Goal: Communication & Community: Answer question/provide support

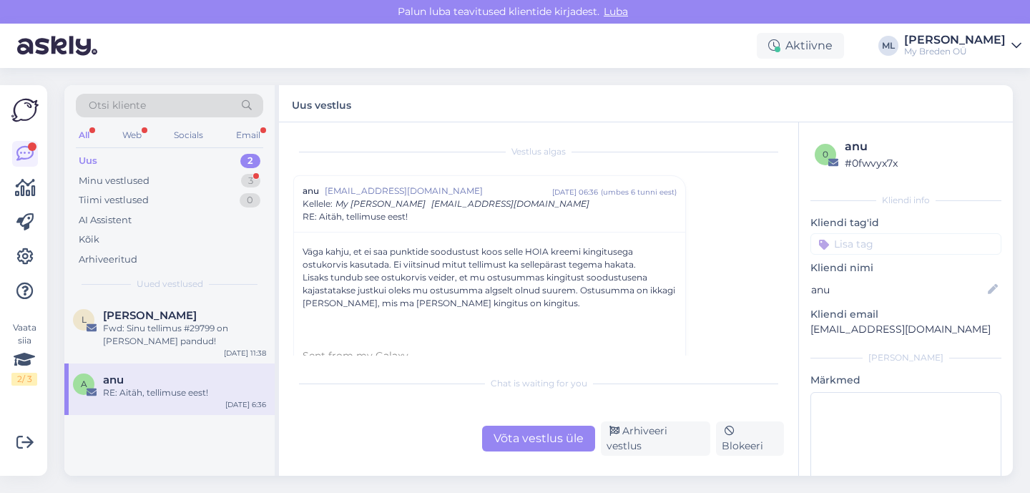
scroll to position [17, 0]
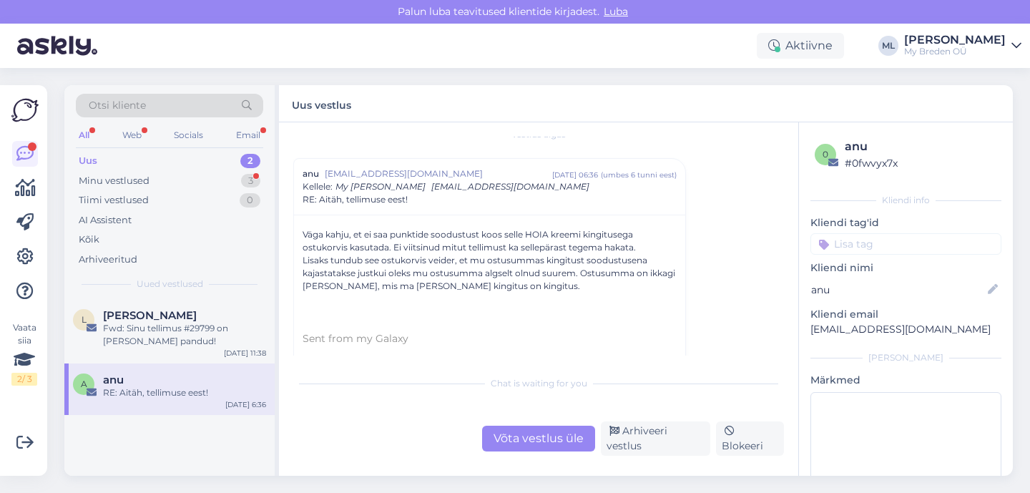
click at [124, 385] on div "anu" at bounding box center [184, 379] width 163 height 13
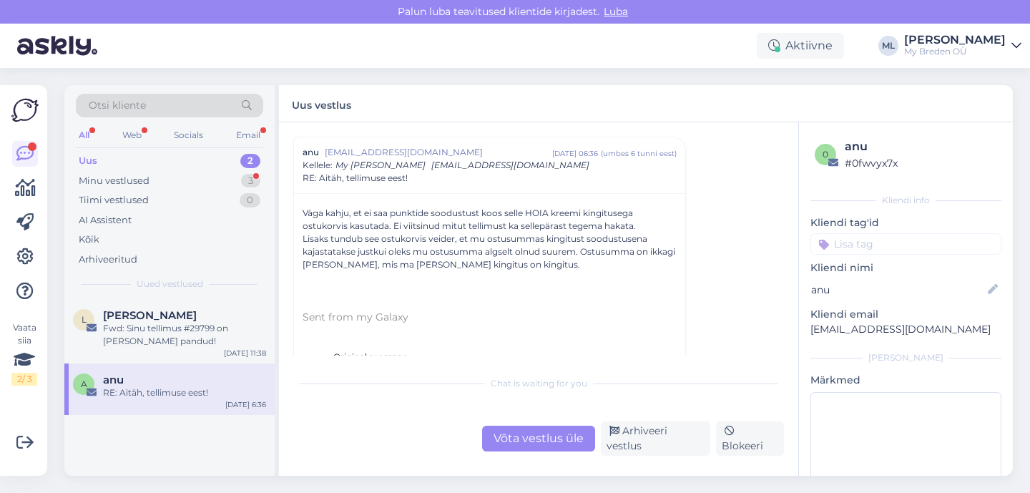
click at [529, 451] on div "Võta vestlus üle" at bounding box center [538, 438] width 113 height 26
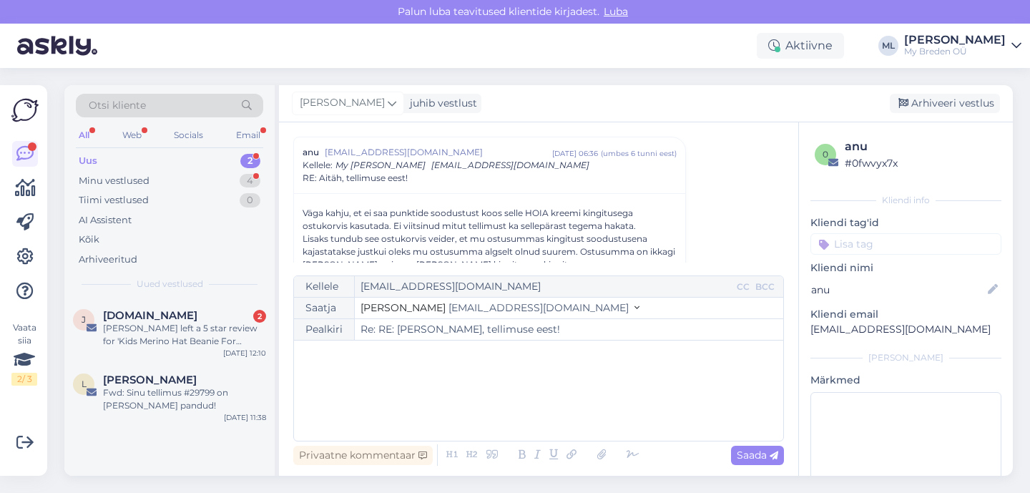
click at [489, 304] on span "[EMAIL_ADDRESS][DOMAIN_NAME]" at bounding box center [538, 307] width 180 height 13
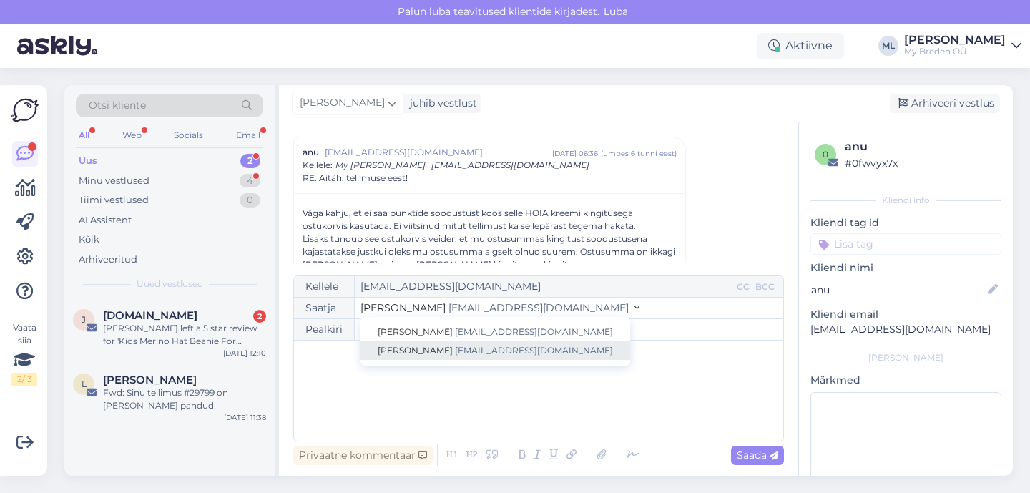
click at [455, 349] on span "[EMAIL_ADDRESS][DOMAIN_NAME]" at bounding box center [534, 350] width 158 height 11
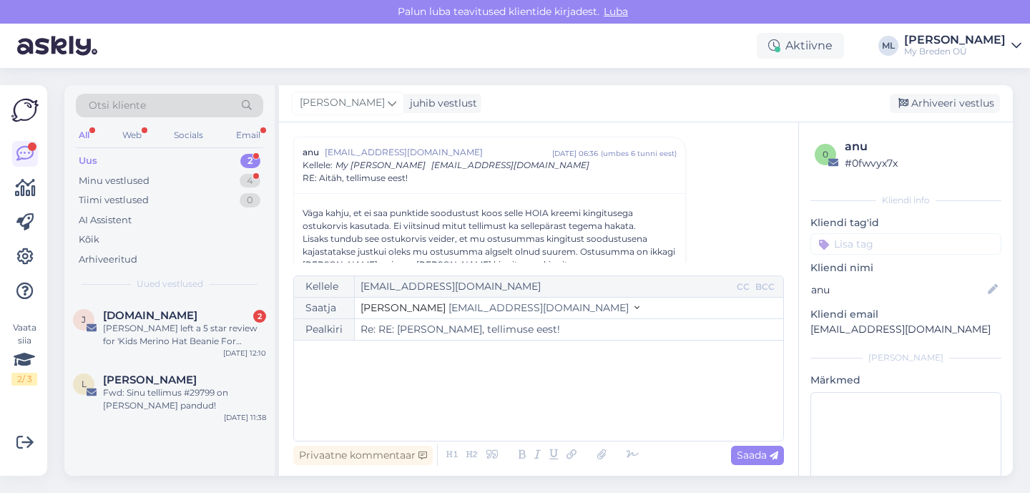
click at [383, 378] on div "﻿" at bounding box center [538, 391] width 475 height 86
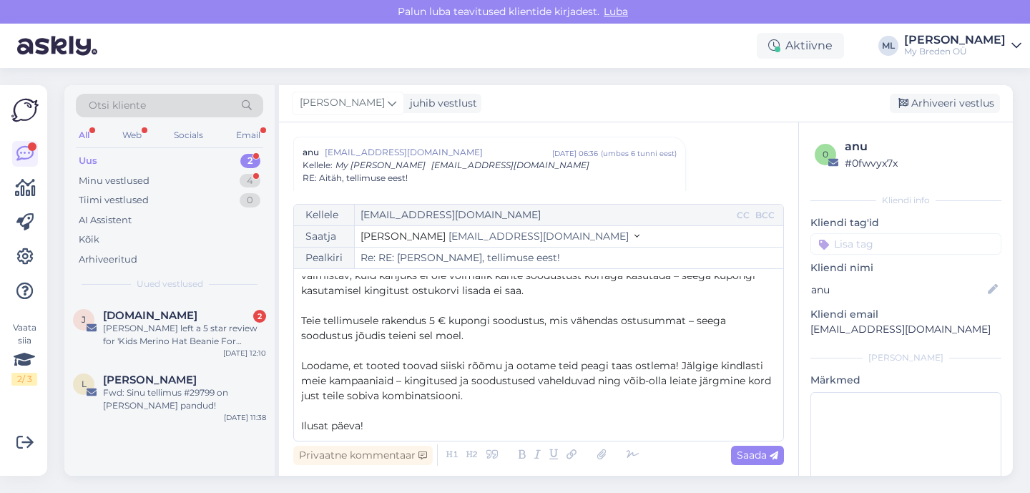
scroll to position [0, 0]
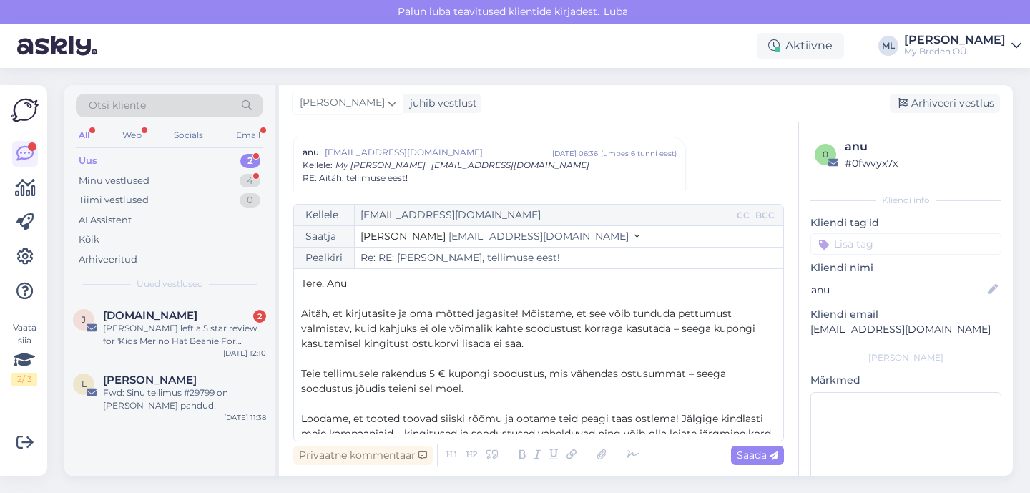
click at [347, 285] on span "Tere, Anu" at bounding box center [324, 283] width 46 height 13
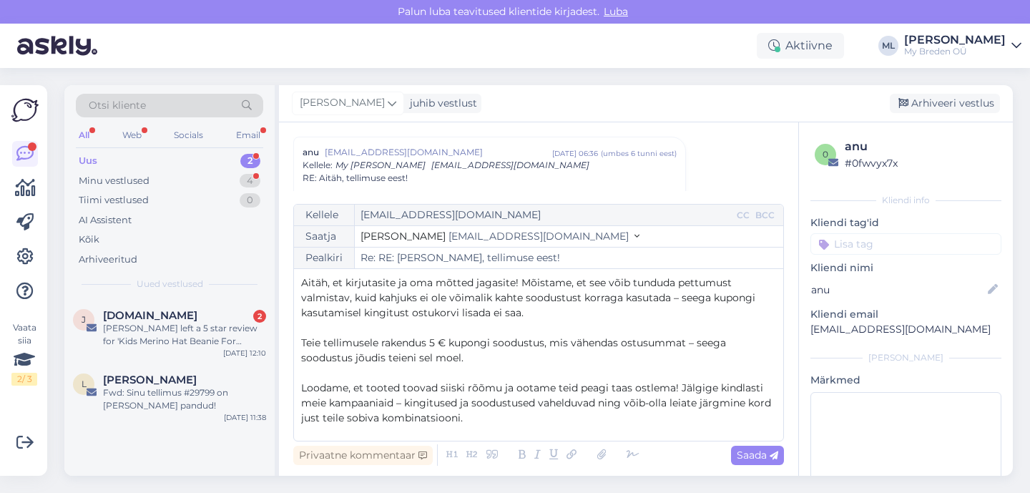
scroll to position [53, 0]
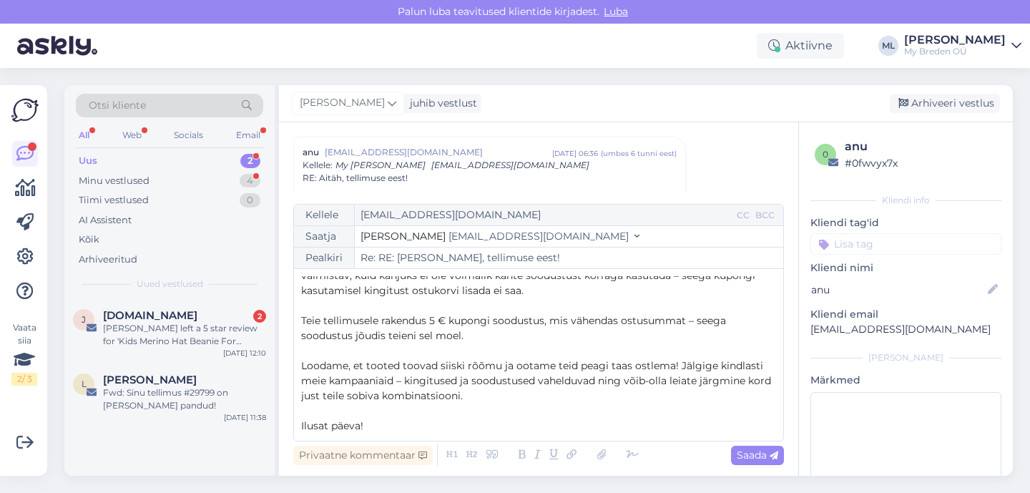
click at [380, 420] on p "Ilusat päeva!" at bounding box center [538, 425] width 475 height 15
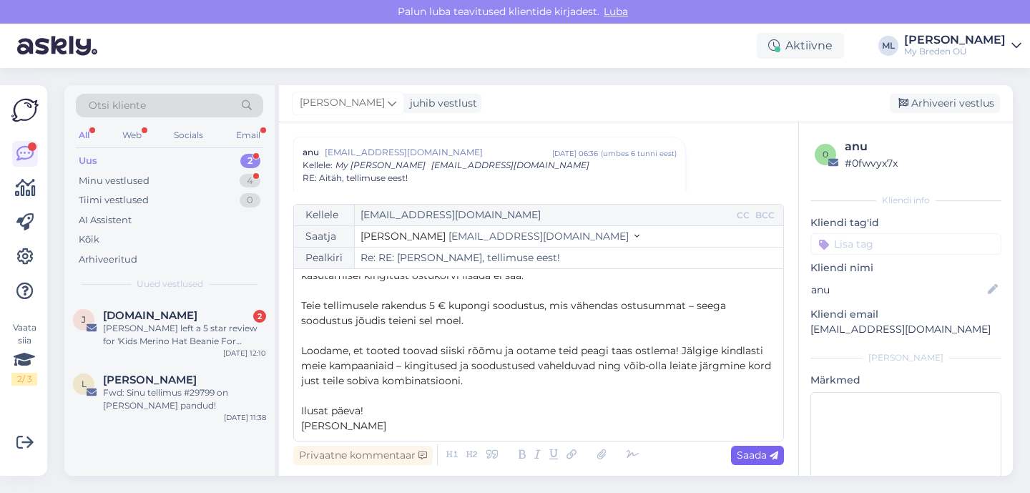
click at [744, 451] on span "Saada" at bounding box center [757, 454] width 41 height 13
type input "Re: RE: [PERSON_NAME], tellimuse eest!"
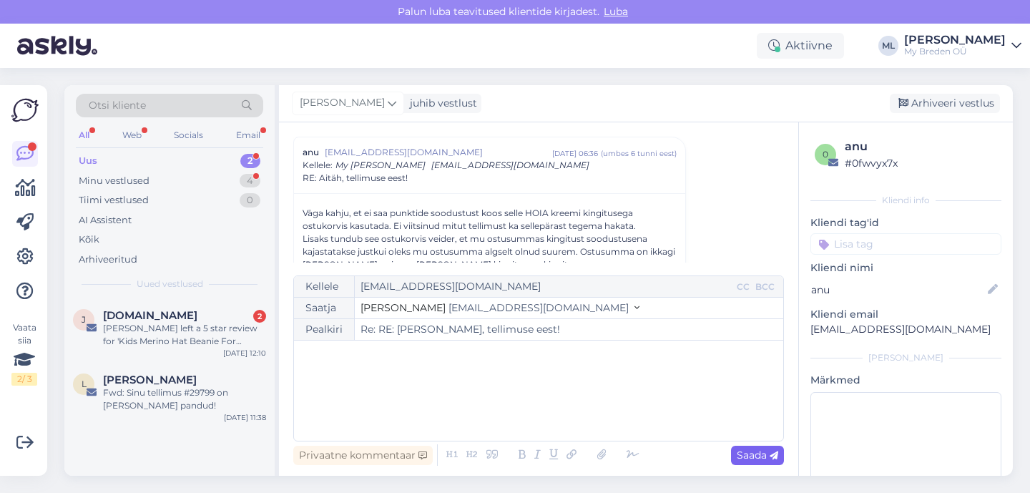
scroll to position [1510, 0]
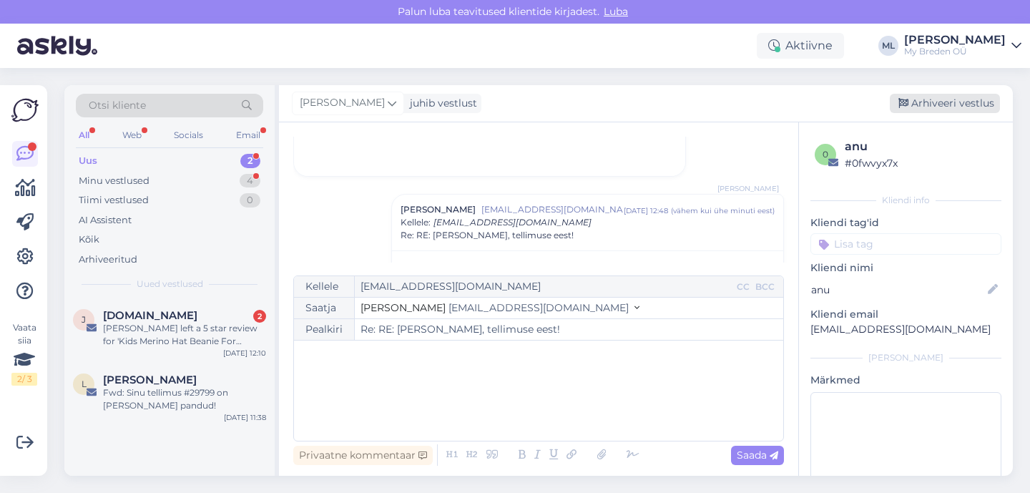
click at [960, 100] on div "Arhiveeri vestlus" at bounding box center [945, 103] width 110 height 19
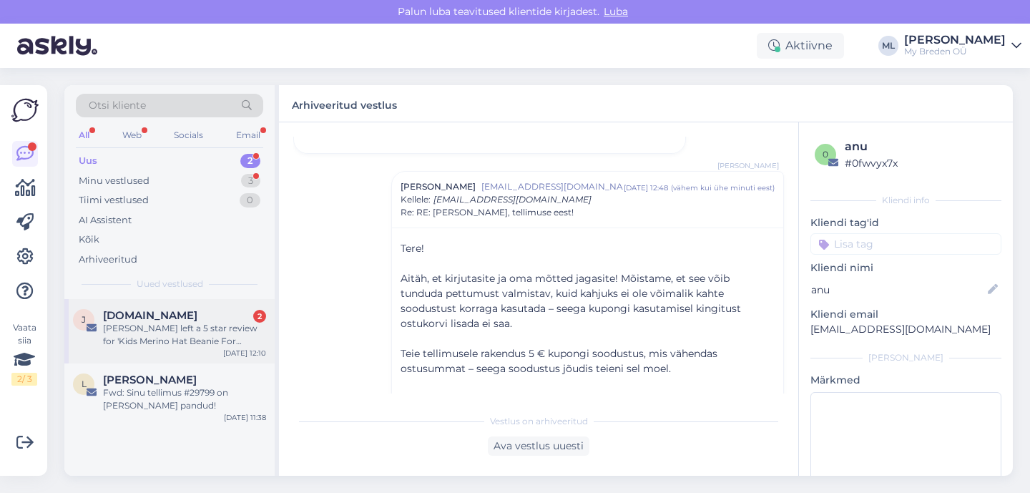
click at [149, 325] on div "[PERSON_NAME] left a 5 star review for 'Kids Merino Hat Beanie For Autumn And S…" at bounding box center [184, 335] width 163 height 26
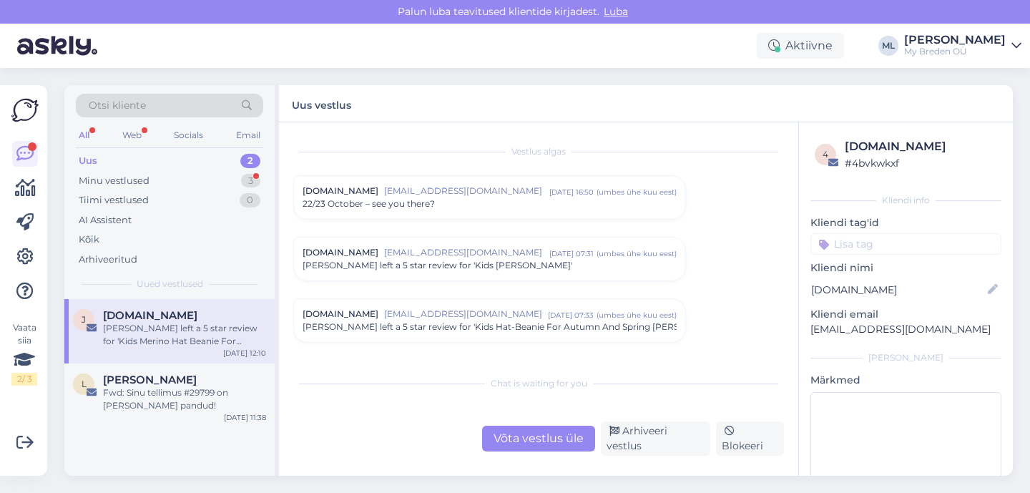
scroll to position [6003, 0]
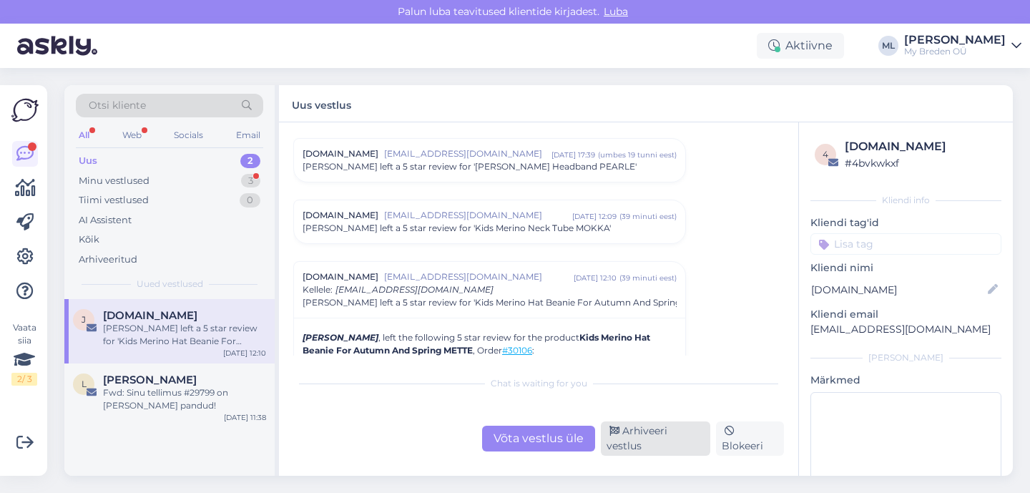
click at [640, 443] on div "Arhiveeri vestlus" at bounding box center [655, 438] width 109 height 34
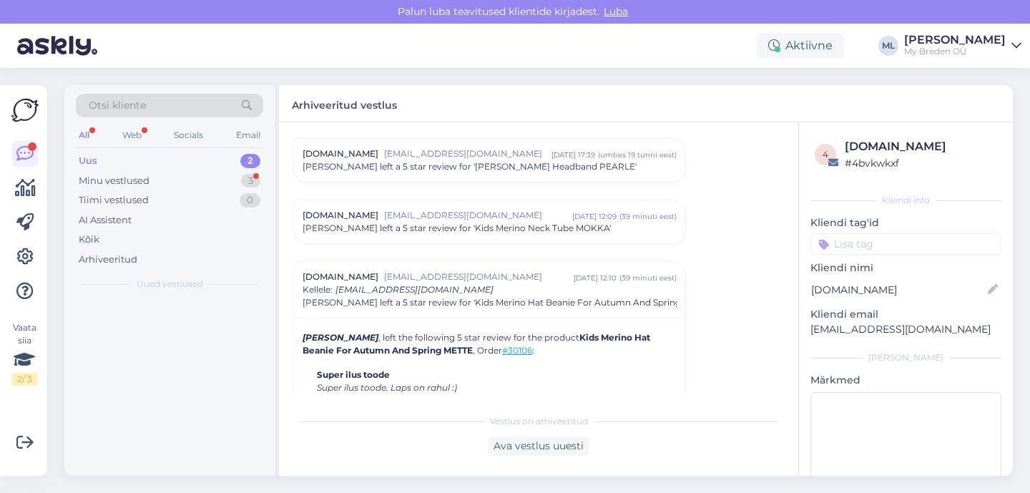
scroll to position [6127, 0]
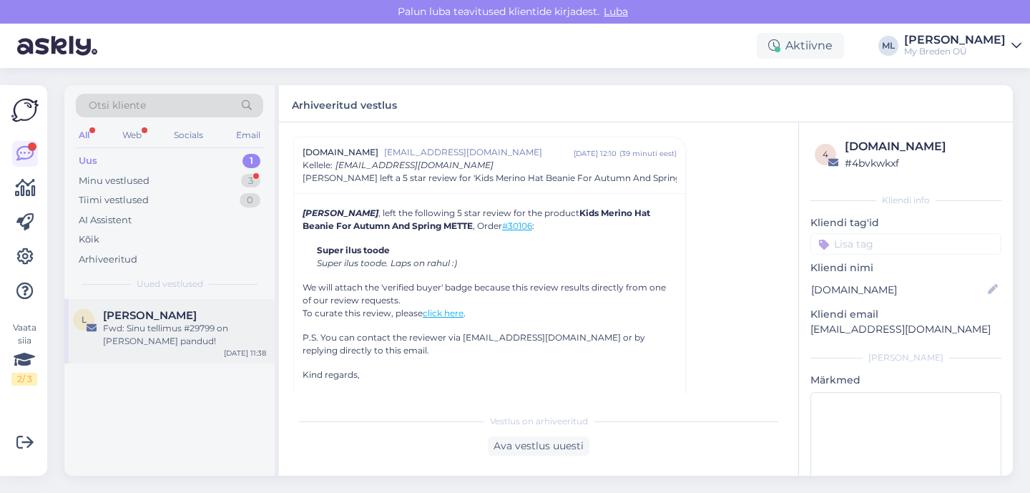
click at [154, 332] on div "Fwd: Sinu tellimus #29799 on [PERSON_NAME] pandud!" at bounding box center [184, 335] width 163 height 26
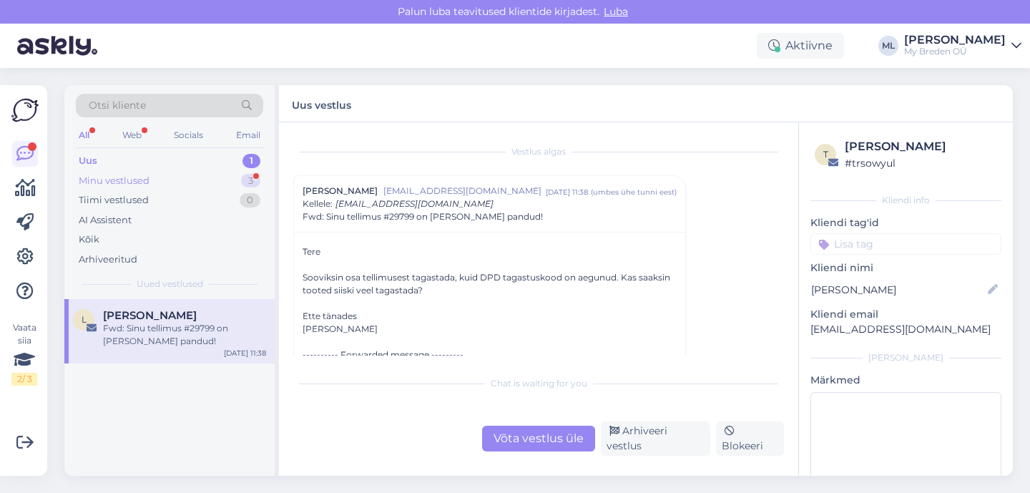
click at [111, 177] on div "Minu vestlused" at bounding box center [114, 181] width 71 height 14
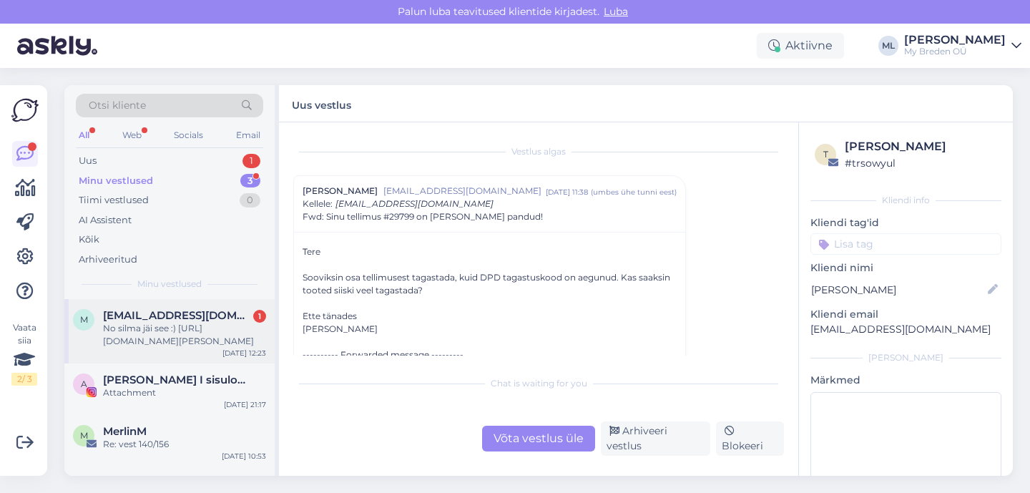
click at [141, 320] on span "[EMAIL_ADDRESS][DOMAIN_NAME]" at bounding box center [177, 315] width 149 height 13
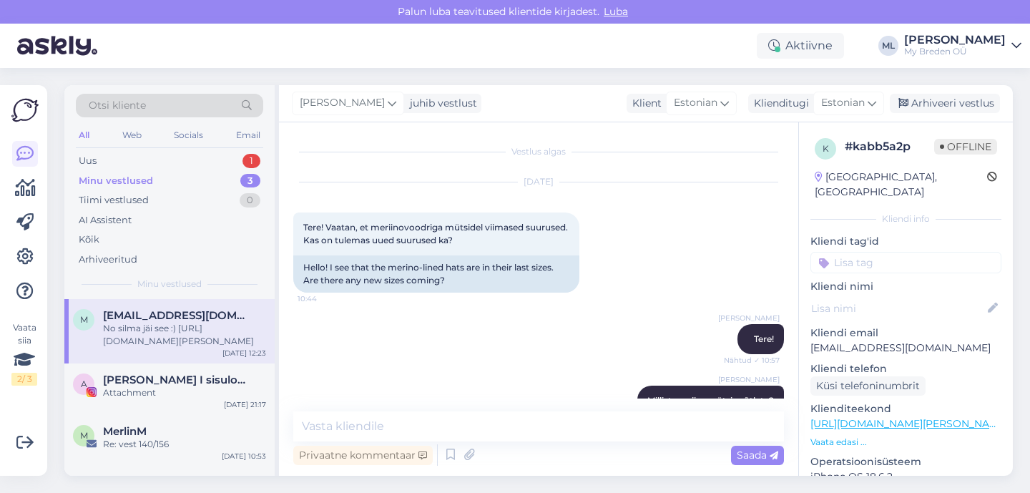
scroll to position [182, 0]
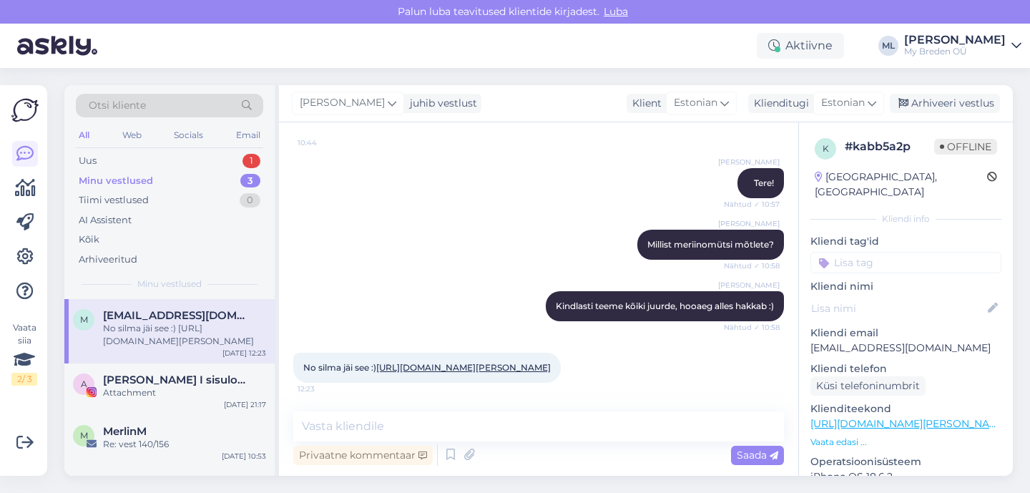
click at [429, 362] on link "[URL][DOMAIN_NAME][PERSON_NAME]" at bounding box center [463, 367] width 174 height 11
click at [411, 424] on textarea at bounding box center [538, 426] width 491 height 30
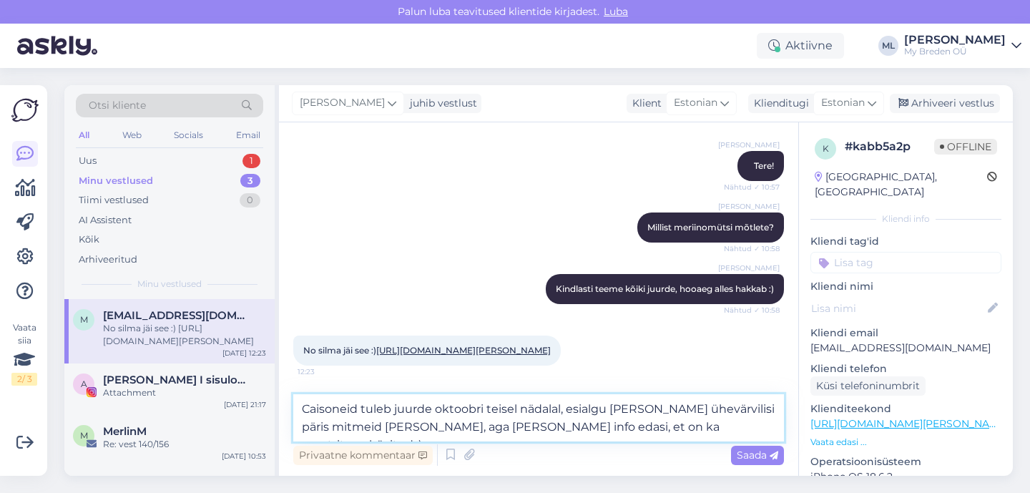
type textarea "Caisoneid tuleb juurde oktoobri teisel nädalal, esialgu [PERSON_NAME] ühevärvil…"
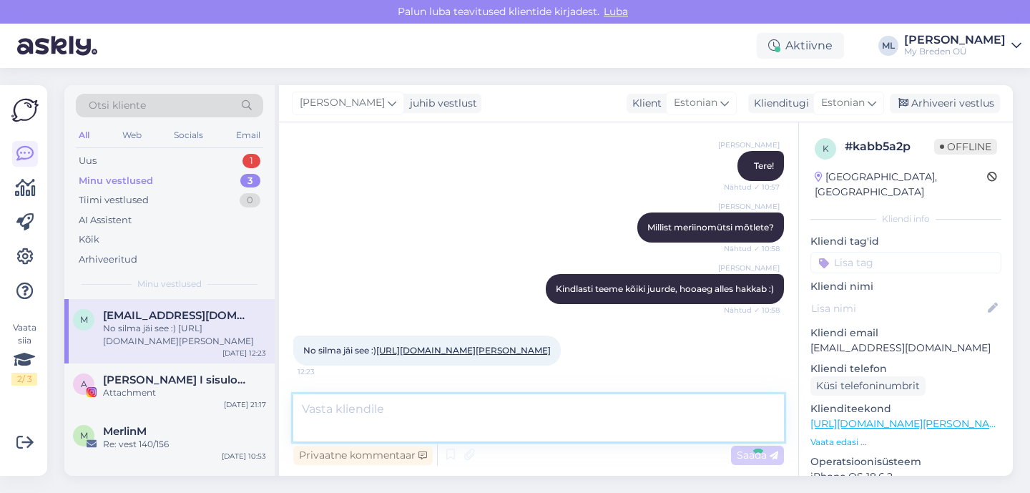
scroll to position [269, 0]
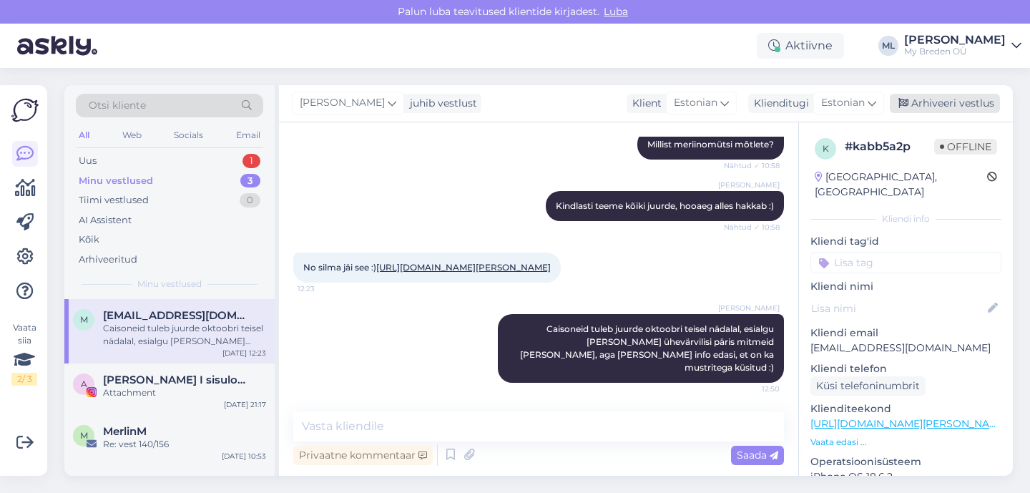
click at [975, 111] on div "Arhiveeri vestlus" at bounding box center [945, 103] width 110 height 19
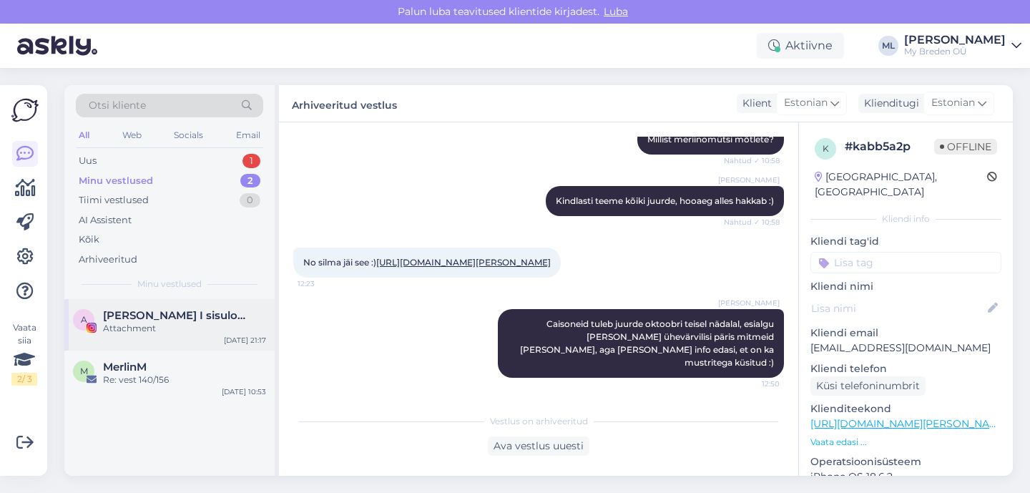
click at [158, 307] on div "A [PERSON_NAME] I sisulooja ♡ ema x4 ♡ eripedagoog Attachment [DATE] 21:17" at bounding box center [169, 324] width 210 height 51
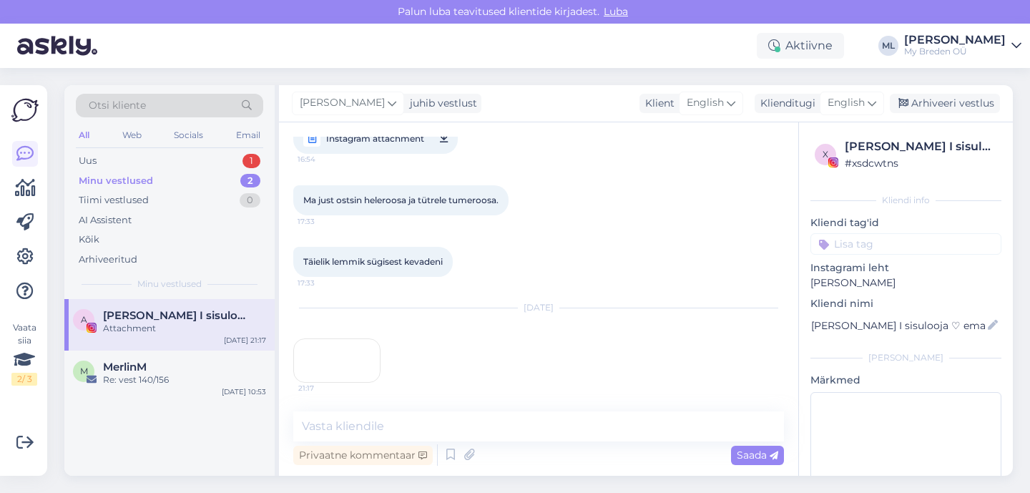
scroll to position [446, 0]
click at [943, 94] on div "Arhiveeri vestlus" at bounding box center [945, 103] width 110 height 19
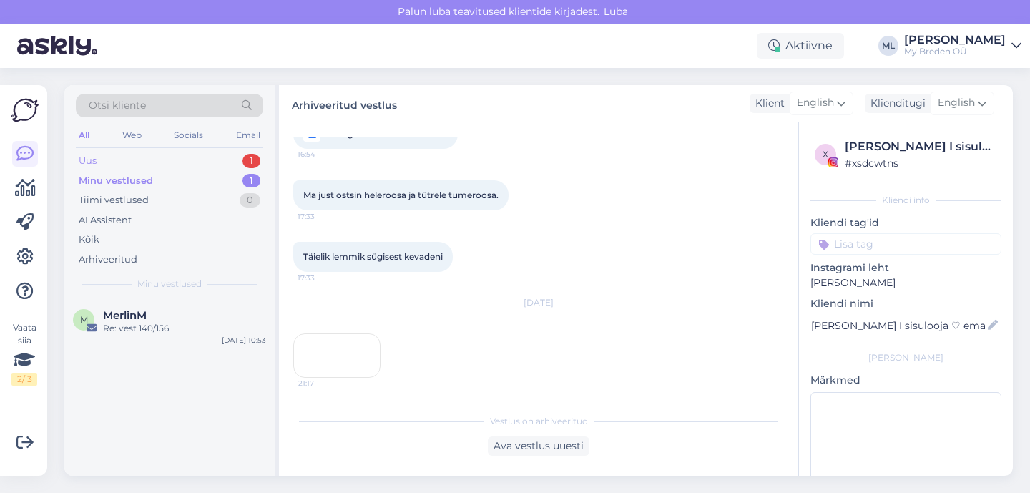
click at [157, 169] on div "Uus 1" at bounding box center [169, 161] width 187 height 20
click at [129, 156] on div "Uus 1" at bounding box center [169, 161] width 187 height 20
click at [117, 178] on div "Minu vestlused" at bounding box center [114, 181] width 71 height 14
click at [89, 161] on div "Uus" at bounding box center [88, 161] width 18 height 14
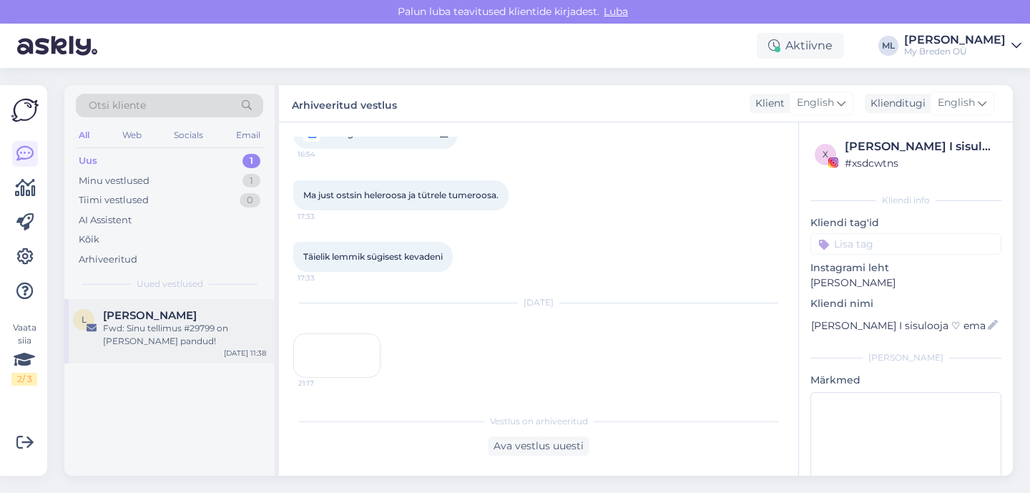
click at [141, 313] on span "[PERSON_NAME]" at bounding box center [150, 315] width 94 height 13
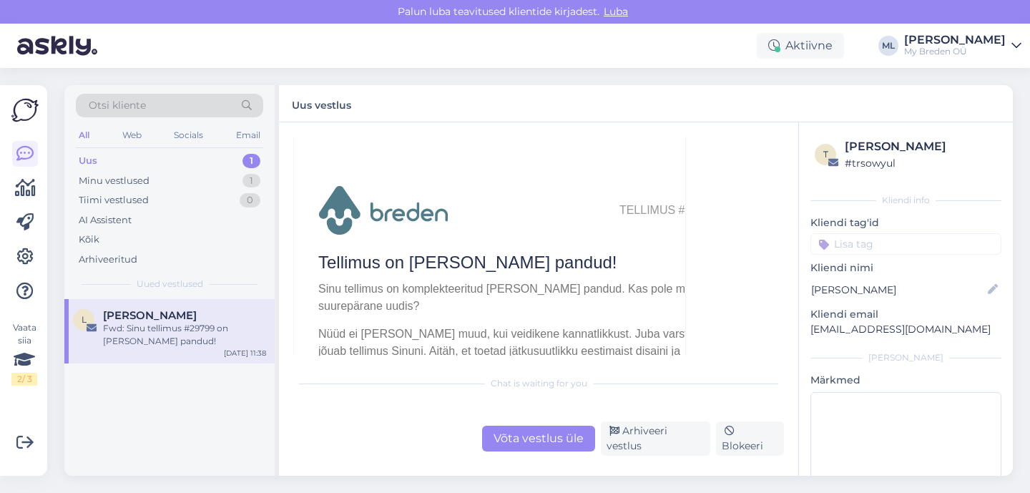
scroll to position [210, 0]
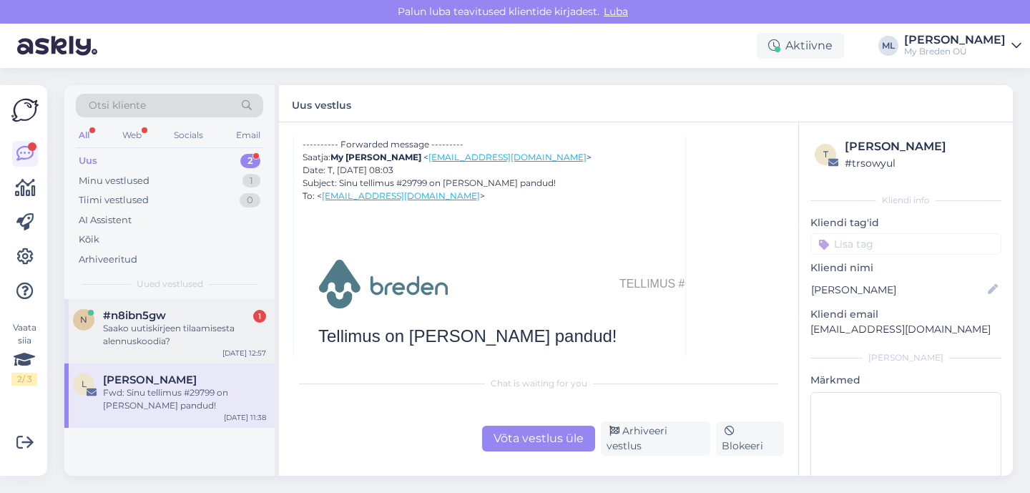
click at [152, 305] on div "n #n8ibn5gw 1 Saako uutiskirjeen tilaamisesta alennuskoodia? [DATE] 12:57" at bounding box center [169, 331] width 210 height 64
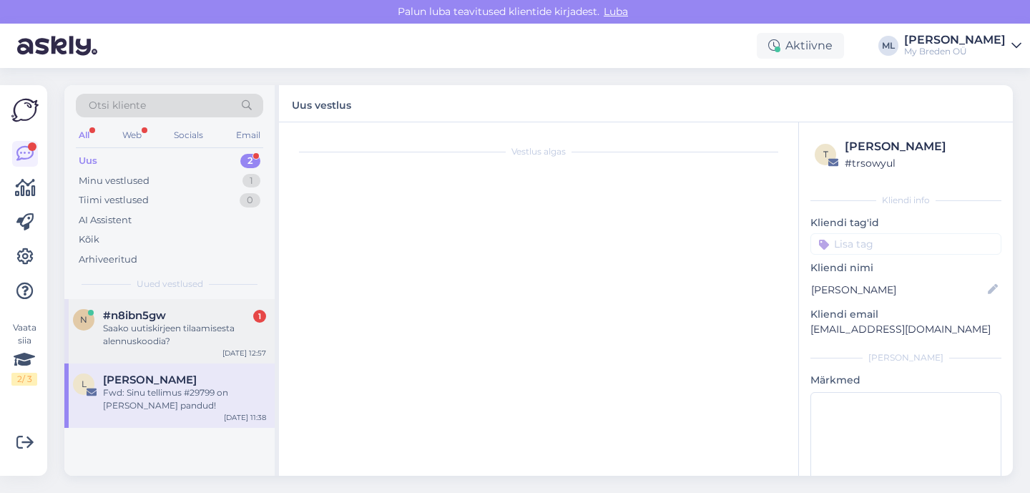
scroll to position [0, 0]
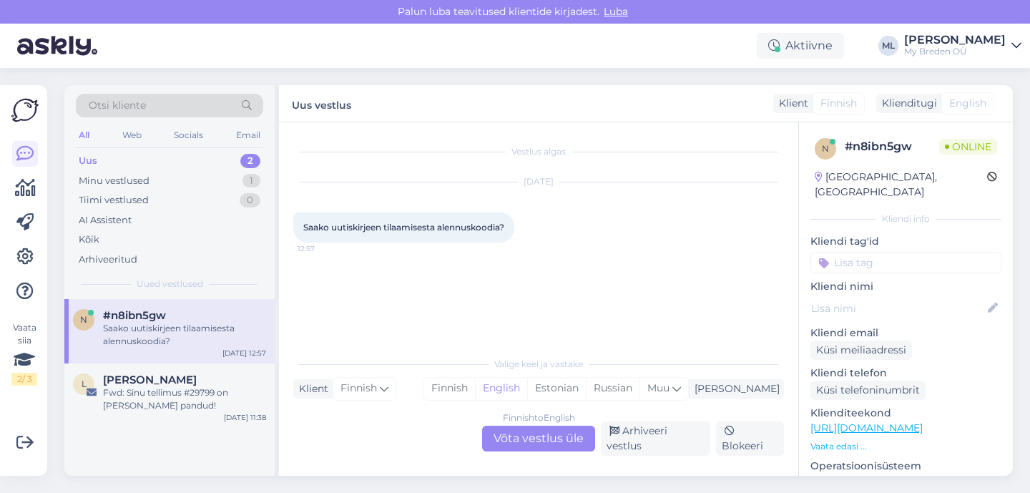
click at [552, 424] on div "Finnish to English" at bounding box center [539, 417] width 72 height 13
click at [552, 443] on div "Finnish to English Võta vestlus üle" at bounding box center [538, 438] width 113 height 26
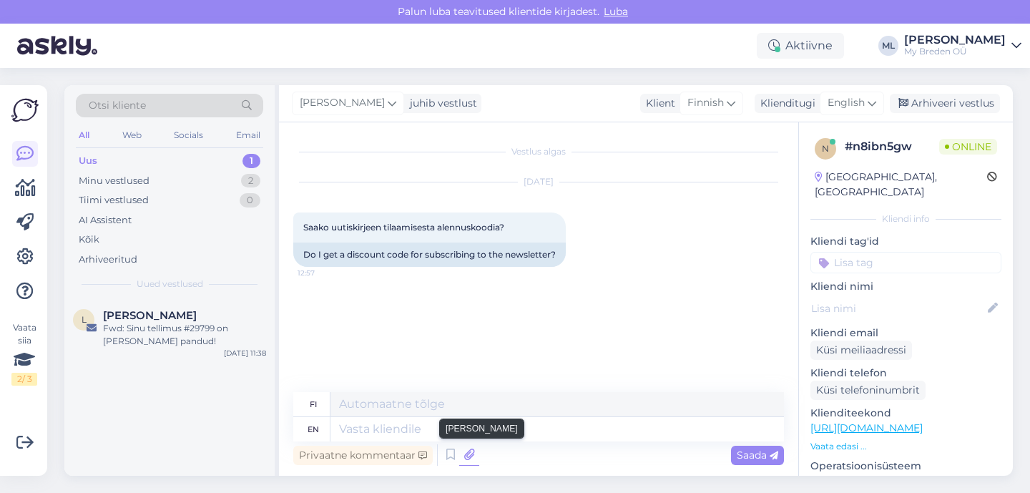
click at [468, 458] on icon at bounding box center [469, 454] width 20 height 21
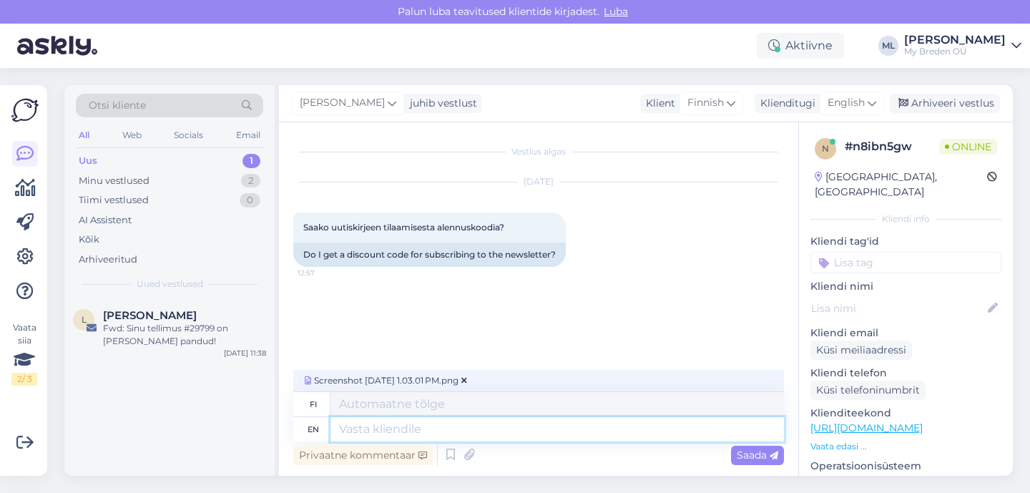
click at [355, 423] on textarea at bounding box center [556, 429] width 453 height 24
type textarea "Hei!"
type textarea "Hei! P"
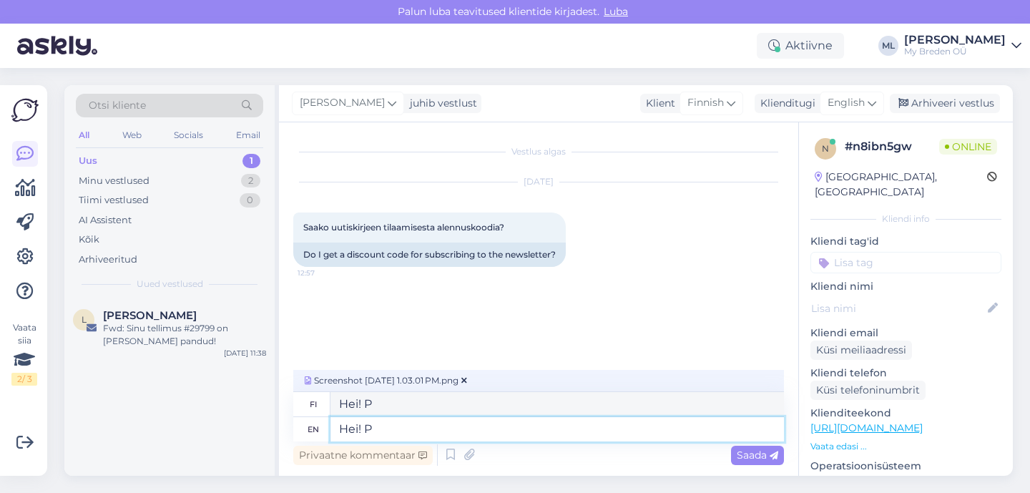
type textarea "Hei!"
type textarea "Hei! Panen s"
type textarea "Hei! [GEOGRAPHIC_DATA]"
type textarea "Hei! Panen siia"
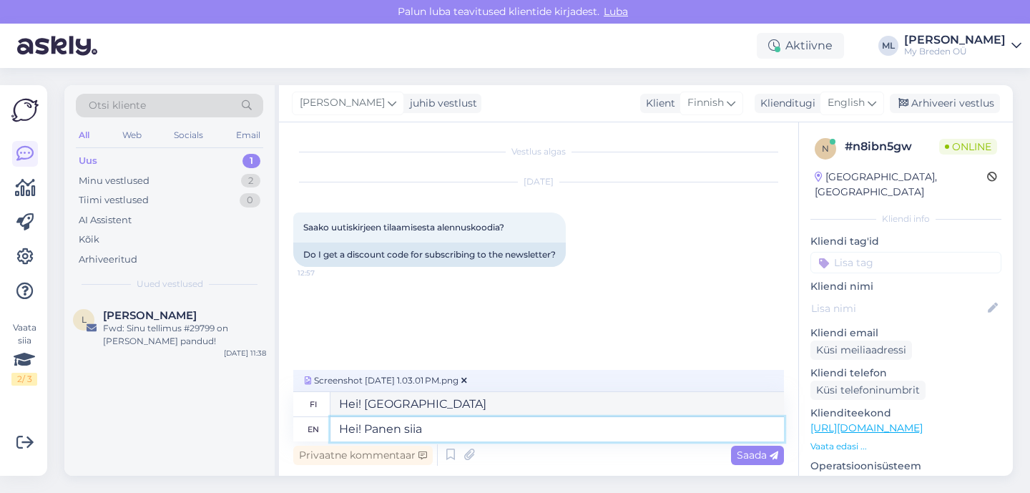
type textarea "Hei! Panen siis"
type textarea "Hei! Panen siia ühe"
type textarea "Hei! Panen tännekkin"
type textarea "Hei! Panen siia ühe pildi, mi"
type textarea "Hei! Panen tähän yhden [MEDICAL_DATA],"
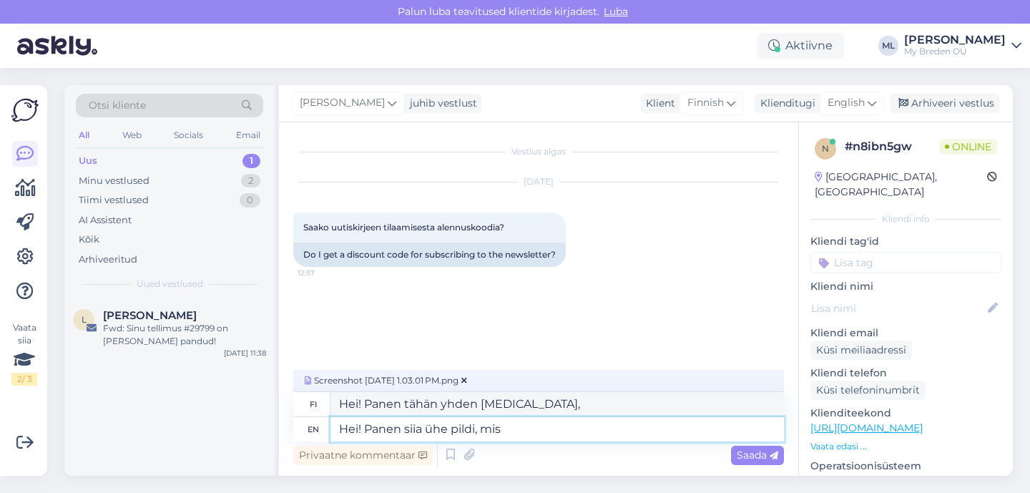
type textarea "Hei! Panen siia ühe pildi, mis"
type textarea "Hei! Panen siia ühe pildi, mis sub"
type textarea "Hei! Panen siia ühe pildi, mis subscri"
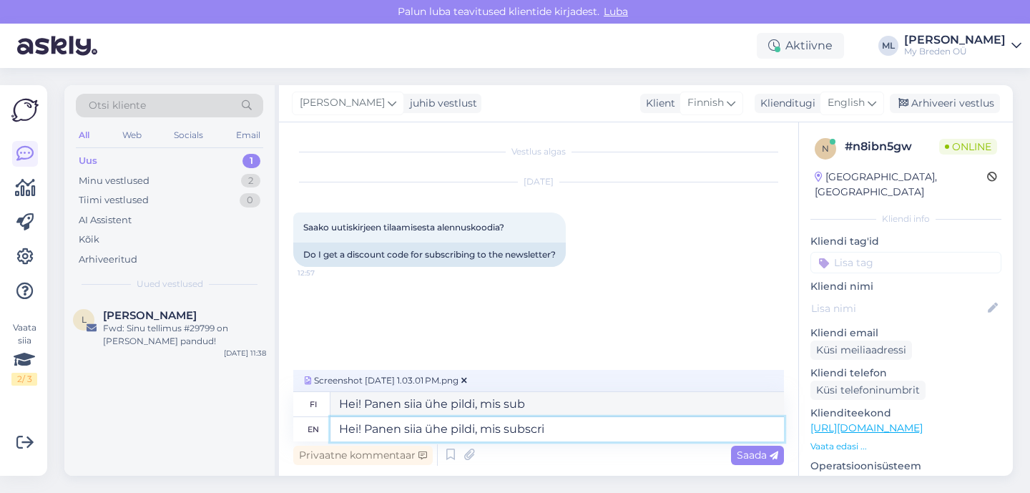
type textarea "Hei! Panen siia ühe pildi, mis subscri"
type textarea "Hei! Panen siia ühe pildi, mis subscribingu"
type textarea "Hei! Panen siia ühe pildi, mis subscribingu eest"
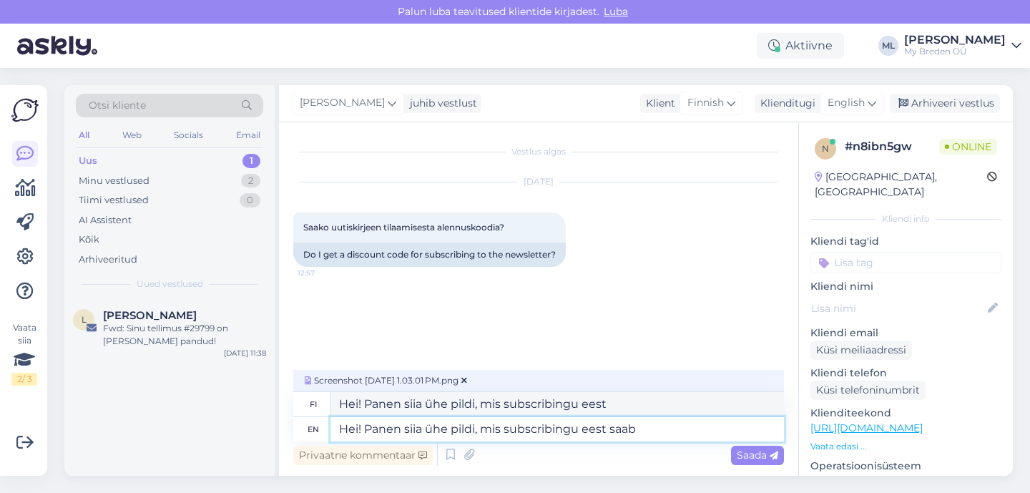
type textarea "Hei! Panen siia ühe pildi, mis subscribingu eest saab"
click at [837, 104] on span "English" at bounding box center [845, 103] width 37 height 16
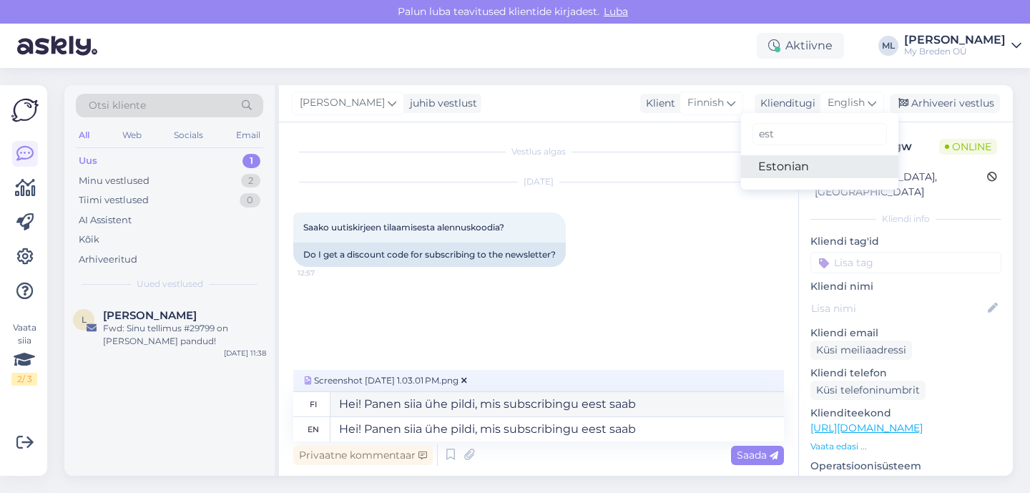
type input "est"
click at [779, 163] on link "Estonian" at bounding box center [819, 166] width 157 height 23
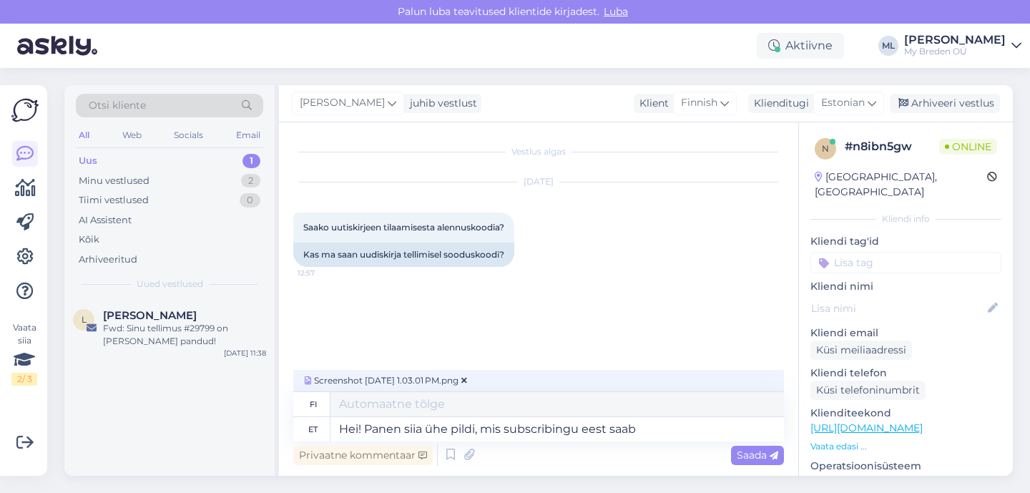
type textarea "Hei! Laitan tähän [MEDICAL_DATA], mitä tilaamalla saat."
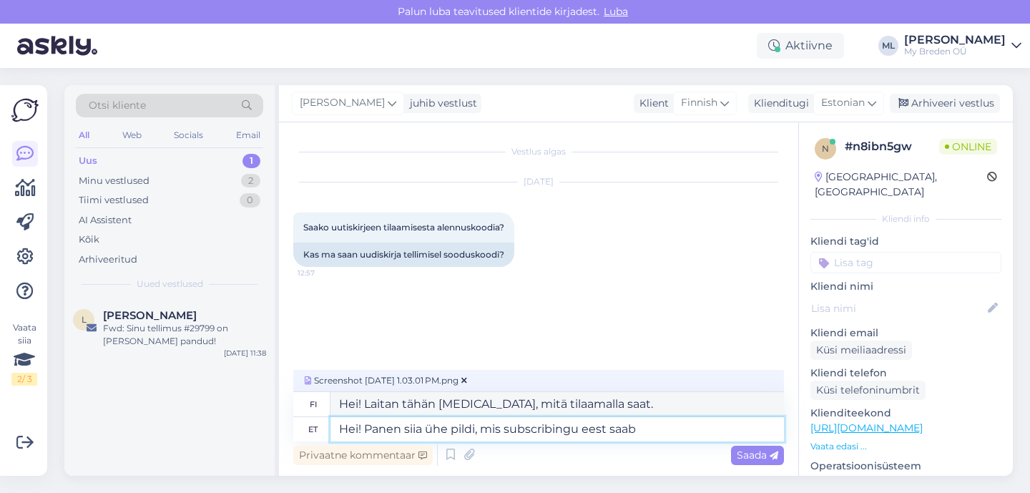
drag, startPoint x: 657, startPoint y: 433, endPoint x: 647, endPoint y: 430, distance: 10.2
click at [647, 430] on textarea "Hei! Panen siia ühe pildi, mis subscribingu eest saab" at bounding box center [556, 429] width 453 height 24
click at [657, 429] on textarea "Hei! Panen siia ühe pildi, mis subscribingu eest saab" at bounding box center [556, 429] width 453 height 24
type textarea "Hei! Panen siia ühe pildi, mis subscribingu ee"
type textarea "Hei! Laitan [MEDICAL_DATA][PERSON_NAME] tilausta varten."
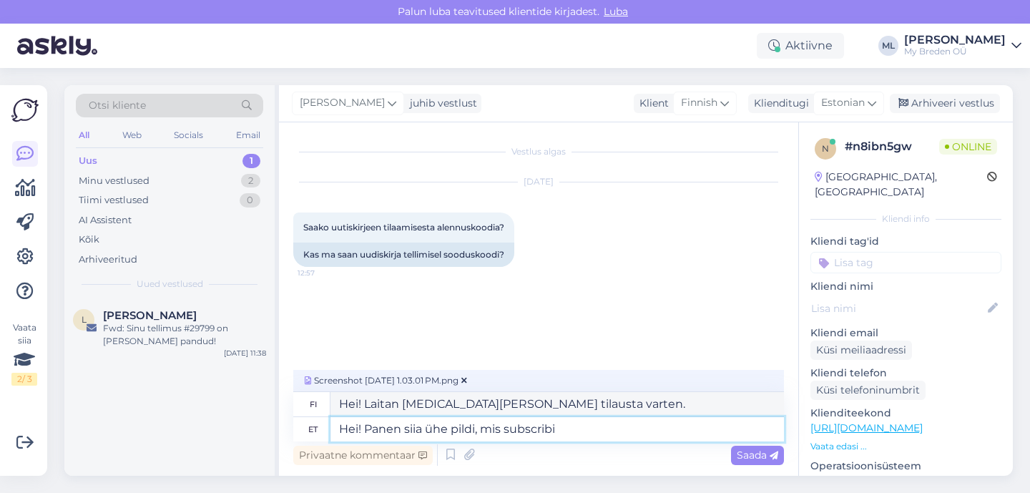
type textarea "Hei! Panen siia ühe pildi, mis subscrib"
type textarea "Hei! Laitan tähän [MEDICAL_DATA], jonka tilaan."
type textarea "Hei! Panen siia ühe pildi, mi"
type textarea "Hei! Laitanpa tähän [MEDICAL_DATA], joka"
type textarea "Hei! Panen siia ühe pildi,"
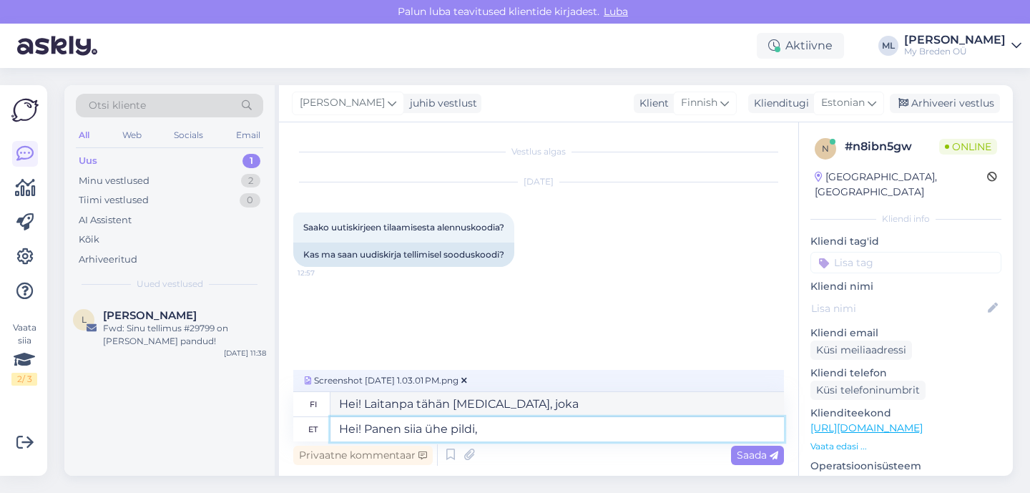
type textarea "Hei! Laitanpa [MEDICAL_DATA][PERSON_NAME]."
type textarea "Hei! Panen siia ühe pildi, mis s"
type textarea "Hei! Laitanpa tähän [MEDICAL_DATA], joka"
type textarea "Hei! Panen siia ühe pildi, mis saab"
type textarea "Hei! Laitan tähän [MEDICAL_DATA], joka..."
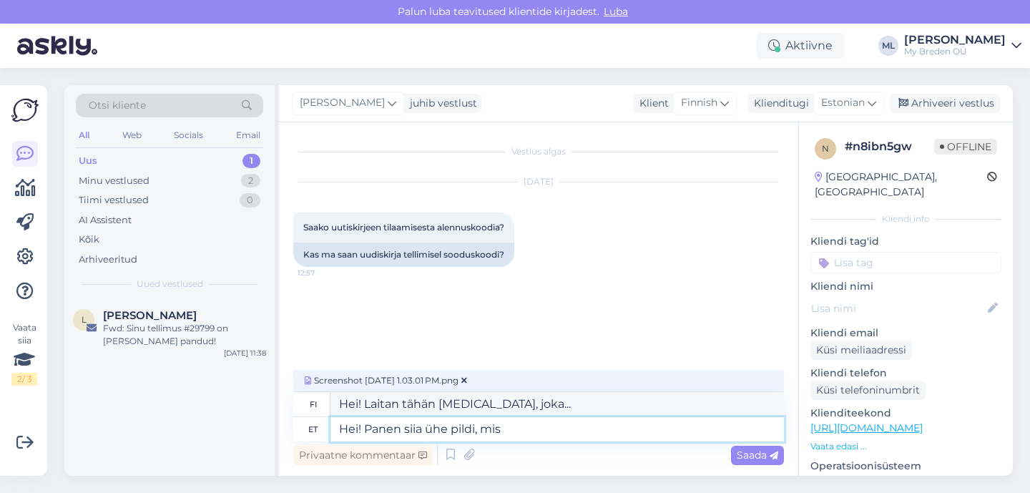
type textarea "Hei! Panen siia ühe pildi, mis"
type textarea "Hei! Laitanpa tähän [MEDICAL_DATA], joka"
type textarea "Hei! Panen siia ühe pildi,"
type textarea "Hei! Laitanpa [MEDICAL_DATA][PERSON_NAME]."
type textarea "Hei! Panen siia ühe pildi, kuidas"
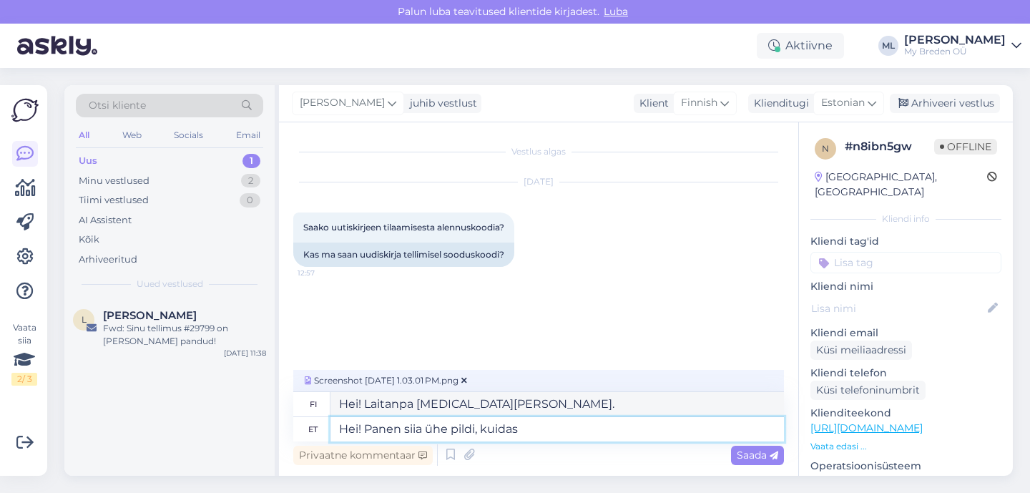
type textarea "Hei! Laitan tähän [MEDICAL_DATA] siitä, miten"
type textarea "Hei! Panen siia ühe pildi, kuidas punkte sa"
type textarea "Hei! Laitan tähän [MEDICAL_DATA] siitä, miten pisteitä kerätään."
type textarea "Hei! Panen siia ühe pildi, kuidas punkte saab t"
type textarea "Hei! Laitan tähän [MEDICAL_DATA] siitä, miten pisteitä saa."
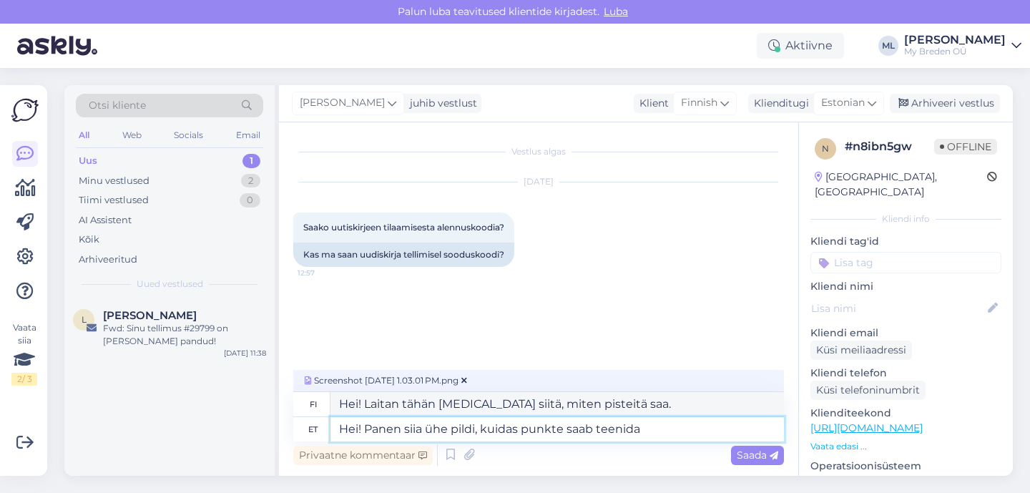
type textarea "Hei! Panen siia ühe pildi, kuidas punkte saab teenida"
type textarea "Hei! Laitan tähän [MEDICAL_DATA] siitä, [PERSON_NAME] ansaita pisteitä."
type textarea "Hei! Panen siia ühe pildi, kuidas punkte saab teenida :)"
type textarea "Hei! Laitan tähän [MEDICAL_DATA] siitä, miten pisteitä voi ansaita :)"
type textarea "Hei! Panen siia ühe pildi, kuidas punkte saab teenida :) [PERSON_NAME]"
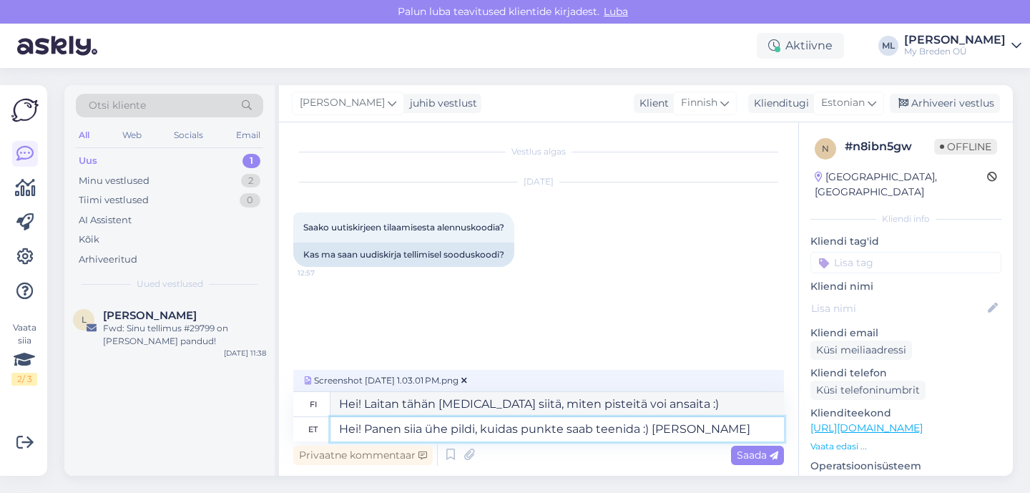
type textarea "Hei! Laitan tähän [MEDICAL_DATA] siitä, [PERSON_NAME] ansaita pisteitä :) Sähkö…"
type textarea "Hei! Panen siia ühe pildi, kuidas punkte saab teenida :)"
type textarea "Hei! Laitan tähän [MEDICAL_DATA] siitä, miten pisteitä voi ansaita :)"
type textarea "Hei! Panen siia ühe pildi, kuidas punkte saab teenida :) SU"
type textarea "Hei! Laitan tähän [MEDICAL_DATA] siitä, miten pisteitä voi ansaita :) SUb"
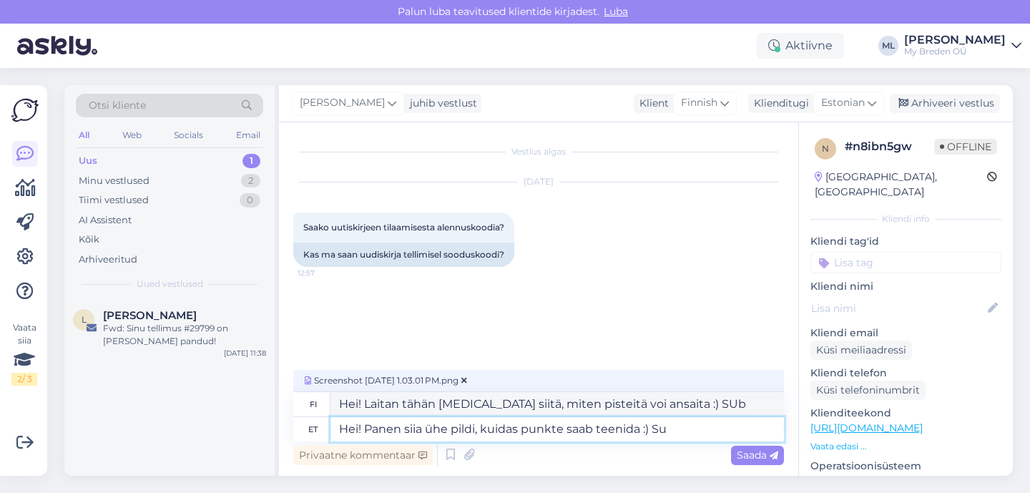
type textarea "Hei! Panen siia ühe pildi, kuidas punkte saab teenida :) Sub"
type textarea "Hei! Laitan tähän [MEDICAL_DATA] siitä, miten pisteitä voi ansaita :) Sub"
type textarea "Hei! Panen siia ühe pildi, kuidas punkte saab teenida :) Subs"
type textarea "Hei! Laitan tähän [MEDICAL_DATA] siitä, miten pisteitä voi ansaita :) Tilaajat"
type textarea "Hei! Panen siia ühe pildi, kuidas punkte saab teenida :) Subscribe"
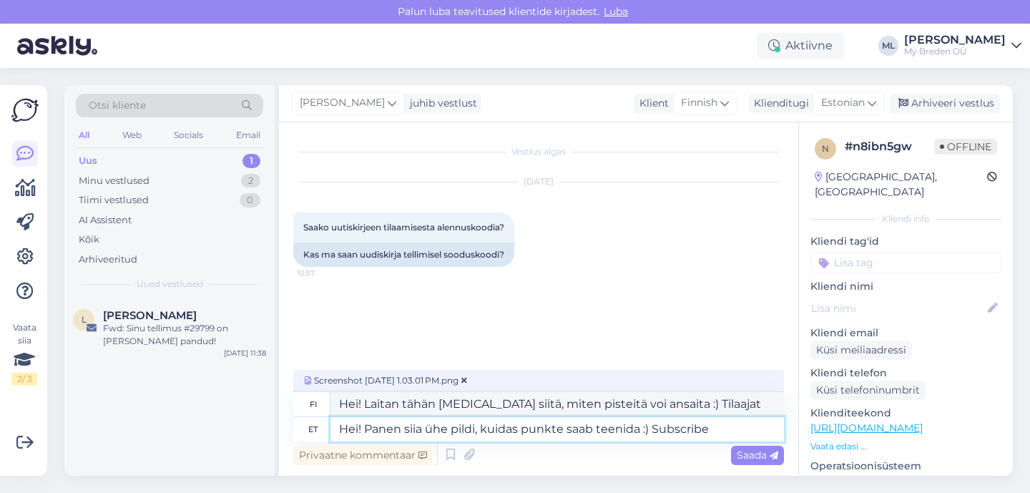
type textarea "Hei! Laitan tähän [MEDICAL_DATA] siitä, [PERSON_NAME] ansaita pisteitä :) Tilaa"
type textarea "Hei! Panen siia ühe pildi, kuidas punkte saab teenida :) Subscribemisega e"
type textarea "Hei! Laitan tähän [MEDICAL_DATA] siitä, [PERSON_NAME] ansaita pisteitä :) Tilaa…"
type textarea "Hei! Panen siia ühe pildi, kuidas punkte saab teenida :) Subscribemisega ei s"
type textarea "Hei! Laitan tähän [MEDICAL_DATA] siitä, miten pisteitä voi ansaita :) Ei tilaam…"
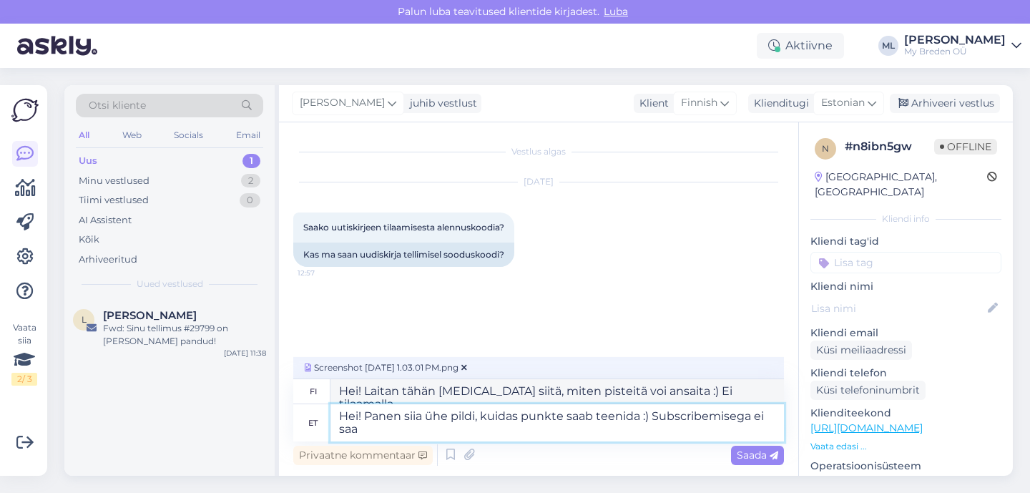
type textarea "Hei! Panen siia ühe pildi, kuidas punkte saab teenida :) Subscribemisega ei saa"
type textarea "Hei! Laitan tähän [MEDICAL_DATA] siitä, [PERSON_NAME] ansaita pisteitä :) Et vo…"
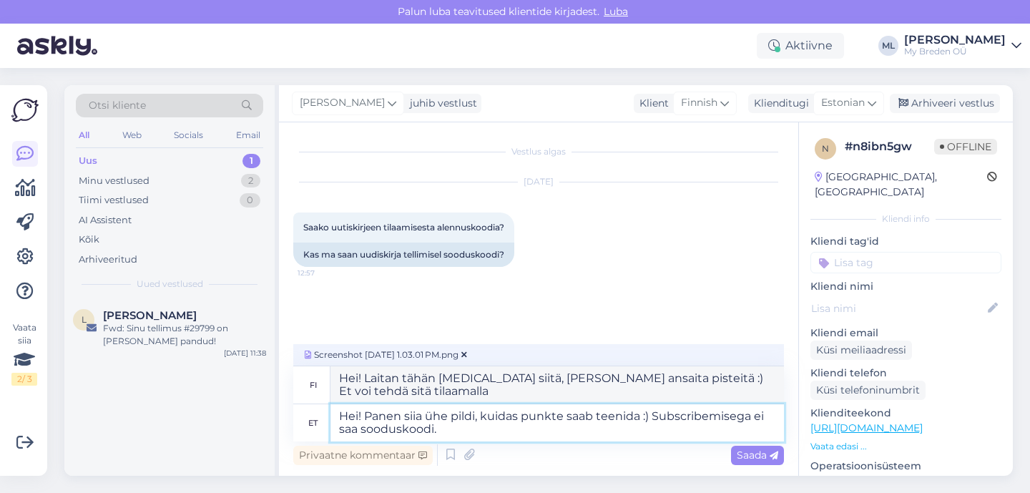
type textarea "Hei! Panen siia ühe pildi, kuidas punkte saab teenida :) Subscribemisega ei saa…"
type textarea "Hei! Laitan tähän [MEDICAL_DATA] siitä, [PERSON_NAME] ansaita pisteitä :) Et sa…"
type textarea "Hei! Panen siia ühe pildi, kuidas punkte saab teenida :) Subscribemisega ei saa…"
type textarea "Hei! Laitan tähän [MEDICAL_DATA] siitä, miten pisteitä voi ansaita :) Et saa al…"
type textarea "Hei! Panen siia ühe pildi, kuidas punkte saab teenida :) Subscribemisega ei saa…"
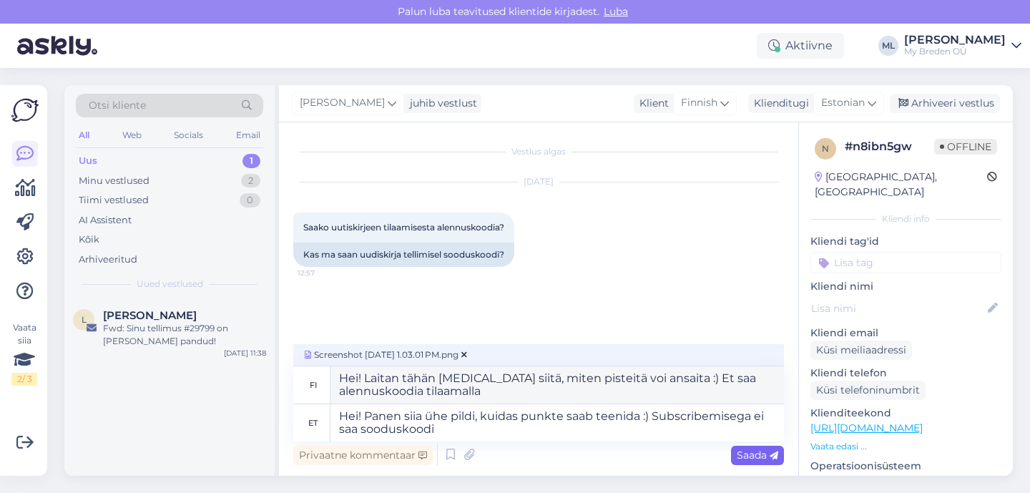
click at [752, 460] on span "Saada" at bounding box center [757, 454] width 41 height 13
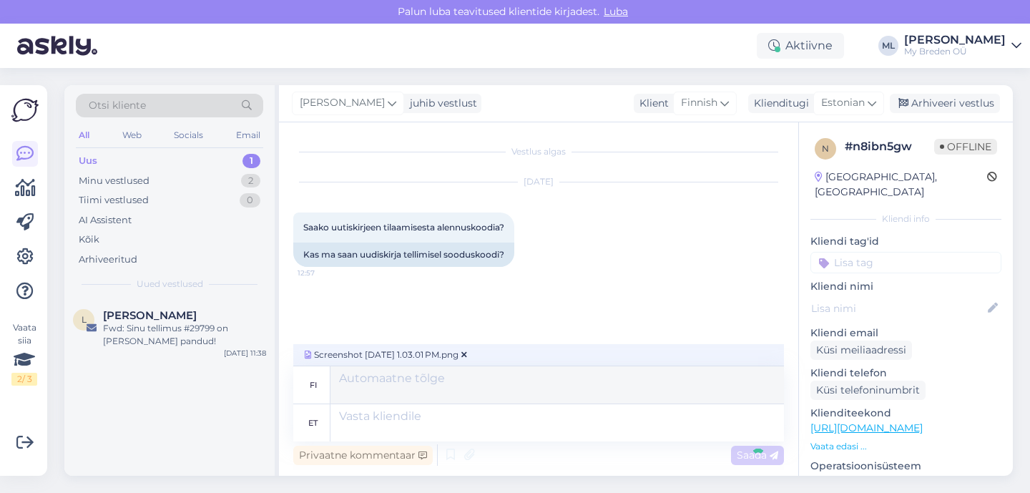
scroll to position [105, 0]
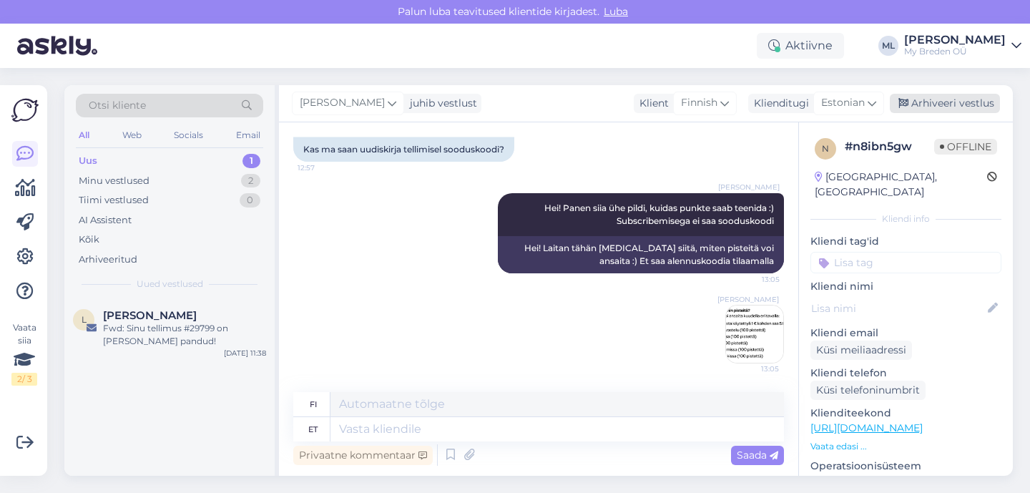
click at [915, 107] on div "Arhiveeri vestlus" at bounding box center [945, 103] width 110 height 19
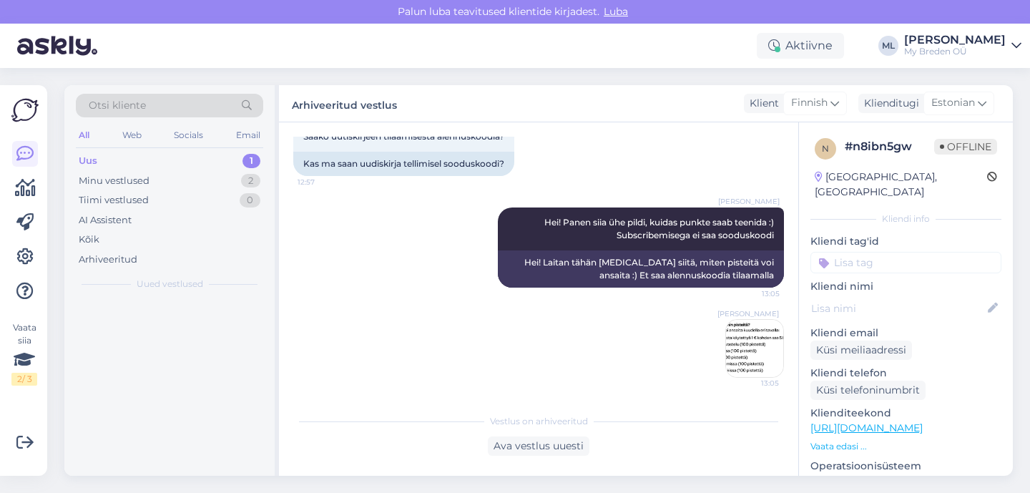
scroll to position [91, 0]
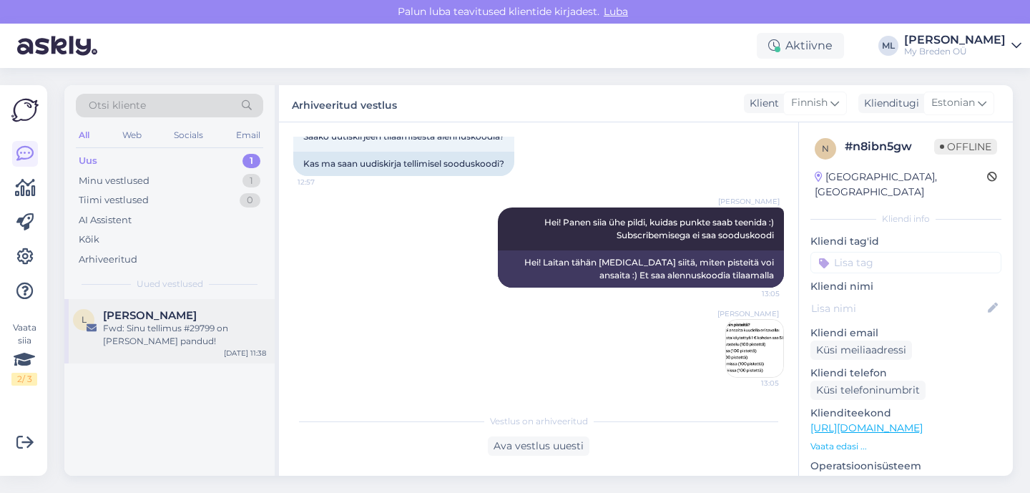
click at [106, 333] on div "Fwd: Sinu tellimus #29799 on [PERSON_NAME] pandud!" at bounding box center [184, 335] width 163 height 26
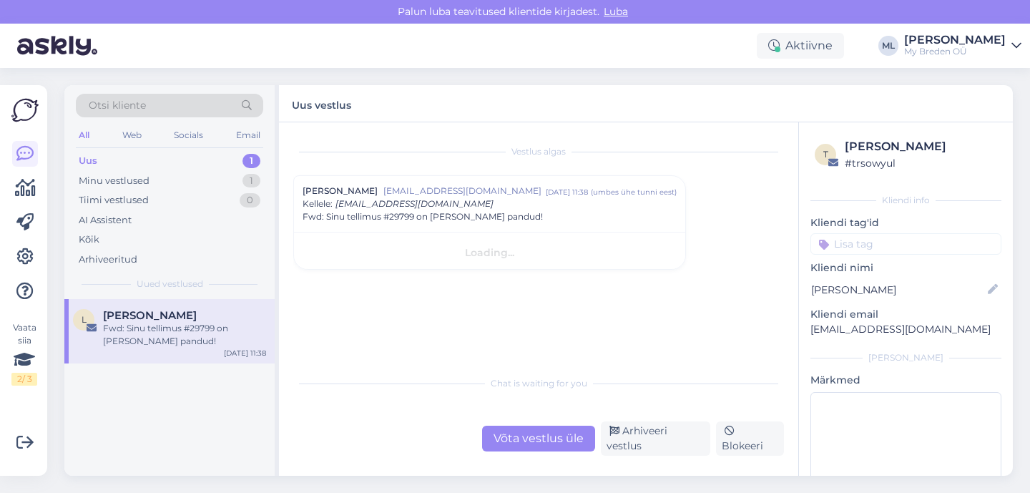
scroll to position [0, 0]
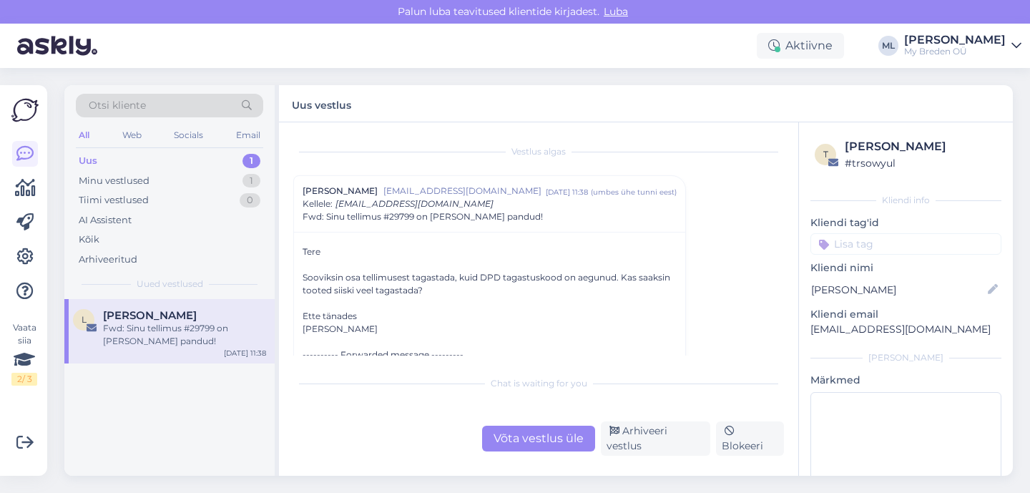
click at [510, 447] on div "Võta vestlus üle" at bounding box center [538, 438] width 113 height 26
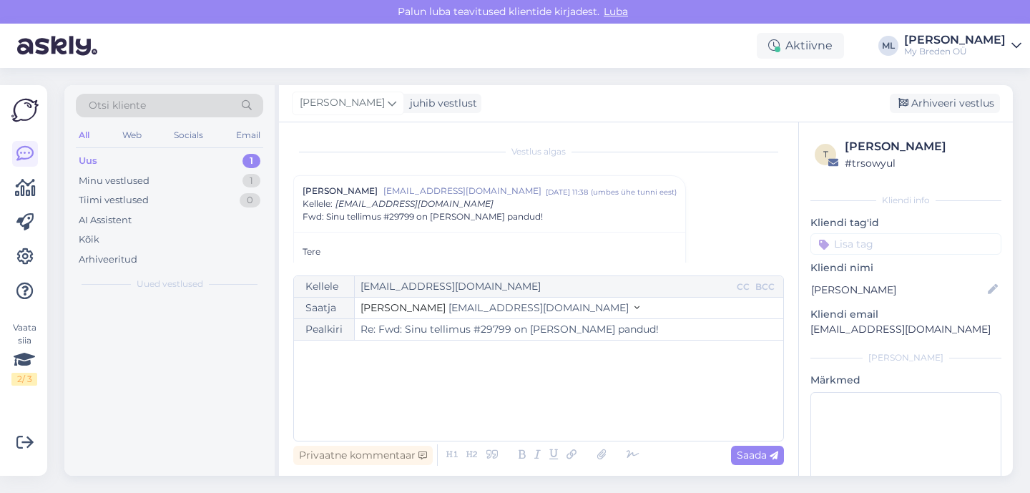
scroll to position [39, 0]
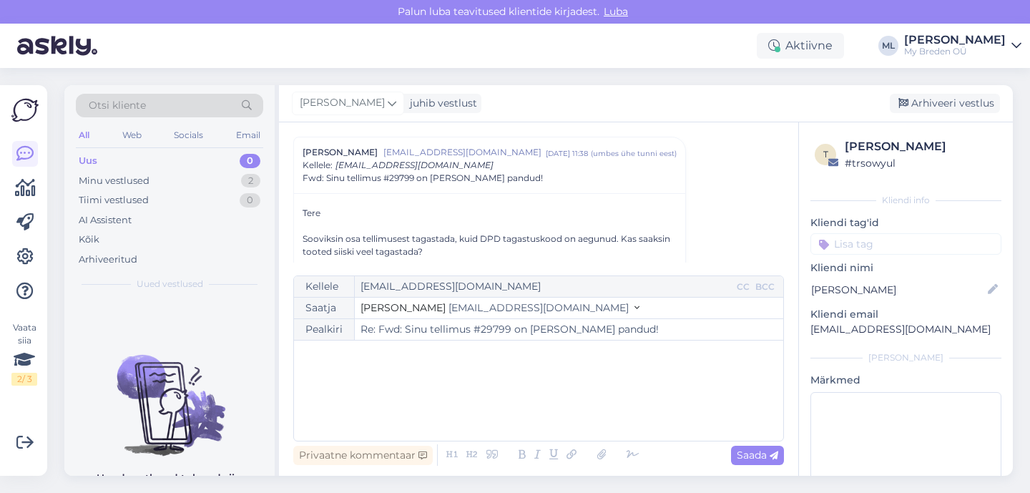
click at [452, 302] on span "[EMAIL_ADDRESS][DOMAIN_NAME]" at bounding box center [538, 307] width 180 height 13
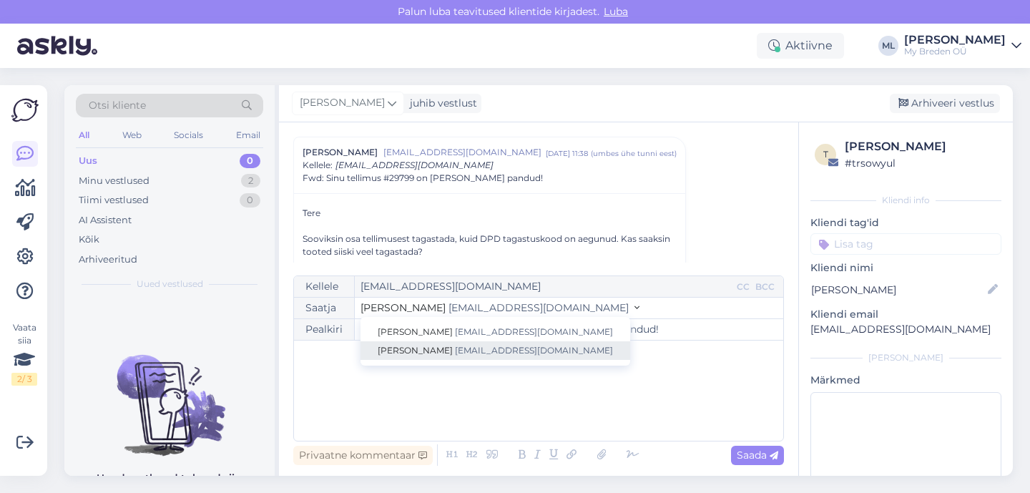
click at [432, 343] on link "[PERSON_NAME] [EMAIL_ADDRESS][DOMAIN_NAME]" at bounding box center [495, 350] width 270 height 19
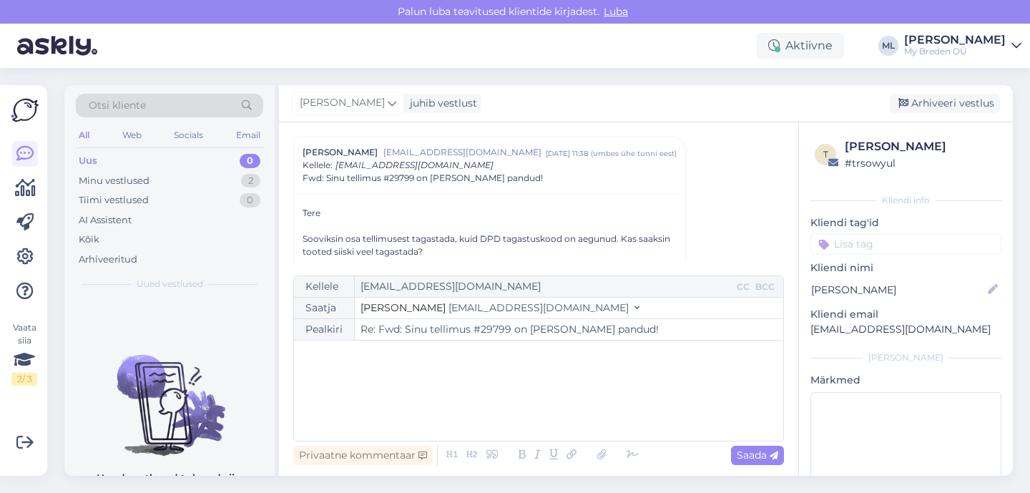
click at [400, 380] on div "﻿" at bounding box center [538, 391] width 475 height 86
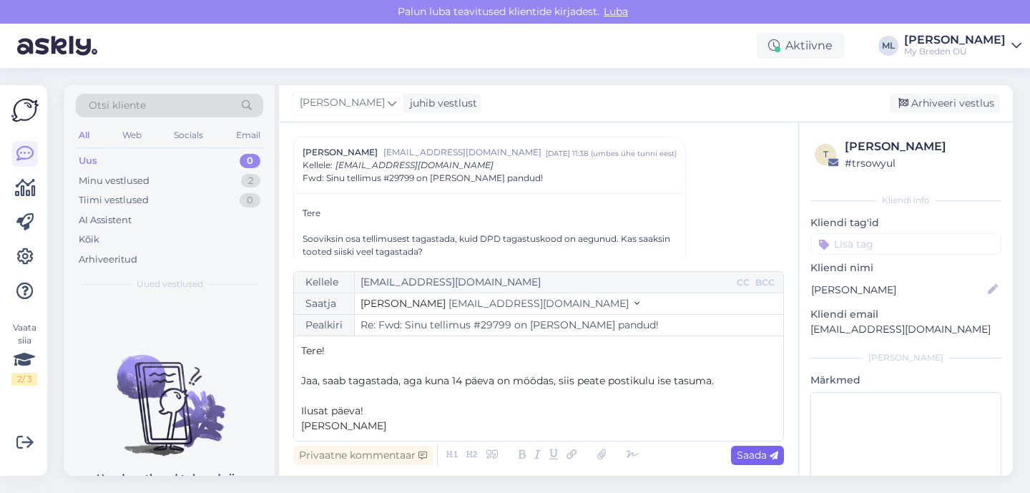
click at [756, 458] on span "Saada" at bounding box center [757, 454] width 41 height 13
type input "Re: Re: Fwd: Sinu tellimus #29799 on [PERSON_NAME] pandud!"
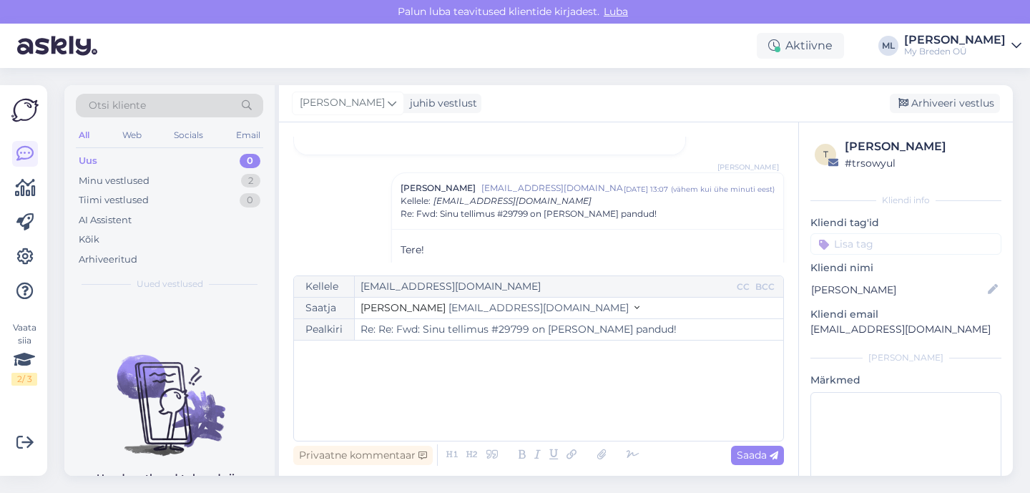
click at [113, 165] on div "Uus 0" at bounding box center [169, 161] width 187 height 20
click at [117, 184] on div "Minu vestlused" at bounding box center [114, 181] width 71 height 14
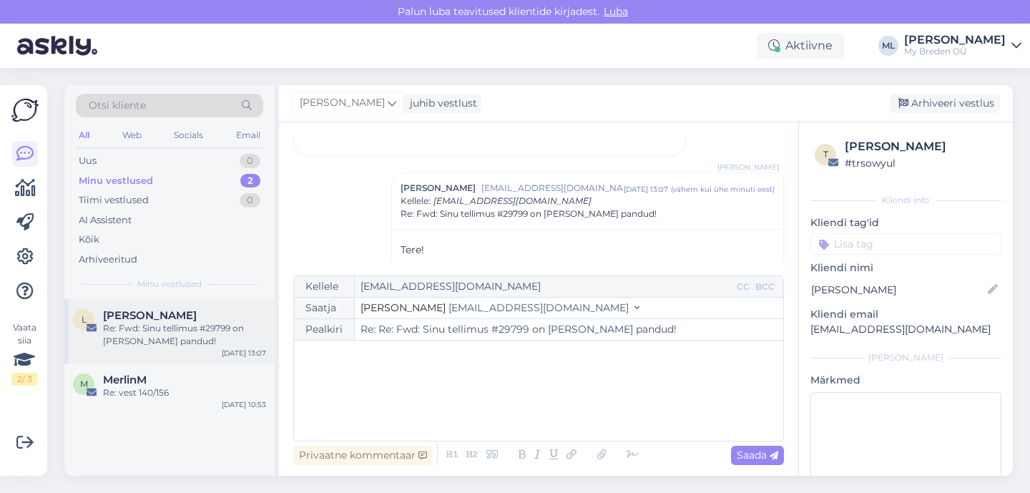
click at [162, 328] on div "Re: Fwd: Sinu tellimus #29799 on [PERSON_NAME] pandud!" at bounding box center [184, 335] width 163 height 26
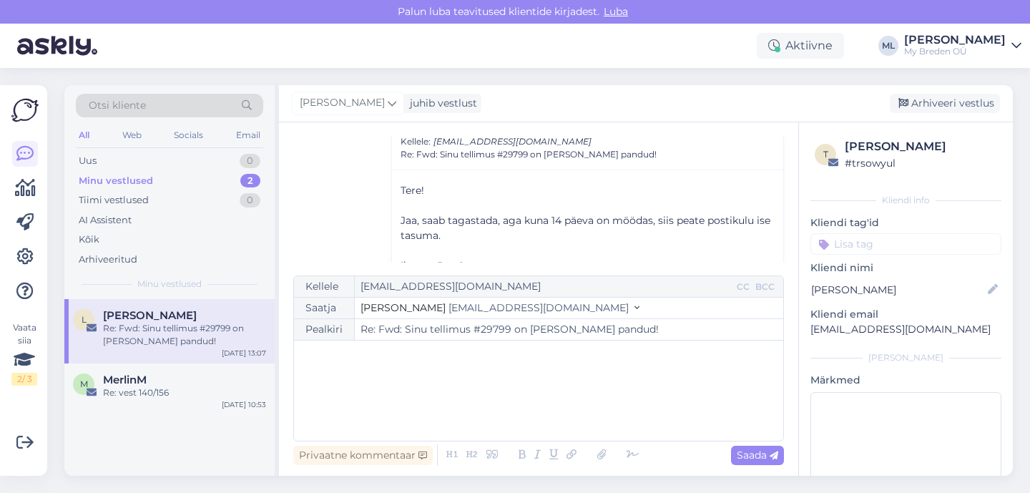
scroll to position [167, 0]
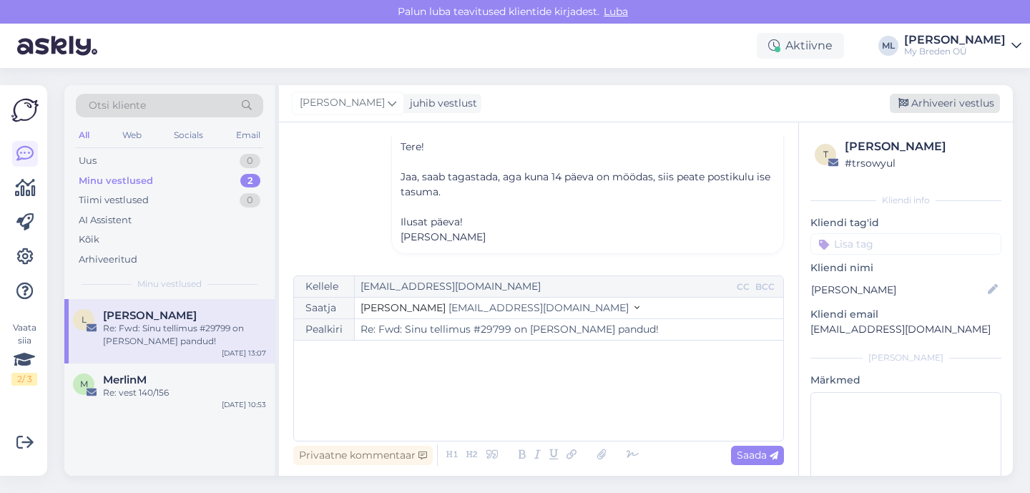
click at [958, 94] on div "Arhiveeri vestlus" at bounding box center [945, 103] width 110 height 19
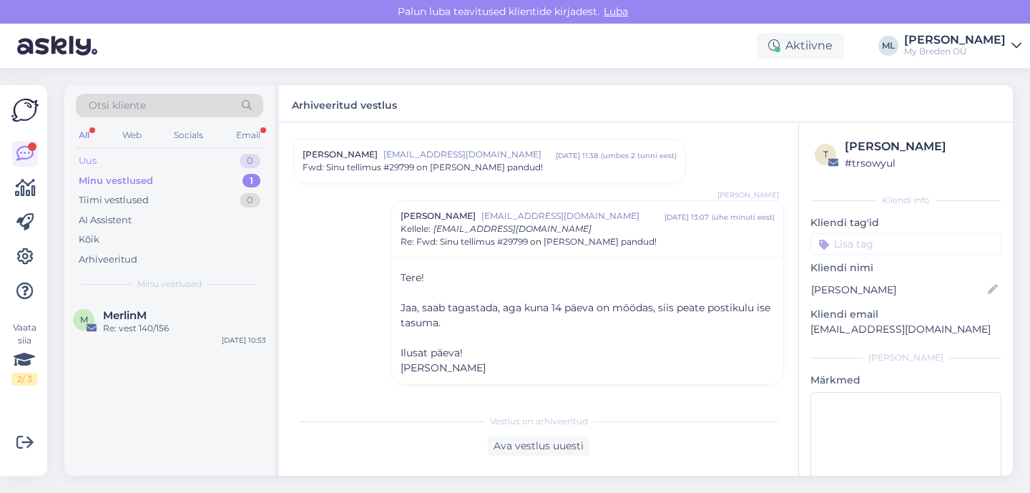
click at [156, 164] on div "Uus 0" at bounding box center [169, 161] width 187 height 20
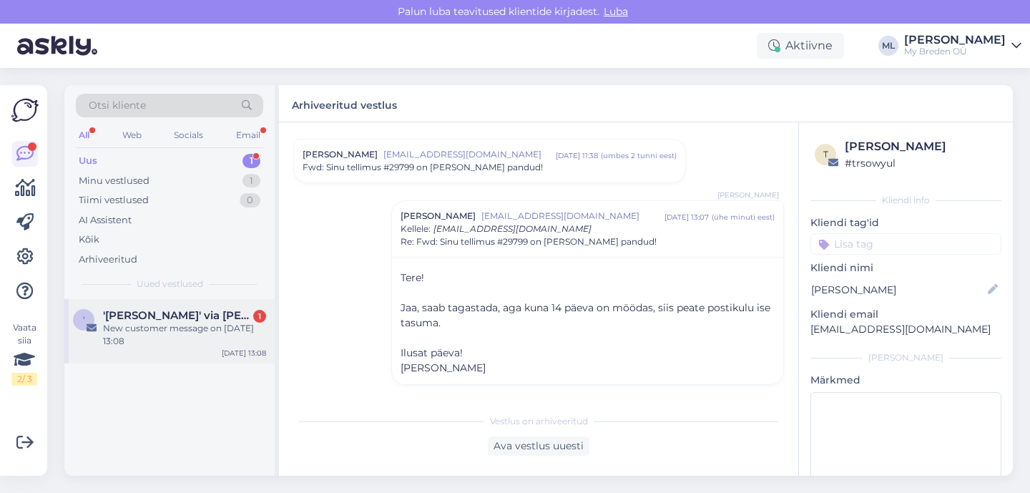
click at [167, 313] on span "'[PERSON_NAME]' via [PERSON_NAME] Bredenist" at bounding box center [177, 315] width 149 height 13
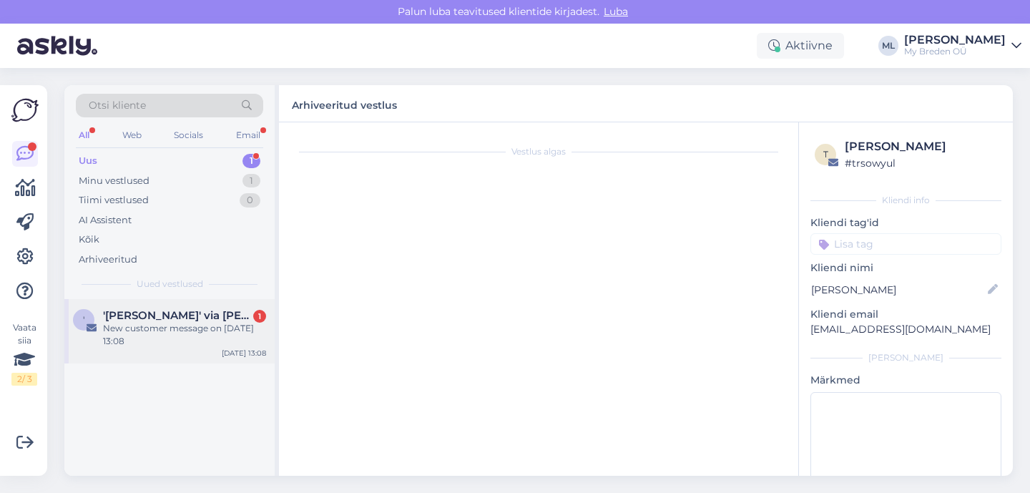
scroll to position [0, 0]
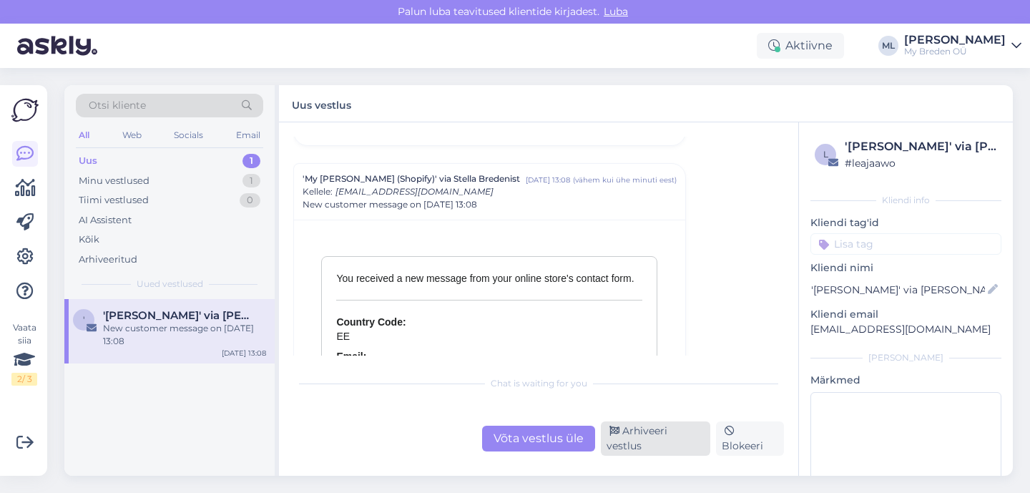
click at [666, 433] on div "Arhiveeri vestlus" at bounding box center [655, 438] width 109 height 34
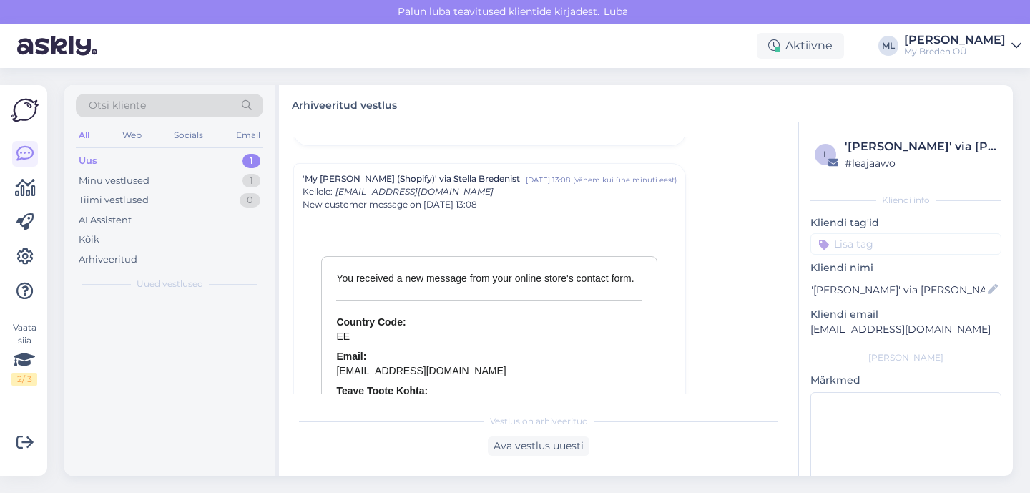
scroll to position [6219, 0]
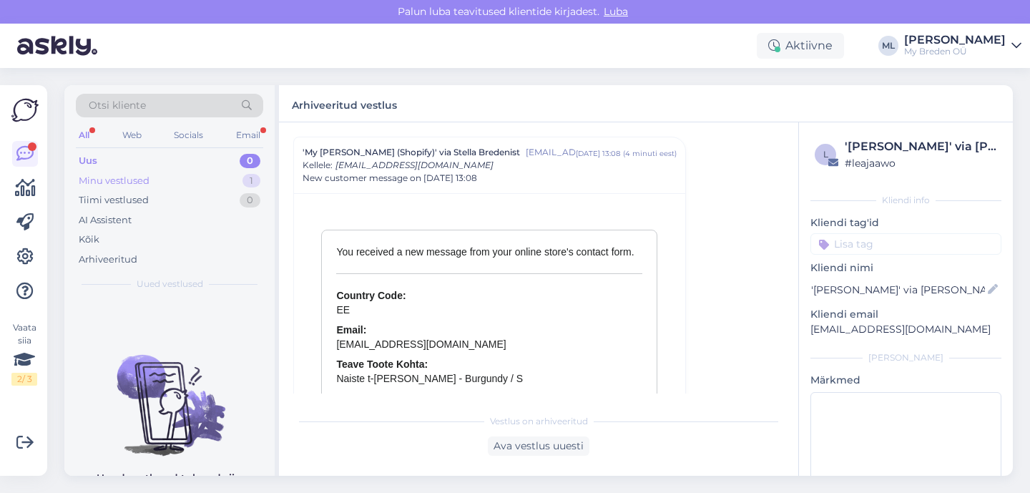
click at [175, 172] on div "Minu vestlused 1" at bounding box center [169, 181] width 187 height 20
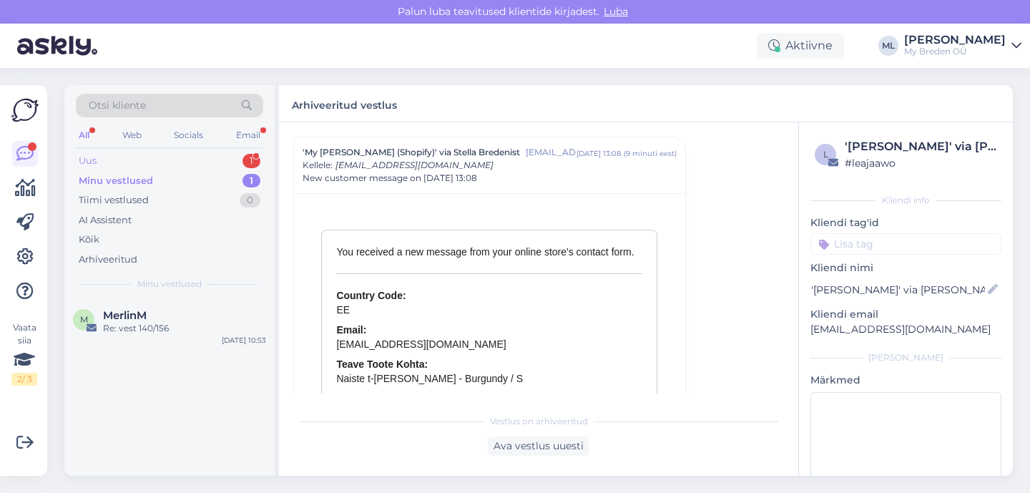
click at [167, 154] on div "Uus 1" at bounding box center [169, 161] width 187 height 20
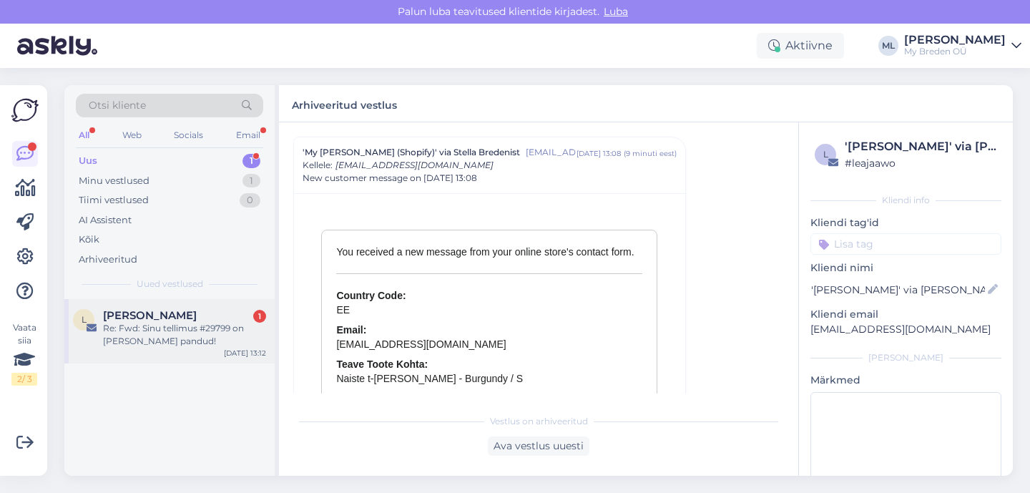
click at [155, 316] on span "[PERSON_NAME]" at bounding box center [150, 315] width 94 height 13
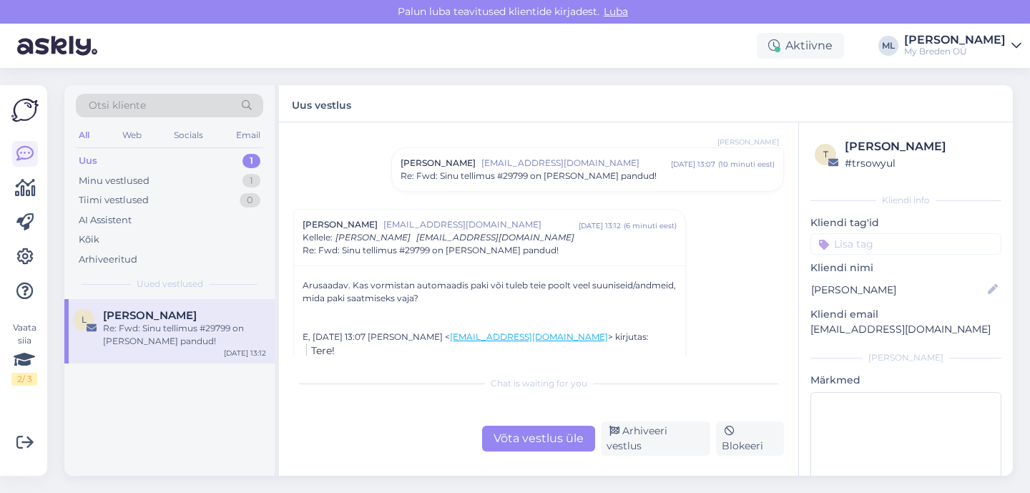
scroll to position [90, 0]
click at [535, 451] on div "Võta vestlus üle" at bounding box center [538, 438] width 113 height 26
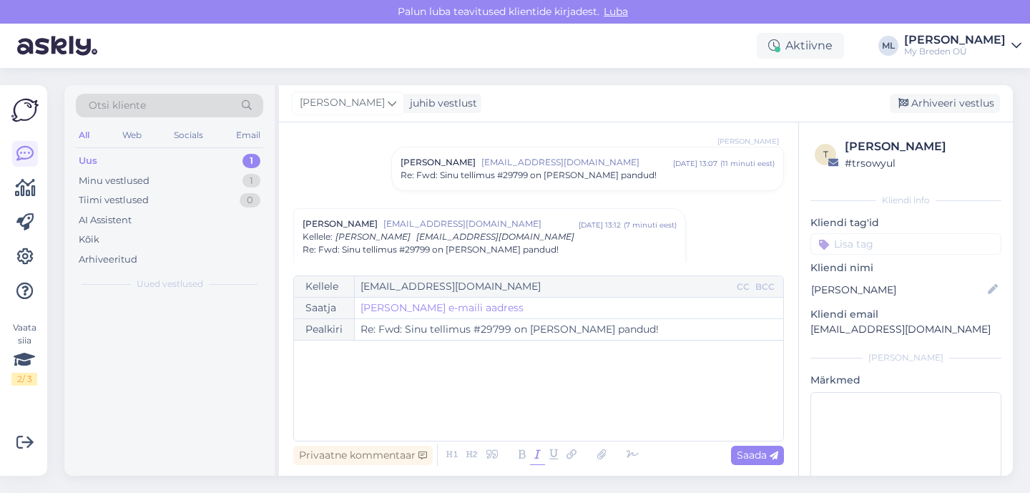
scroll to position [162, 0]
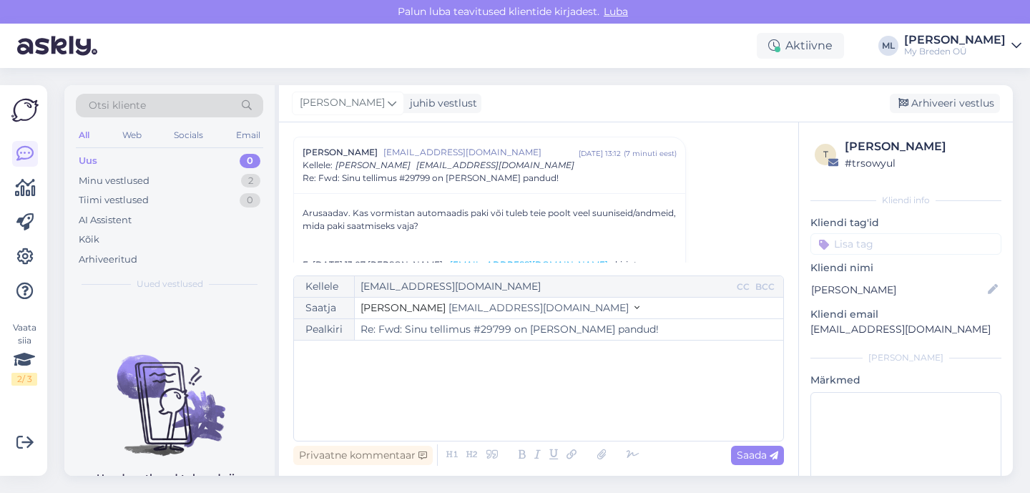
click at [468, 314] on button "Stella [EMAIL_ADDRESS][DOMAIN_NAME]" at bounding box center [499, 307] width 279 height 15
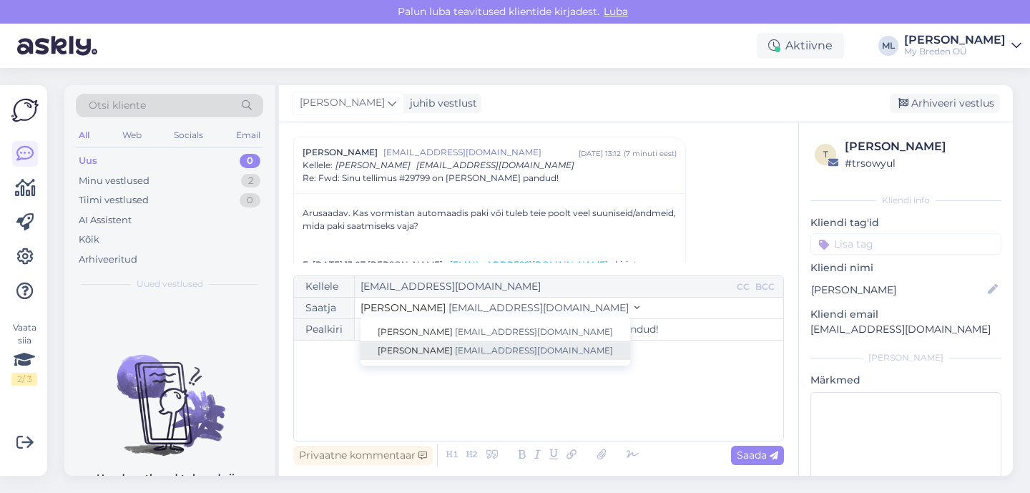
click at [455, 350] on span "[EMAIL_ADDRESS][DOMAIN_NAME]" at bounding box center [534, 350] width 158 height 11
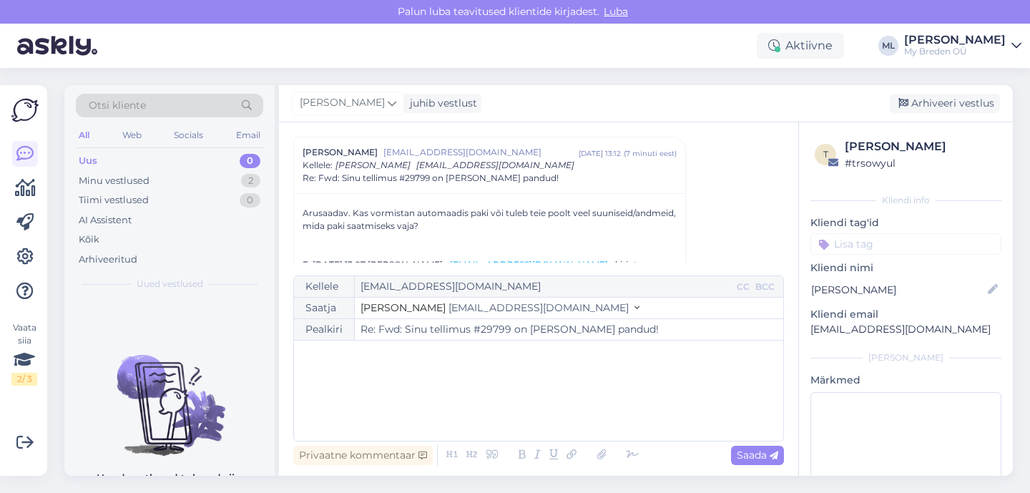
click at [423, 378] on div "﻿" at bounding box center [538, 391] width 475 height 86
click at [463, 388] on p "Jaa, ise peate vormistama paki." at bounding box center [538, 385] width 475 height 15
click at [408, 401] on p "Tehnika 11 [PERSON_NAME]" at bounding box center [538, 400] width 475 height 15
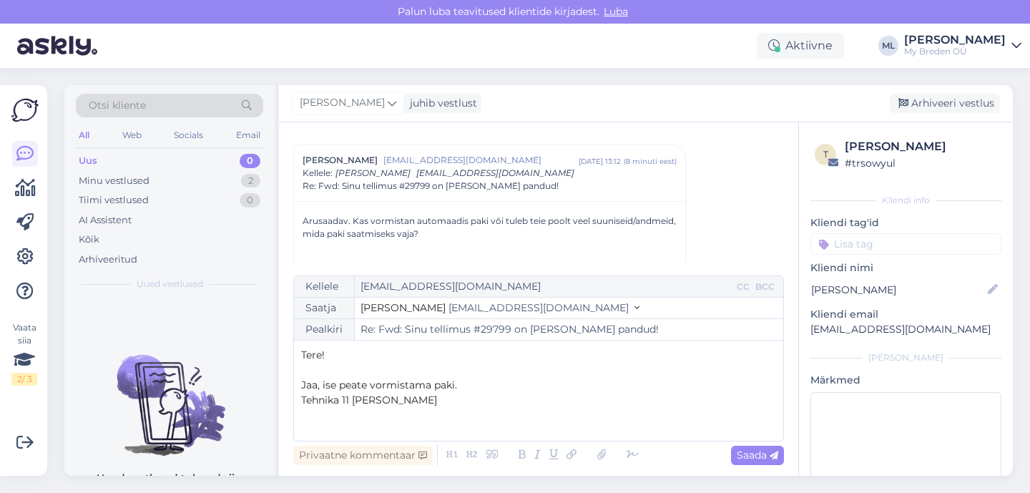
scroll to position [158, 0]
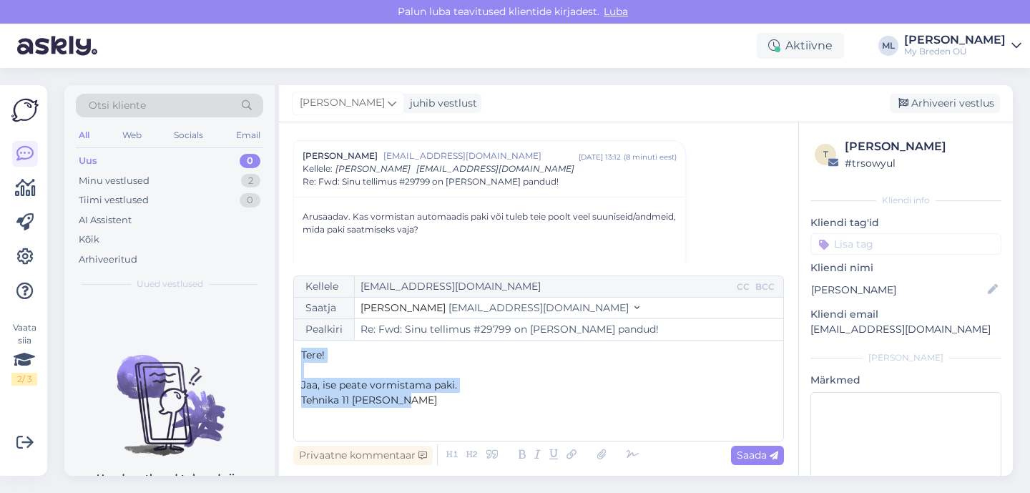
drag, startPoint x: 418, startPoint y: 402, endPoint x: 296, endPoint y: 347, distance: 133.5
click at [296, 346] on div "Kellele [EMAIL_ADDRESS][DOMAIN_NAME] CC BCC Saatja Mari-Liis [EMAIL_ADDRESS][DO…" at bounding box center [538, 358] width 491 height 166
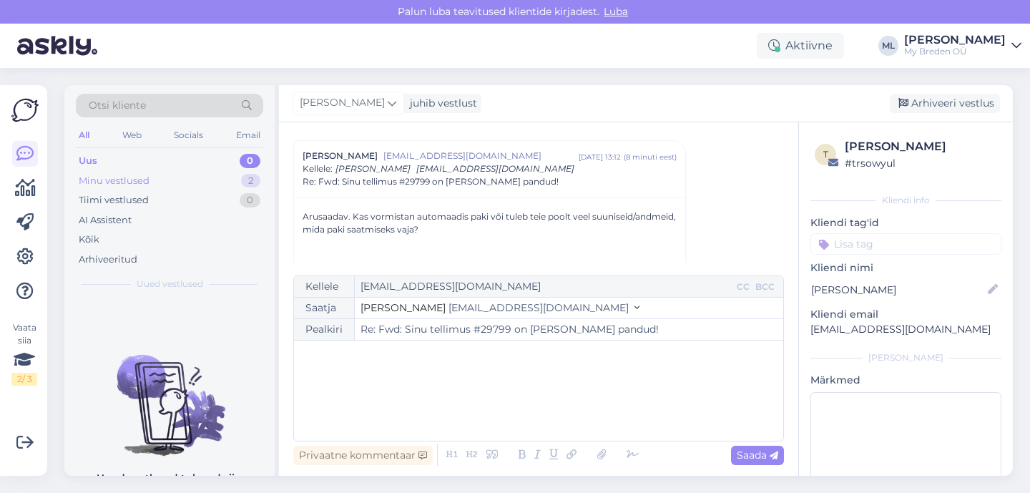
click at [154, 174] on div "Minu vestlused 2" at bounding box center [169, 181] width 187 height 20
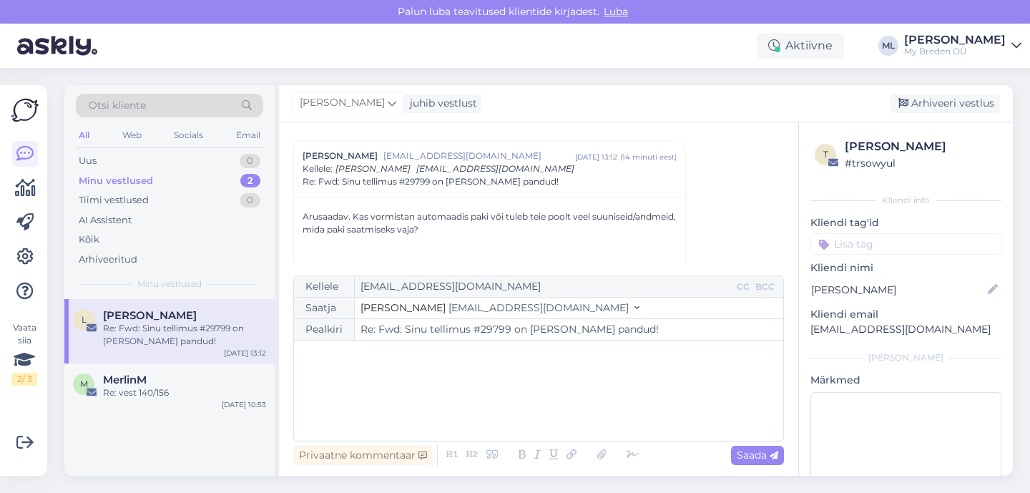
click at [375, 394] on div "﻿" at bounding box center [538, 391] width 475 height 86
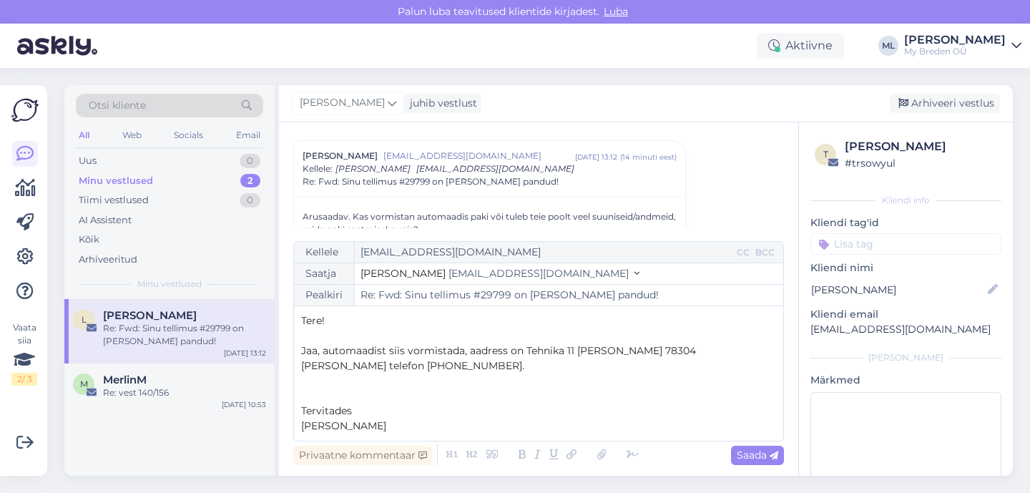
click at [506, 363] on span "Jaa, automaadist siis vormistada, aadress on Tehnika 11 [PERSON_NAME] 78304 [PE…" at bounding box center [500, 358] width 398 height 28
click at [639, 355] on span "Jaa, automaadist siis vormistada, aadressiks on Tehnika 11 [PERSON_NAME] 78304 …" at bounding box center [506, 358] width 411 height 28
click at [677, 349] on span "Jaa, automaadist siis vormistada, aadressiks on Tehnika 11 [PERSON_NAME] 78304 …" at bounding box center [508, 358] width 414 height 28
click at [394, 381] on p "﻿" at bounding box center [538, 380] width 475 height 15
click at [766, 464] on div "Saada" at bounding box center [757, 455] width 53 height 19
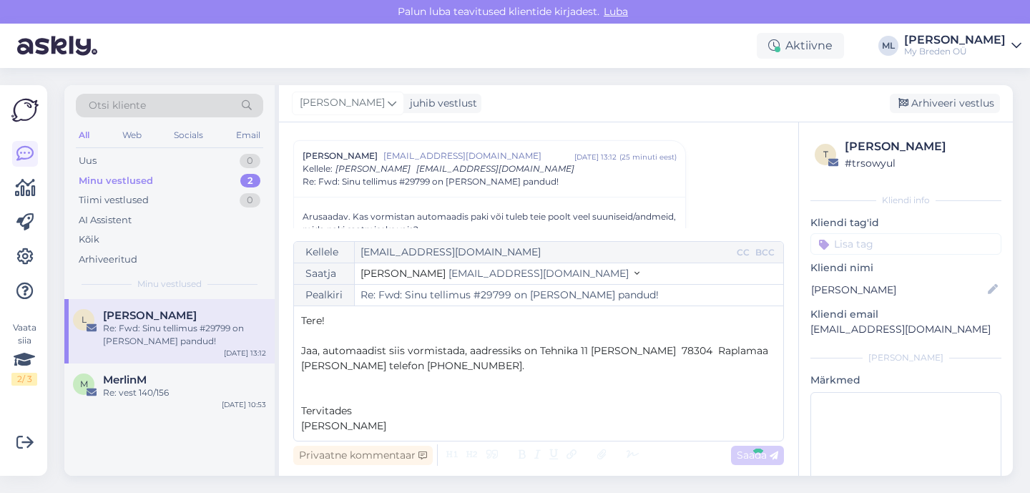
type input "Re: Re: Fwd: Sinu tellimus #29799 on [PERSON_NAME] pandud!"
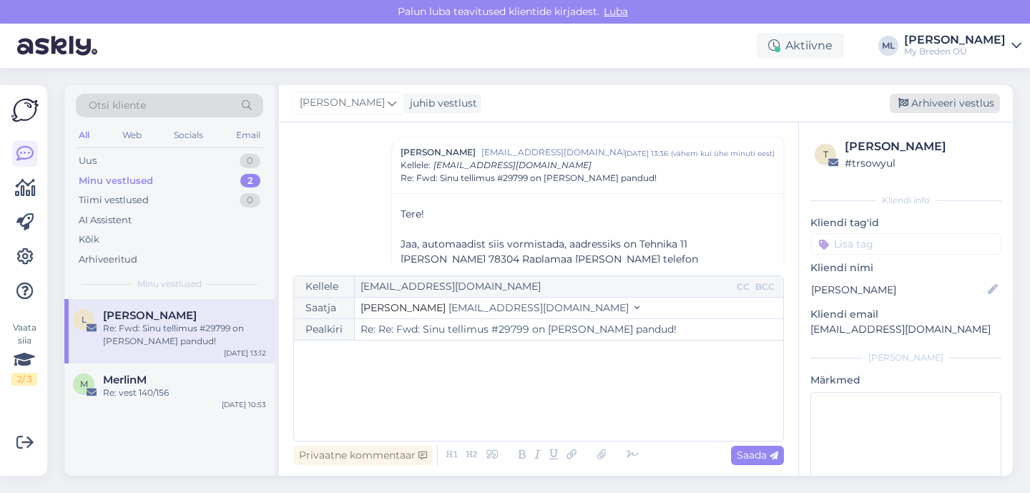
click at [915, 107] on div "Arhiveeri vestlus" at bounding box center [945, 103] width 110 height 19
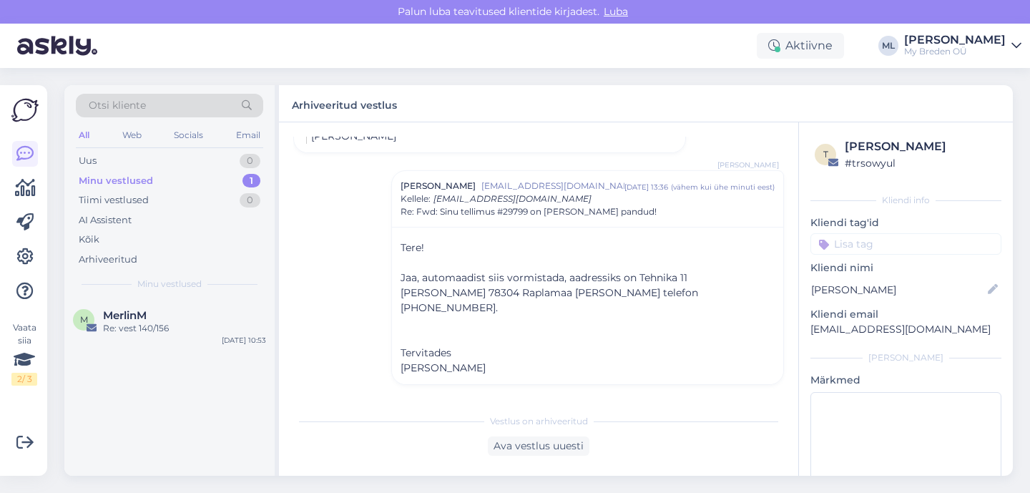
scroll to position [379, 0]
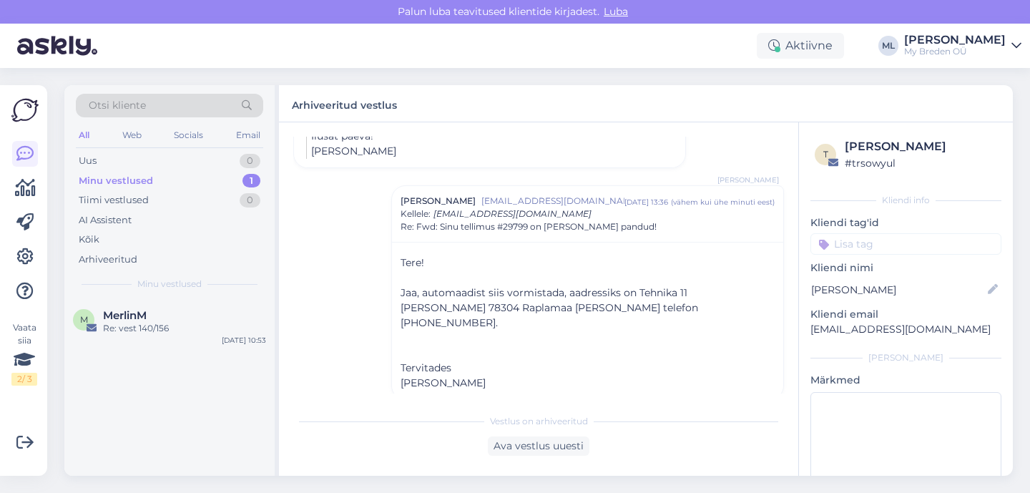
click at [131, 184] on div "Minu vestlused" at bounding box center [116, 181] width 74 height 14
click at [149, 318] on div "MerlinM" at bounding box center [184, 315] width 163 height 13
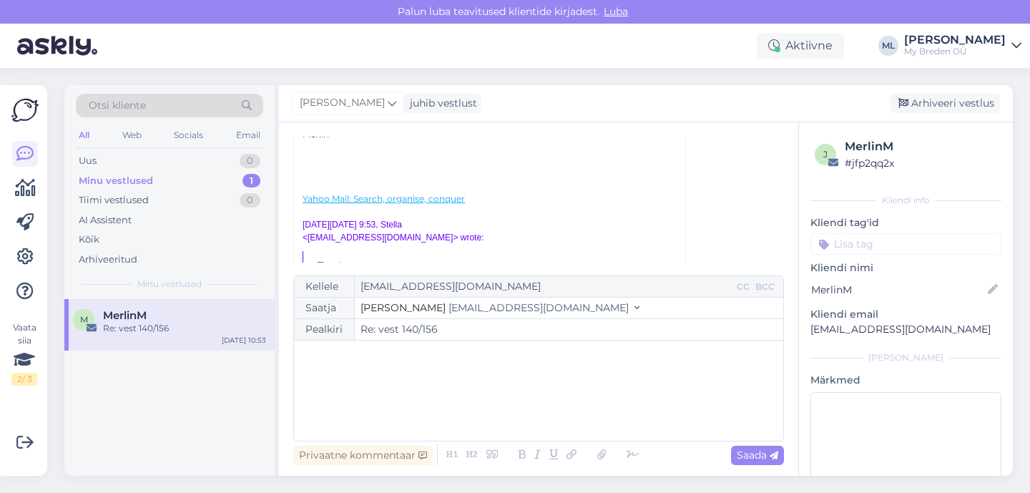
scroll to position [405, 0]
click at [448, 305] on span "[EMAIL_ADDRESS][DOMAIN_NAME]" at bounding box center [538, 307] width 180 height 13
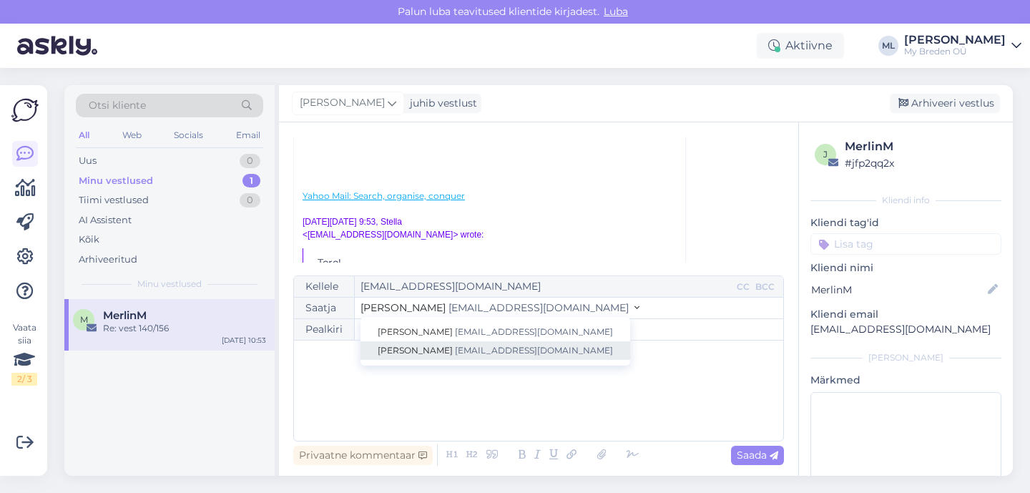
click at [405, 346] on span "[PERSON_NAME]" at bounding box center [415, 350] width 75 height 11
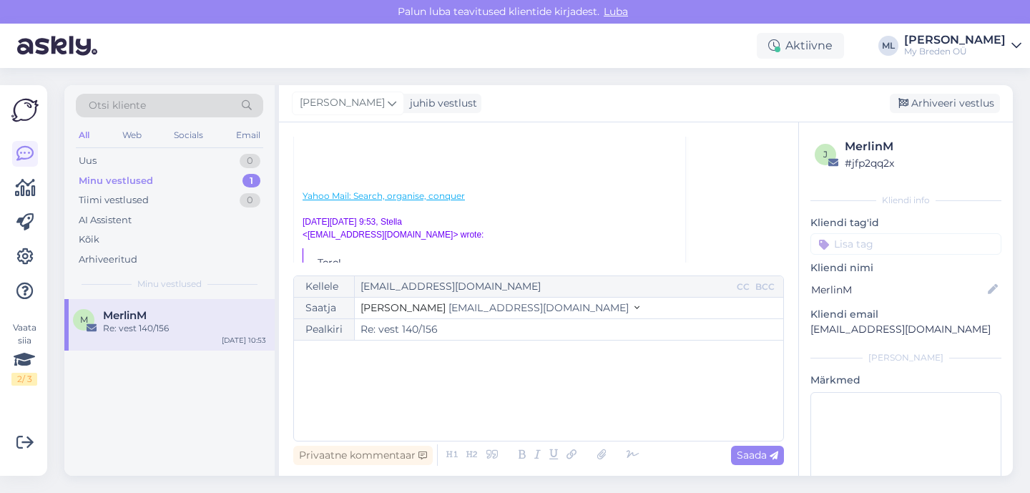
click at [350, 370] on div "﻿" at bounding box center [538, 391] width 475 height 86
click at [379, 396] on div "﻿" at bounding box center [538, 391] width 475 height 86
click at [83, 157] on div "Uus" at bounding box center [88, 161] width 18 height 14
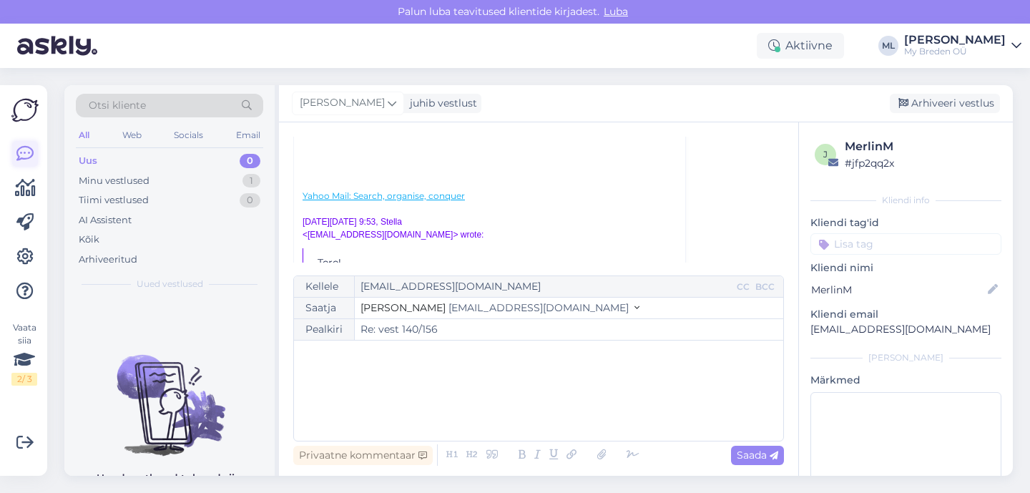
click at [24, 144] on link at bounding box center [25, 154] width 26 height 26
click at [458, 307] on span "[EMAIL_ADDRESS][DOMAIN_NAME]" at bounding box center [538, 307] width 180 height 13
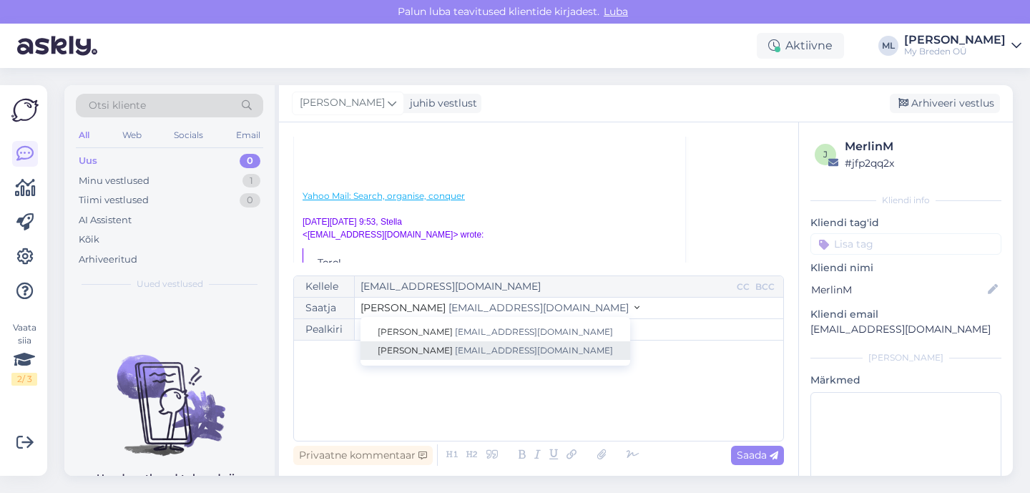
click at [455, 347] on span "[EMAIL_ADDRESS][DOMAIN_NAME]" at bounding box center [534, 350] width 158 height 11
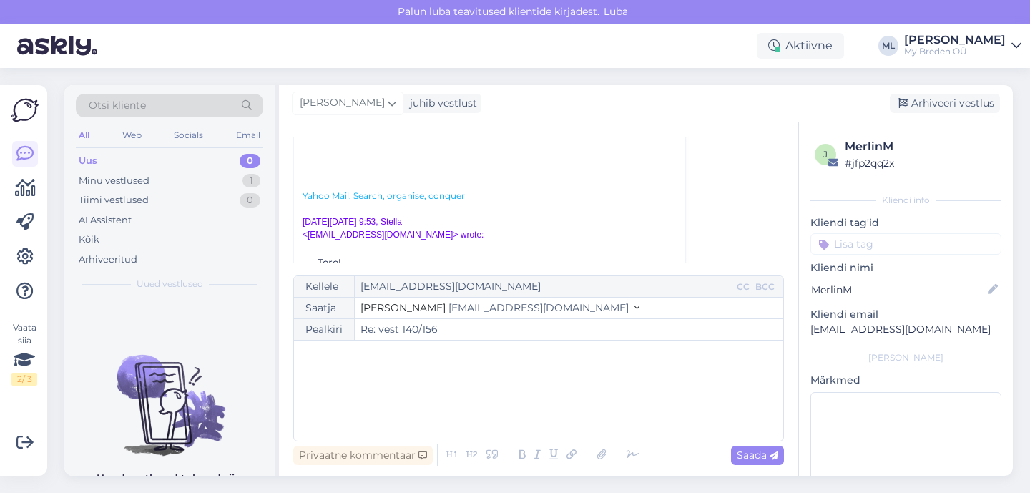
click at [366, 373] on div "﻿" at bounding box center [538, 391] width 475 height 86
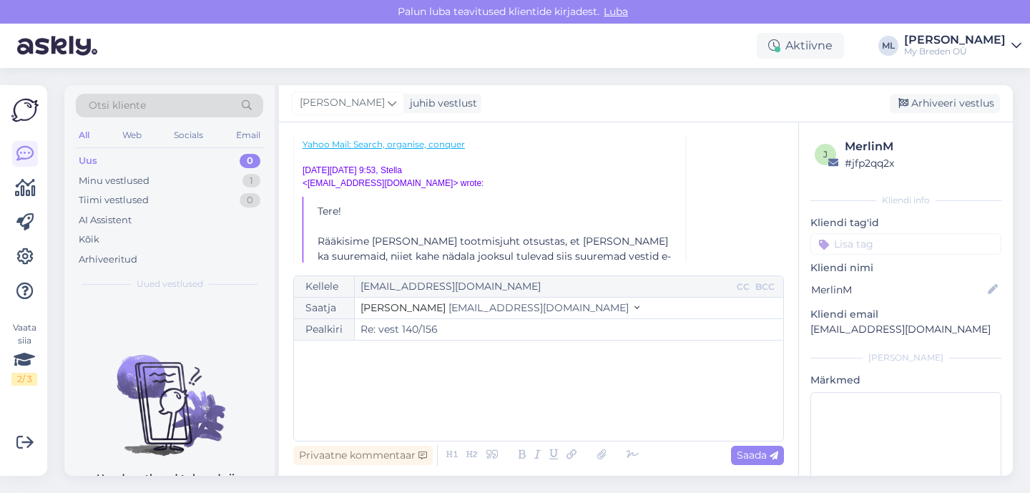
scroll to position [535, 0]
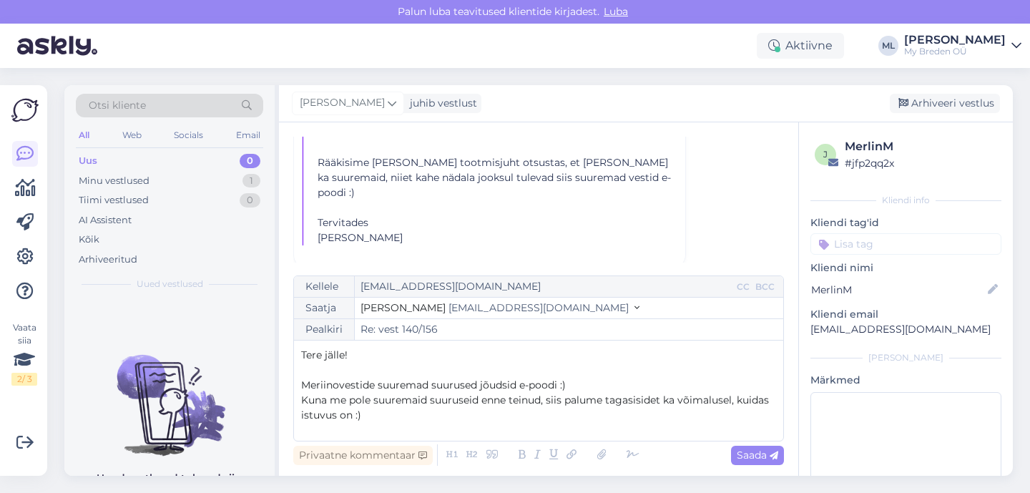
click at [581, 386] on p "Meriinovestide suuremad suurused jõudsid e-poodi :)" at bounding box center [538, 385] width 475 height 15
click at [371, 417] on p "Kuna me pole suuremaid suuruseid enne teinud, siis palume tagasisidet ka võimal…" at bounding box center [538, 408] width 475 height 30
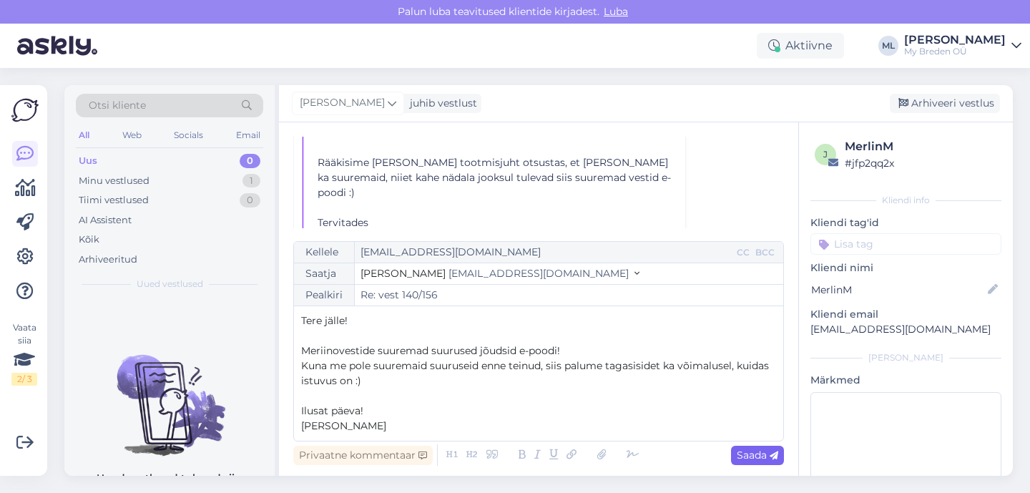
click at [748, 458] on span "Saada" at bounding box center [757, 454] width 41 height 13
type input "Re: Re: vest 140/156"
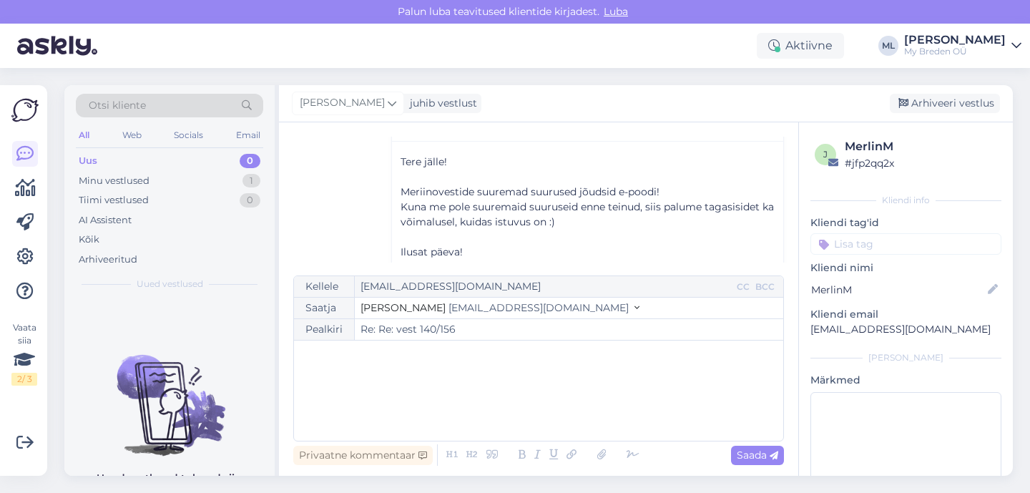
scroll to position [752, 0]
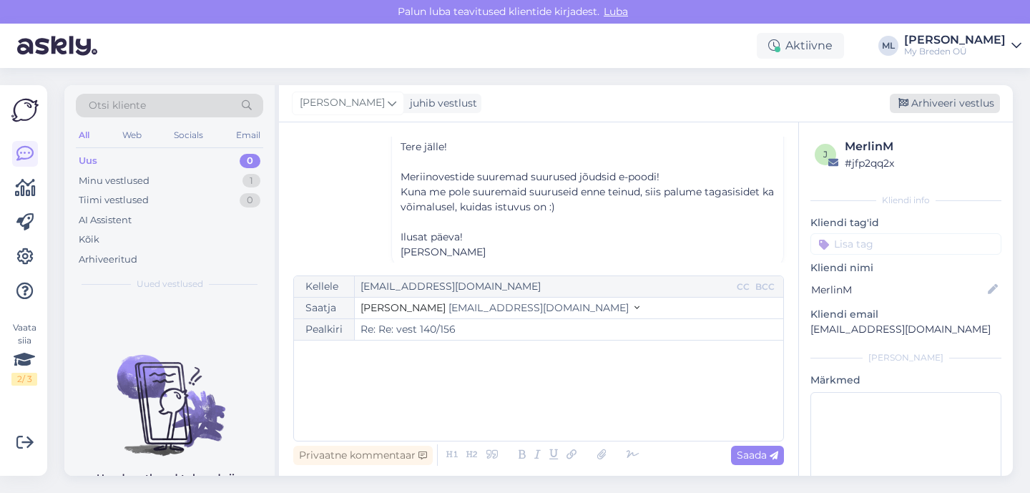
click at [908, 107] on icon at bounding box center [903, 104] width 10 height 10
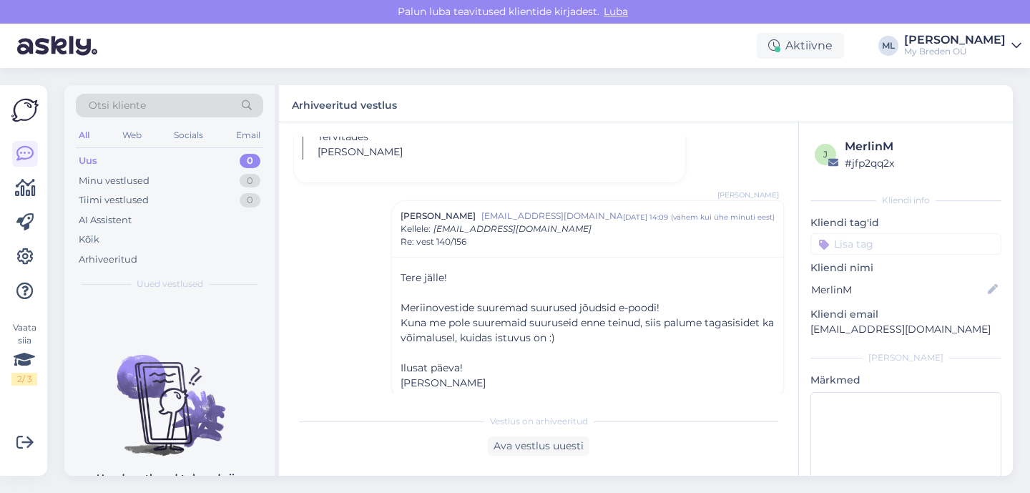
click at [105, 162] on div "Uus 0" at bounding box center [169, 161] width 187 height 20
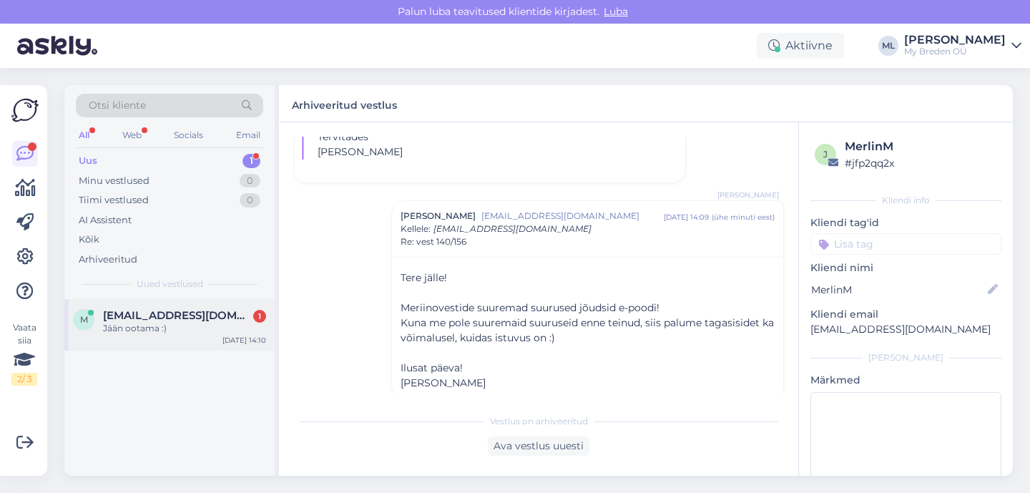
click at [148, 312] on span "[EMAIL_ADDRESS][DOMAIN_NAME]" at bounding box center [177, 315] width 149 height 13
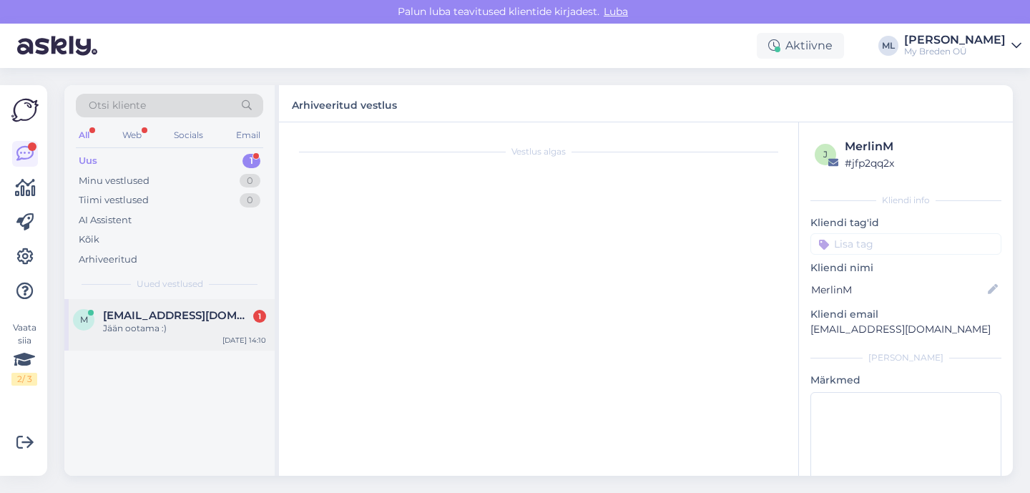
scroll to position [384, 0]
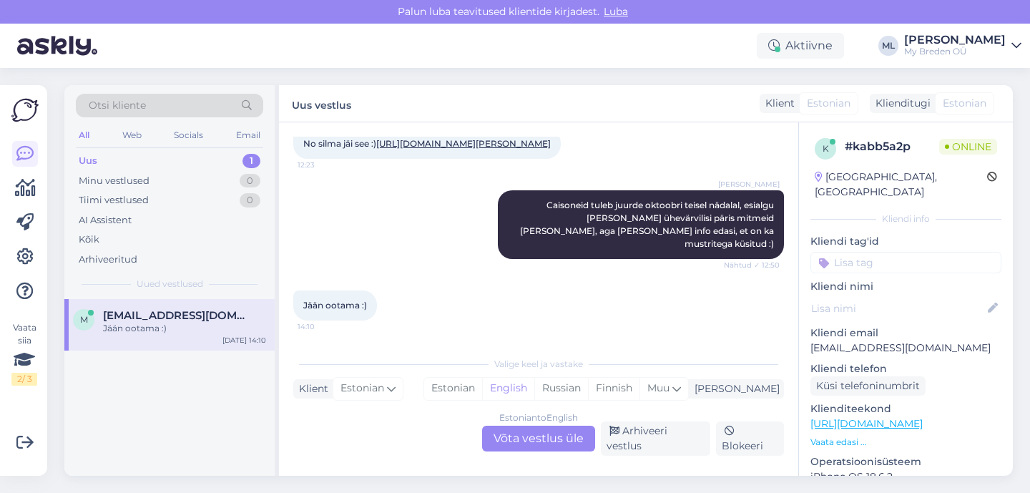
click at [91, 159] on div "Uus" at bounding box center [88, 161] width 19 height 14
click at [146, 323] on div "Jään ootama :)" at bounding box center [184, 328] width 163 height 13
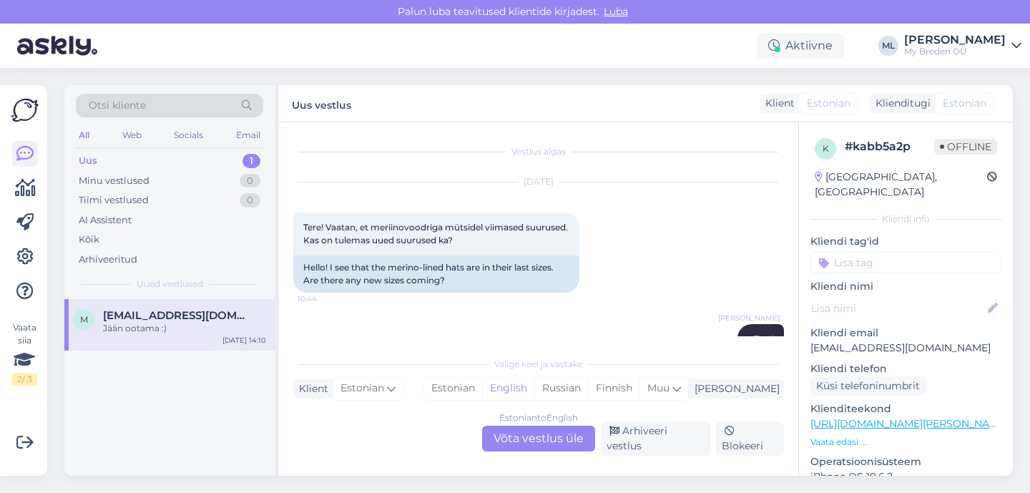
click at [160, 167] on div "Uus 1" at bounding box center [169, 161] width 187 height 20
click at [20, 288] on icon at bounding box center [24, 290] width 17 height 17
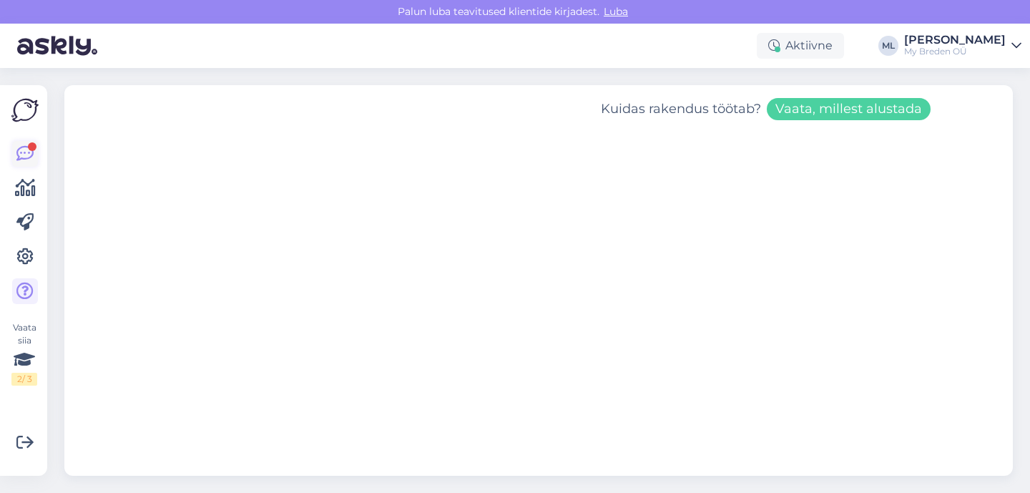
click at [16, 161] on link at bounding box center [25, 154] width 26 height 26
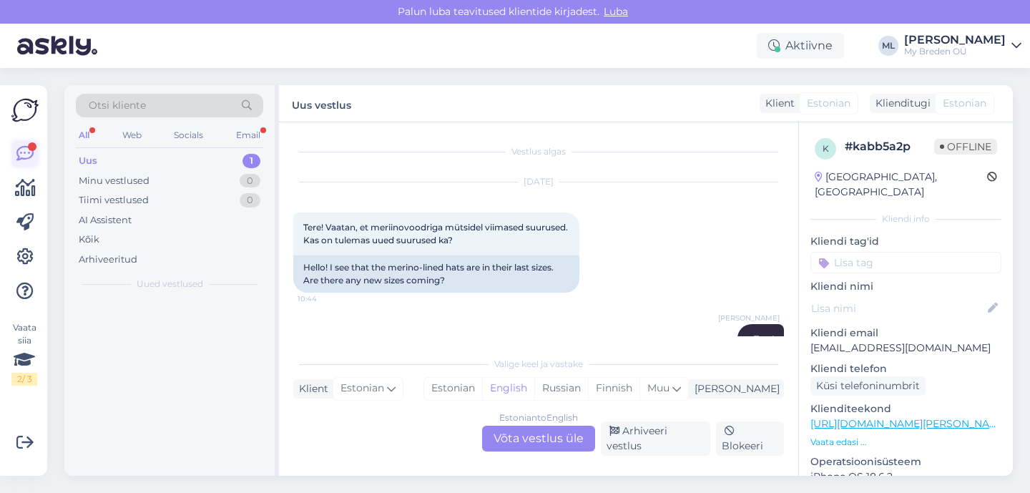
scroll to position [384, 0]
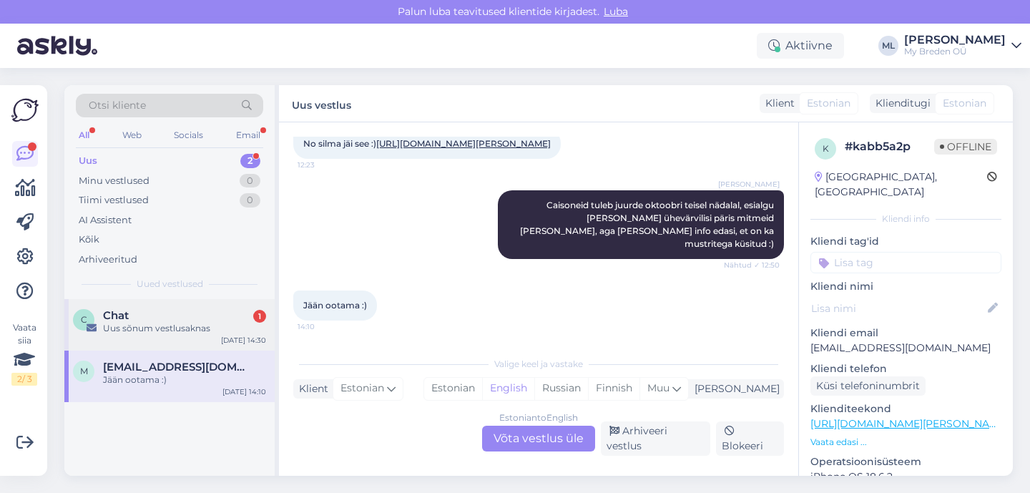
click at [113, 325] on div "Uus sõnum vestlusaknas" at bounding box center [184, 328] width 163 height 13
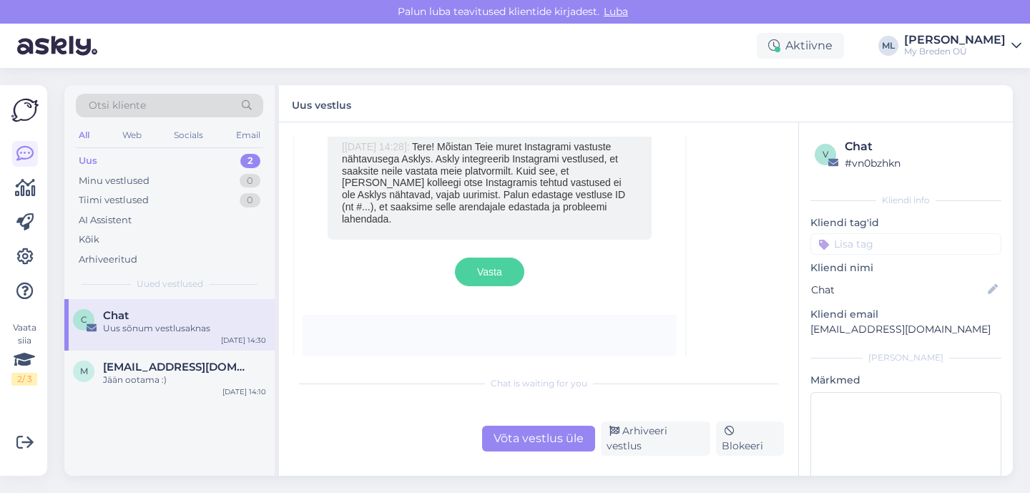
scroll to position [993, 0]
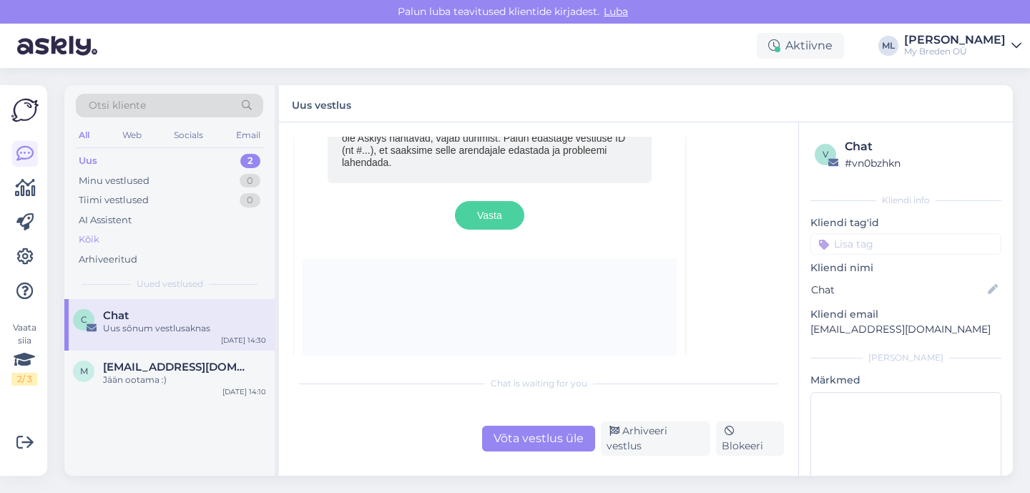
drag, startPoint x: 165, startPoint y: 330, endPoint x: 143, endPoint y: 229, distance: 103.2
click at [165, 330] on div "Uus sõnum vestlusaknas" at bounding box center [184, 328] width 163 height 13
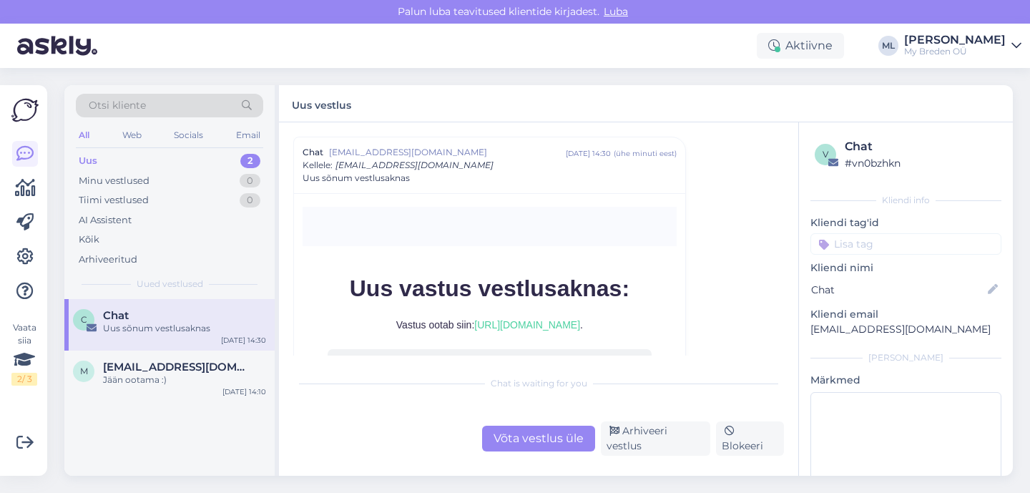
click at [109, 168] on div "Uus 2" at bounding box center [169, 161] width 187 height 20
click at [95, 157] on div "Uus" at bounding box center [88, 161] width 19 height 14
click at [139, 299] on div "C Chat [PERSON_NAME] sõnum vestlusaknas [DATE] 14:30" at bounding box center [169, 324] width 210 height 51
click at [652, 438] on div "Arhiveeri vestlus" at bounding box center [655, 438] width 109 height 34
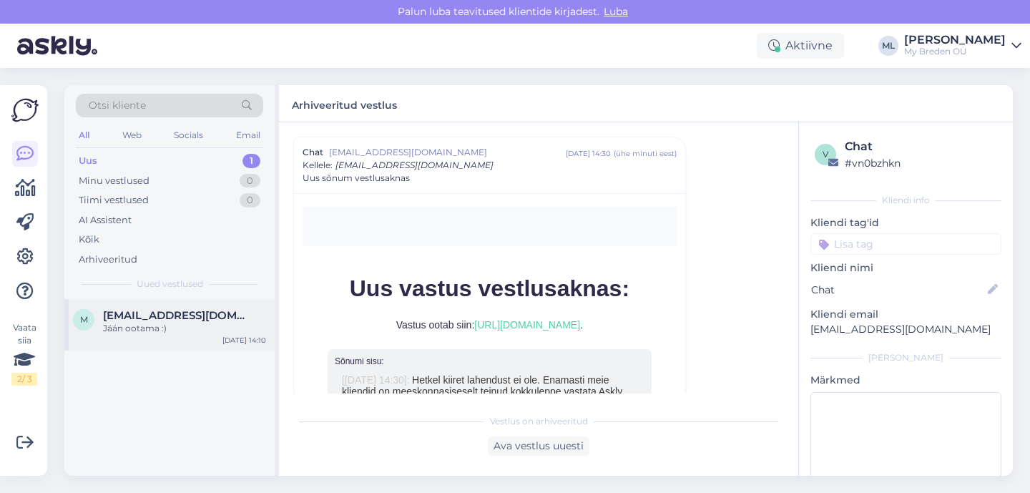
click at [114, 333] on div "Jään ootama :)" at bounding box center [184, 328] width 163 height 13
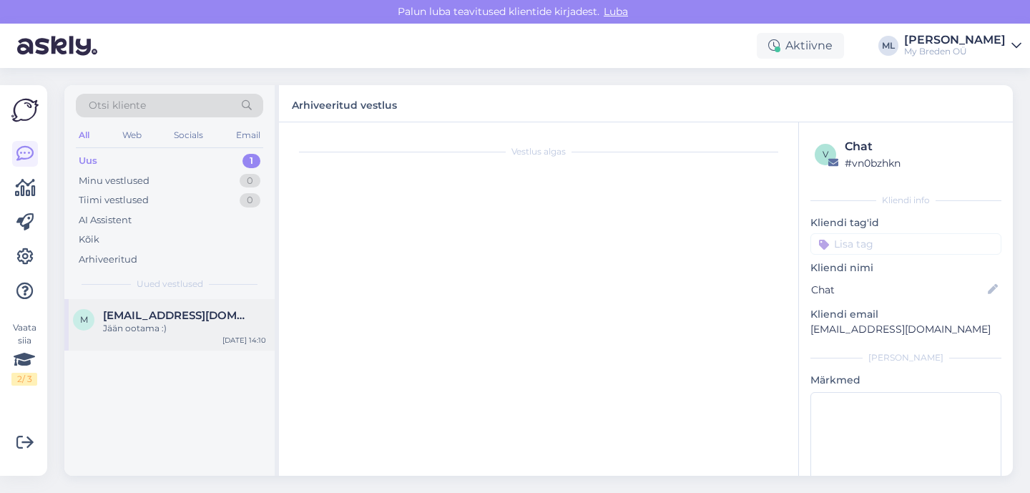
scroll to position [384, 0]
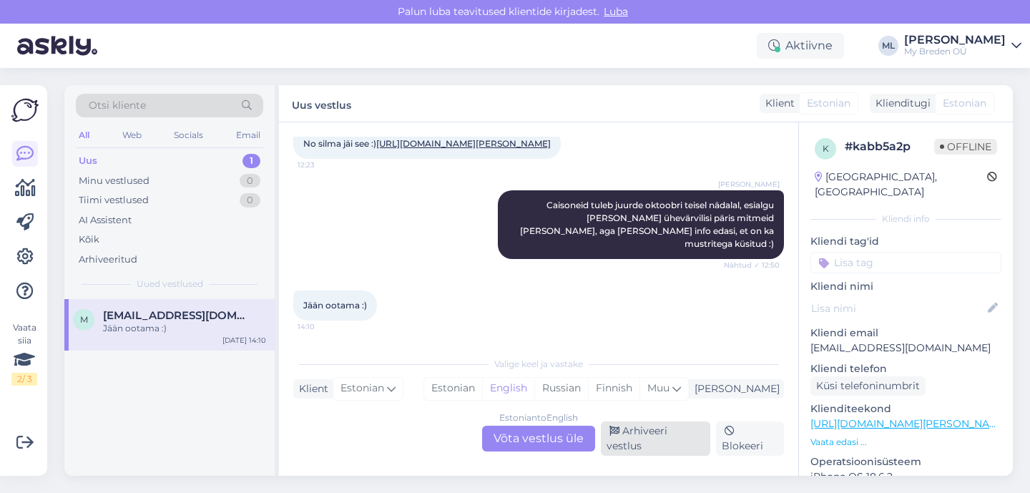
click at [657, 443] on div "Arhiveeri vestlus" at bounding box center [655, 438] width 109 height 34
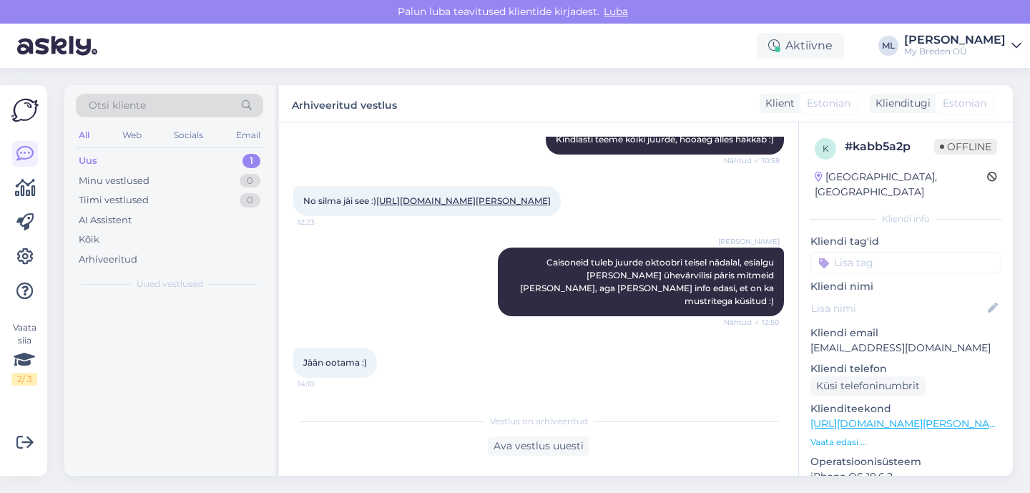
scroll to position [335, 0]
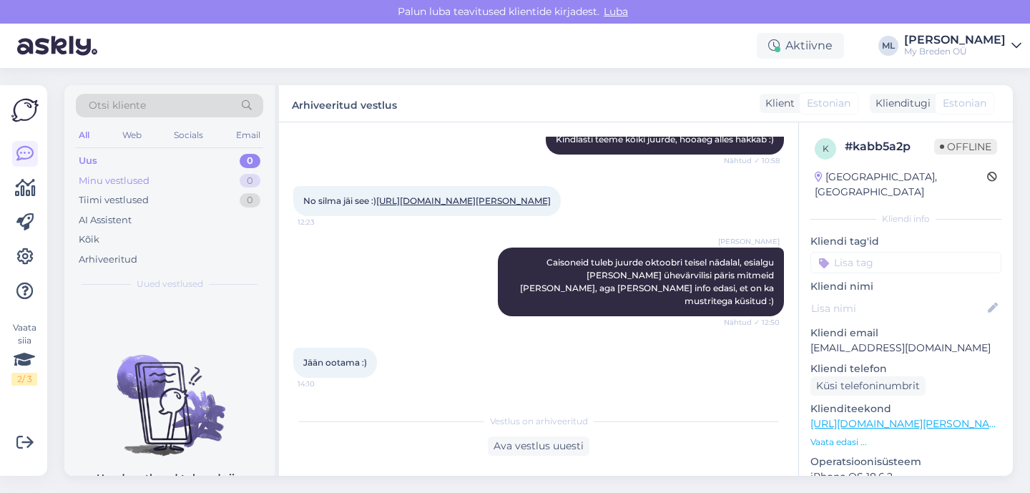
click at [173, 177] on div "Minu vestlused 0" at bounding box center [169, 181] width 187 height 20
click at [164, 152] on div "Uus 0" at bounding box center [169, 161] width 187 height 20
click at [149, 165] on div "Uus 0" at bounding box center [169, 161] width 187 height 20
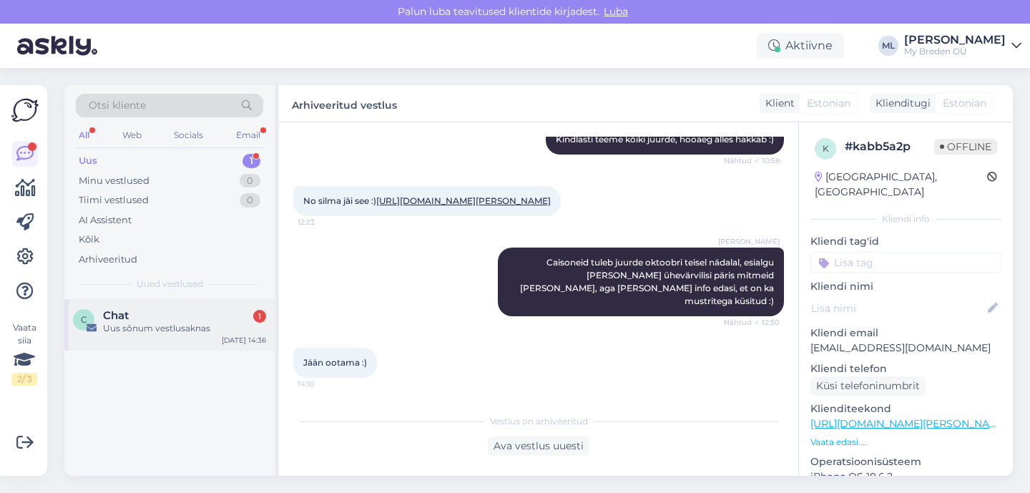
click at [154, 305] on div "C Chat 1 Uus sõnum vestlusaknas [DATE] 14:36" at bounding box center [169, 324] width 210 height 51
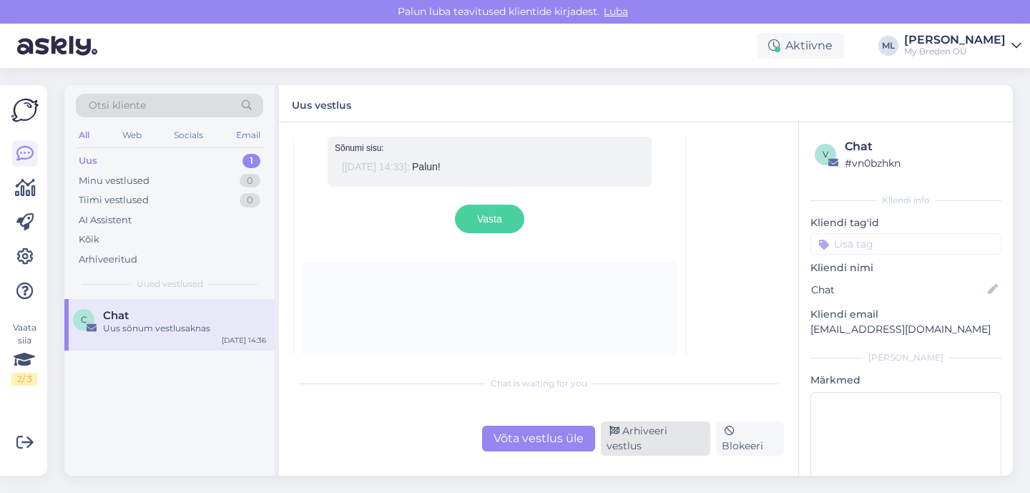
click at [689, 442] on div "Arhiveeri vestlus" at bounding box center [655, 438] width 109 height 34
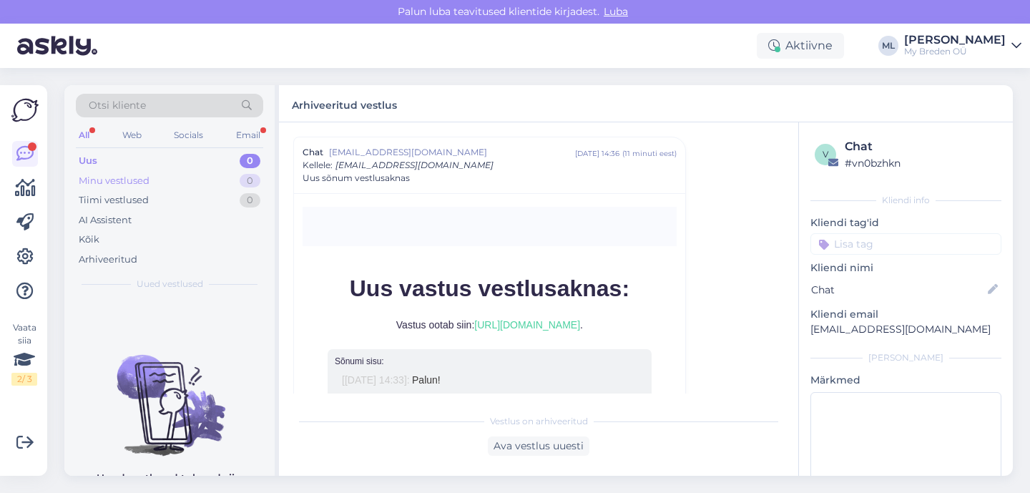
click at [129, 171] on div "Minu vestlused 0" at bounding box center [169, 181] width 187 height 20
click at [117, 162] on div "Uus 1" at bounding box center [169, 161] width 187 height 20
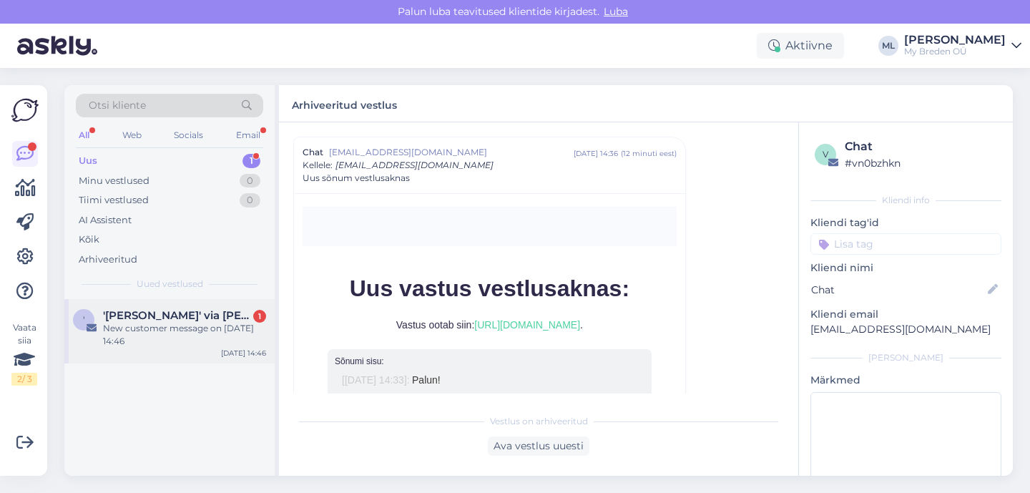
click at [162, 326] on div "New customer message on [DATE] 14:46" at bounding box center [184, 335] width 163 height 26
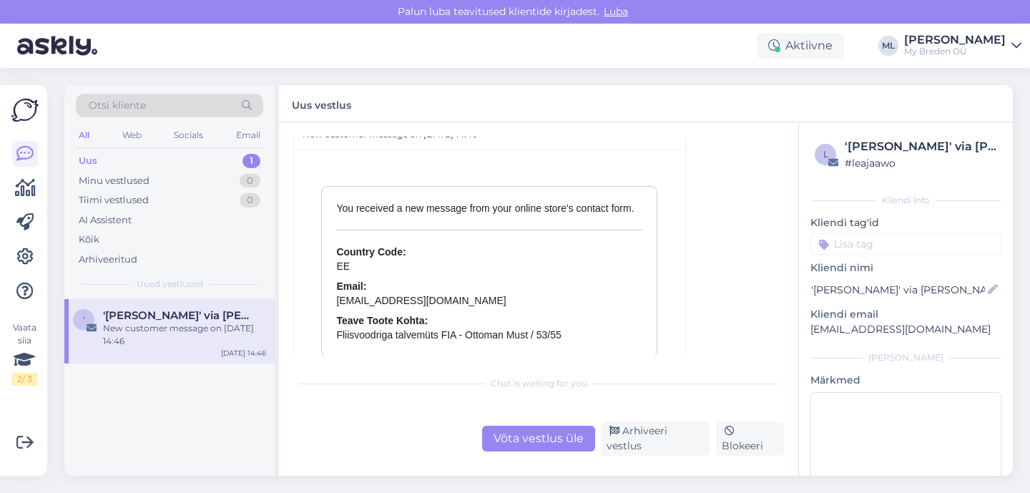
scroll to position [6288, 0]
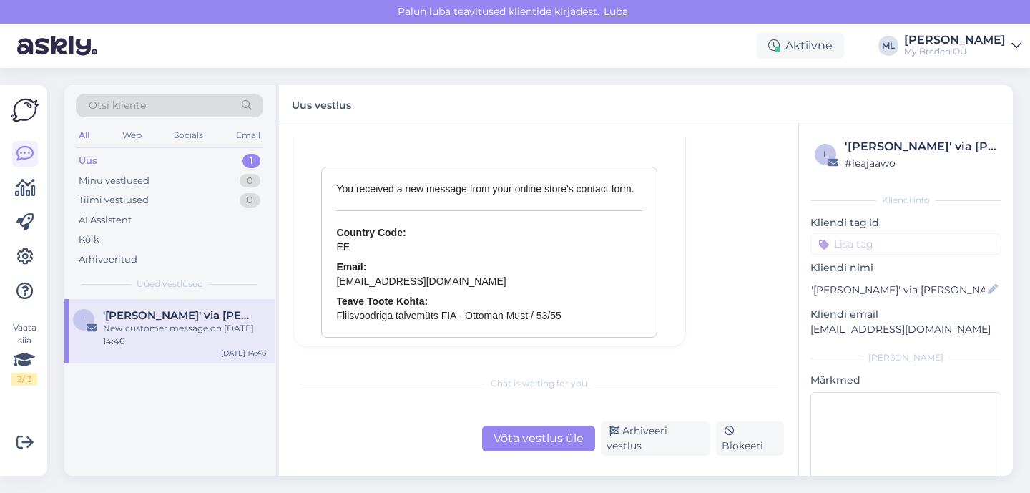
click at [647, 453] on div "Võta vestlus üle Arhiveeri vestlus Blokeeri" at bounding box center [538, 438] width 491 height 34
click at [647, 448] on div "Arhiveeri vestlus" at bounding box center [655, 438] width 109 height 34
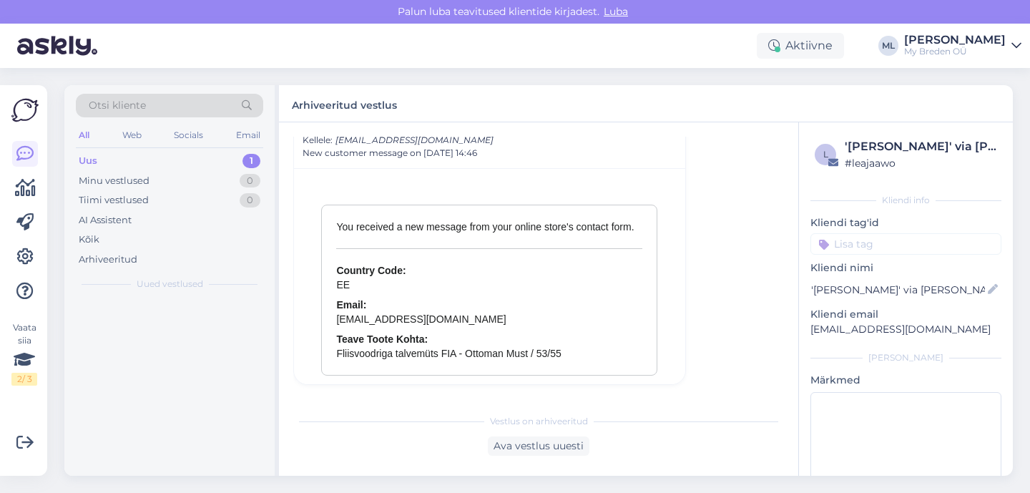
scroll to position [6219, 0]
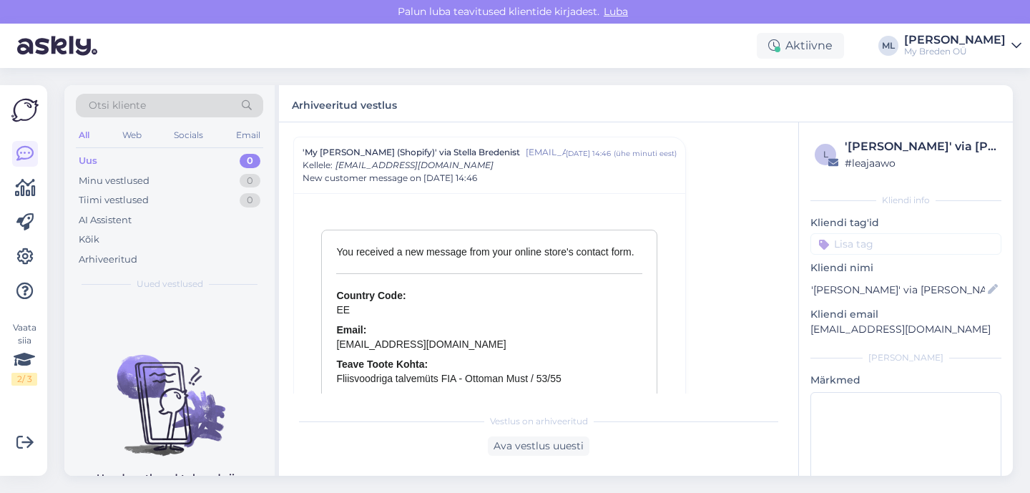
click at [100, 150] on div "Otsi kliente All Web Socials Email Uus 0 Minu vestlused 0 Tiimi vestlused 0 AI …" at bounding box center [169, 192] width 210 height 214
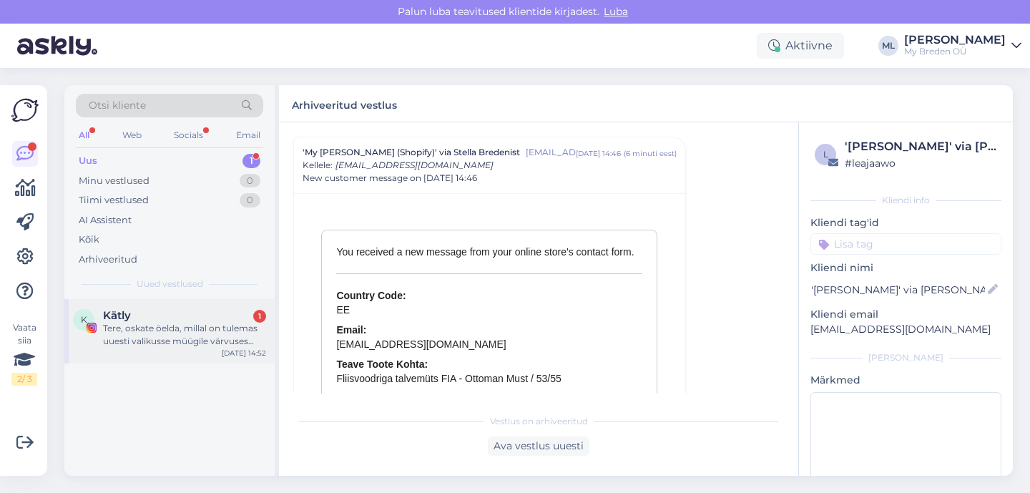
click at [157, 318] on div "Kätly 1" at bounding box center [184, 315] width 163 height 13
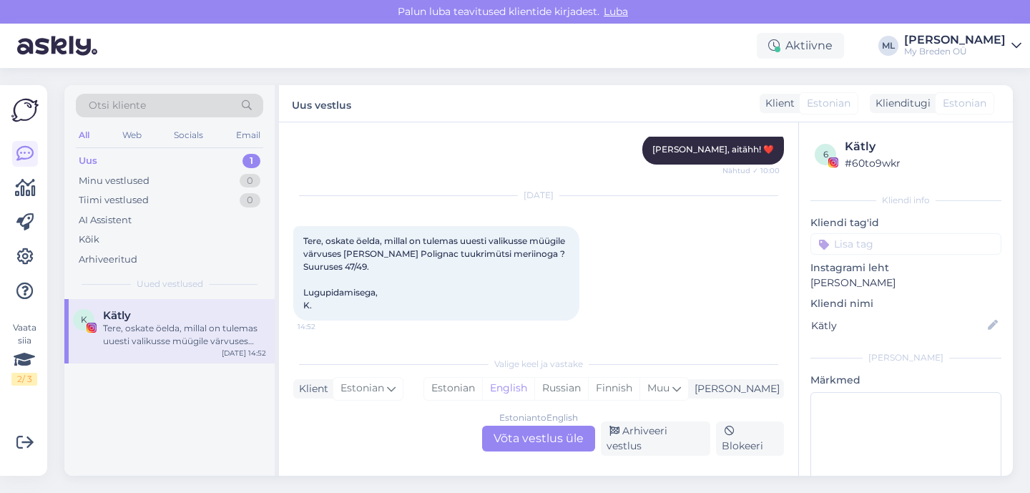
scroll to position [258, 0]
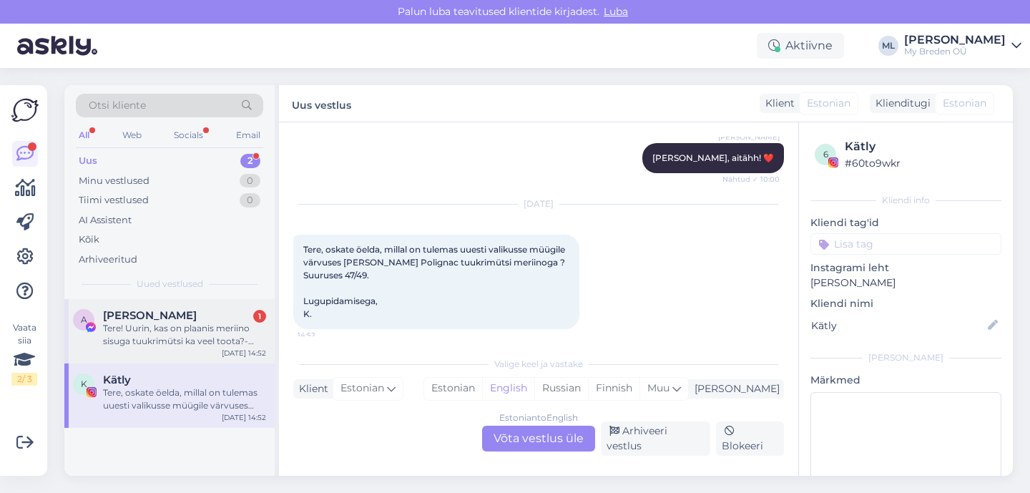
click at [170, 335] on div "Tere! Uurin, kas on plaanis meriino sisuga tuukrimütsi ka veel toota?- mõtlen […" at bounding box center [184, 335] width 163 height 26
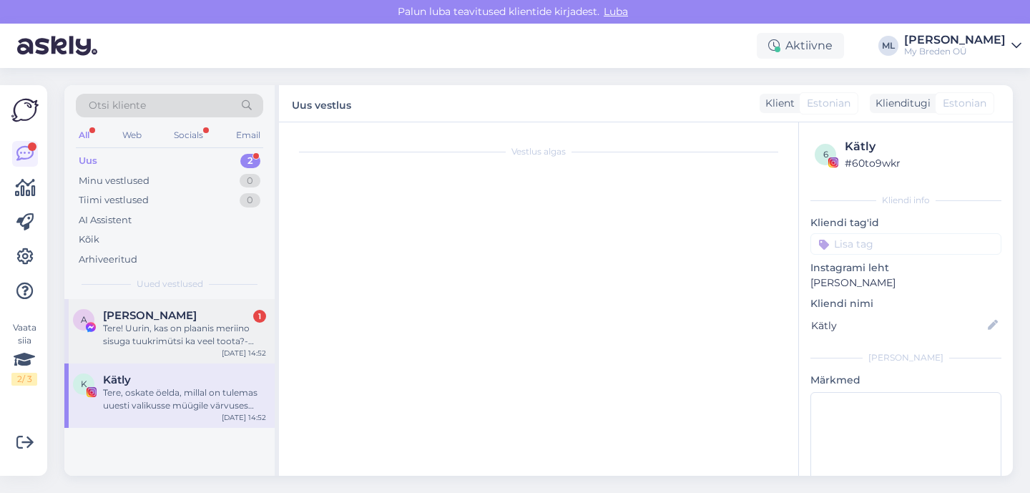
scroll to position [0, 0]
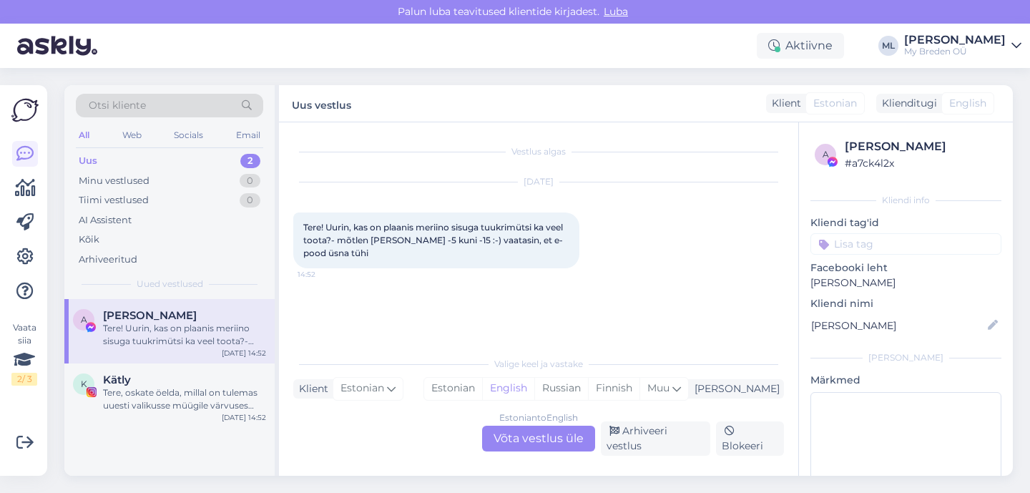
click at [530, 451] on div "Estonian to English Võta vestlus üle" at bounding box center [538, 438] width 113 height 26
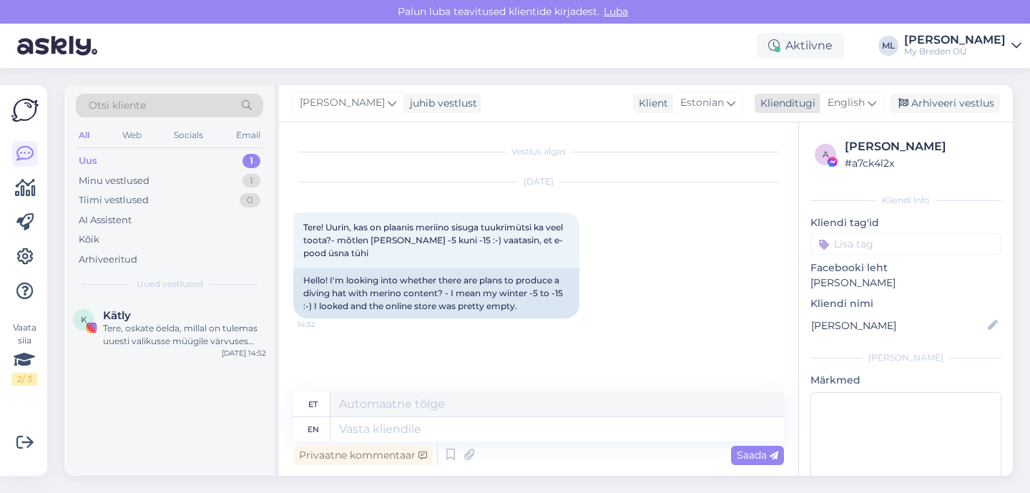
click at [832, 108] on span "English" at bounding box center [845, 103] width 37 height 16
type input "est"
click at [774, 167] on link "Estonian" at bounding box center [819, 166] width 157 height 23
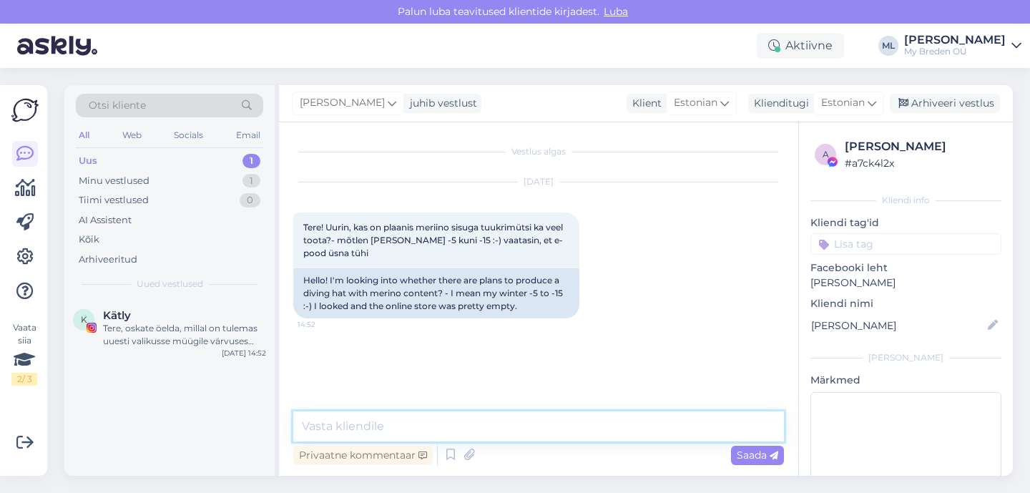
click at [330, 413] on textarea at bounding box center [538, 426] width 491 height 30
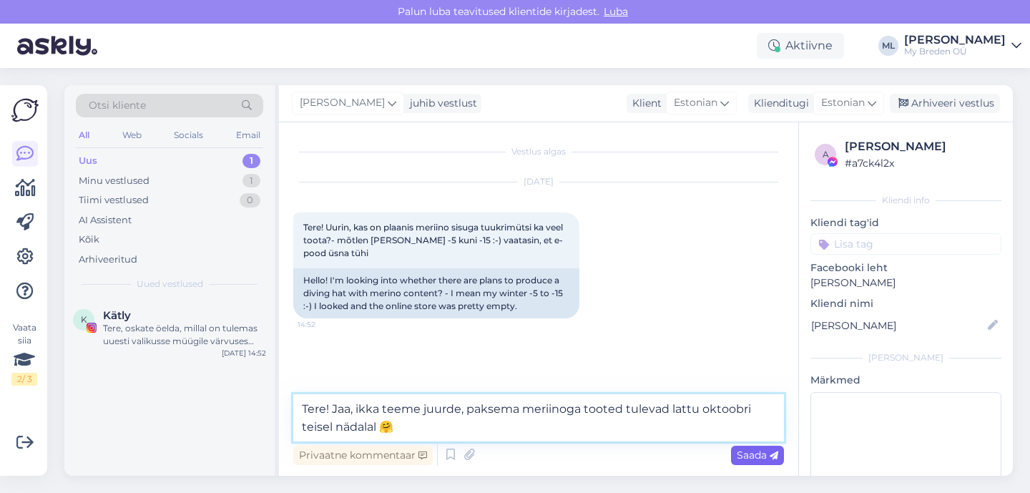
type textarea "Tere! Jaa, ikka teeme juurde, paksema meriinoga tooted tulevad lattu oktoobri t…"
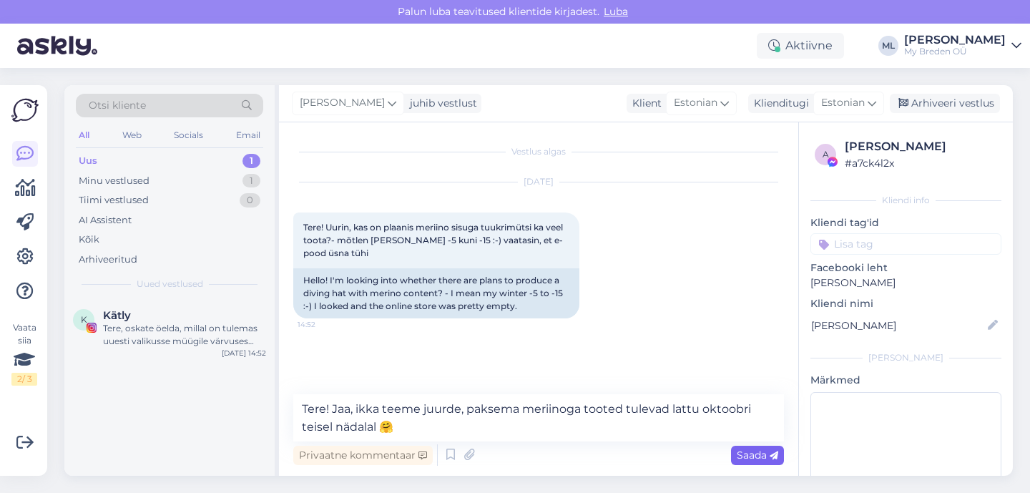
click at [774, 458] on icon at bounding box center [773, 455] width 9 height 9
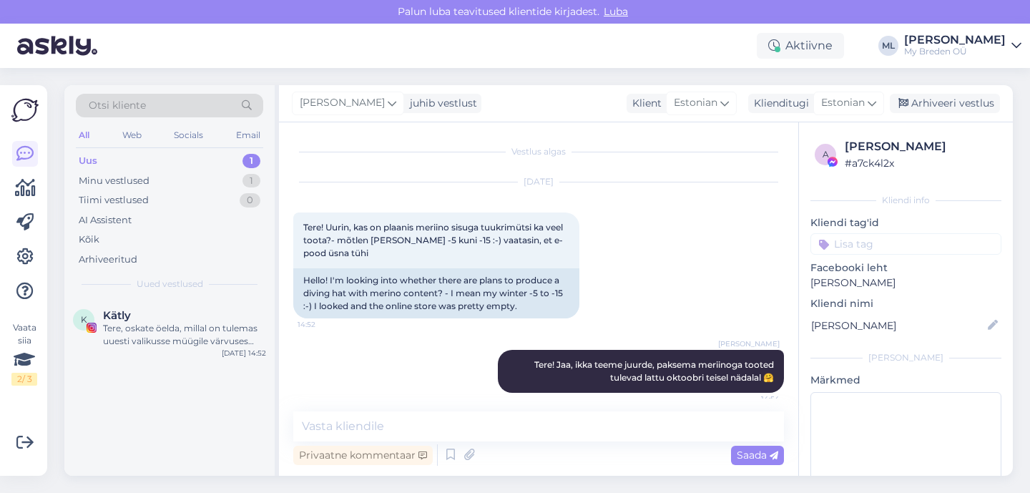
scroll to position [10, 0]
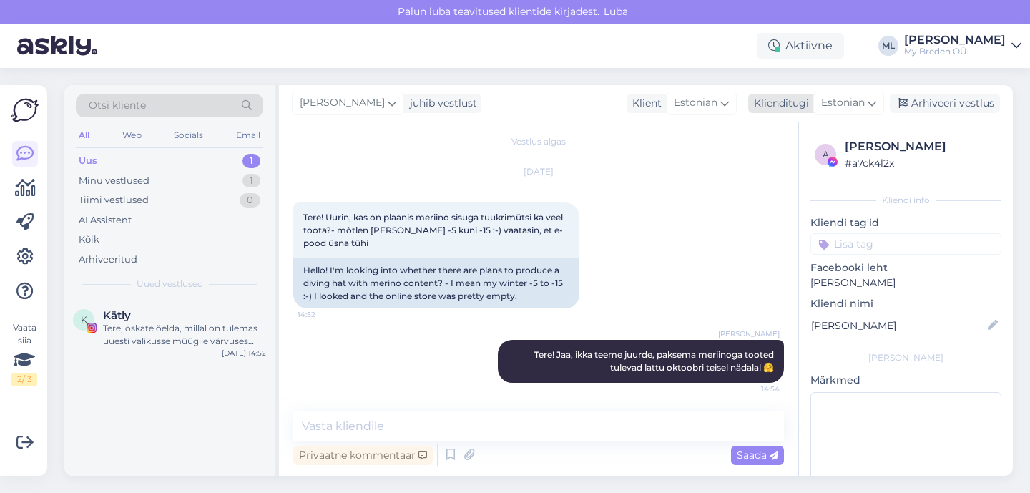
drag, startPoint x: 930, startPoint y: 93, endPoint x: 882, endPoint y: 104, distance: 49.1
click at [928, 94] on div "Arhiveeri vestlus" at bounding box center [945, 103] width 110 height 19
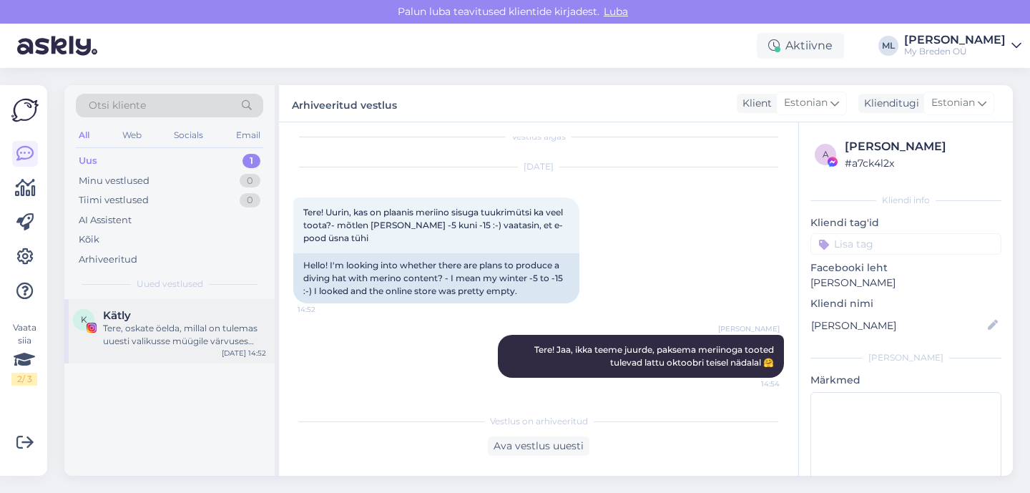
click at [197, 303] on div "K Kätly Tere, oskate öelda, millal on tulemas uuesti valikusse müügile värvuses…" at bounding box center [169, 331] width 210 height 64
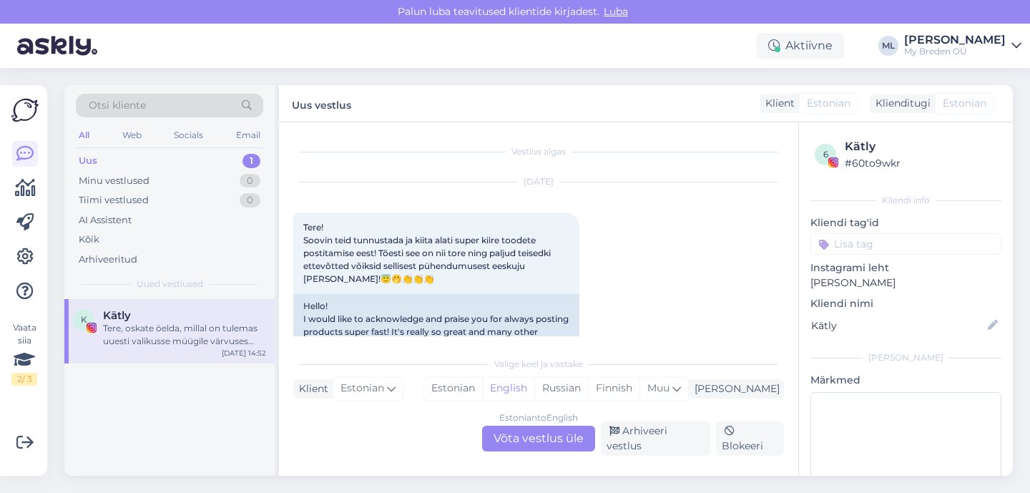
scroll to position [258, 0]
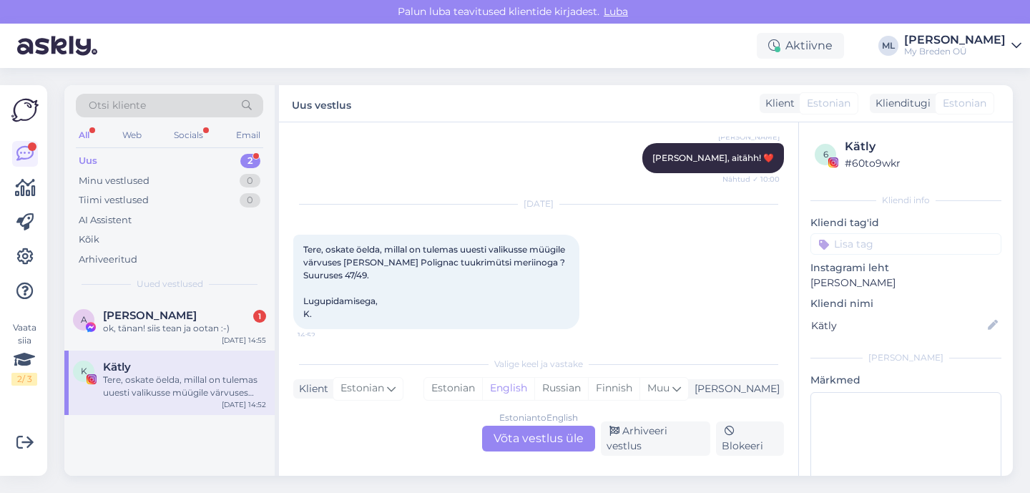
click at [501, 442] on div "Estonian to English Võta vestlus üle" at bounding box center [538, 438] width 113 height 26
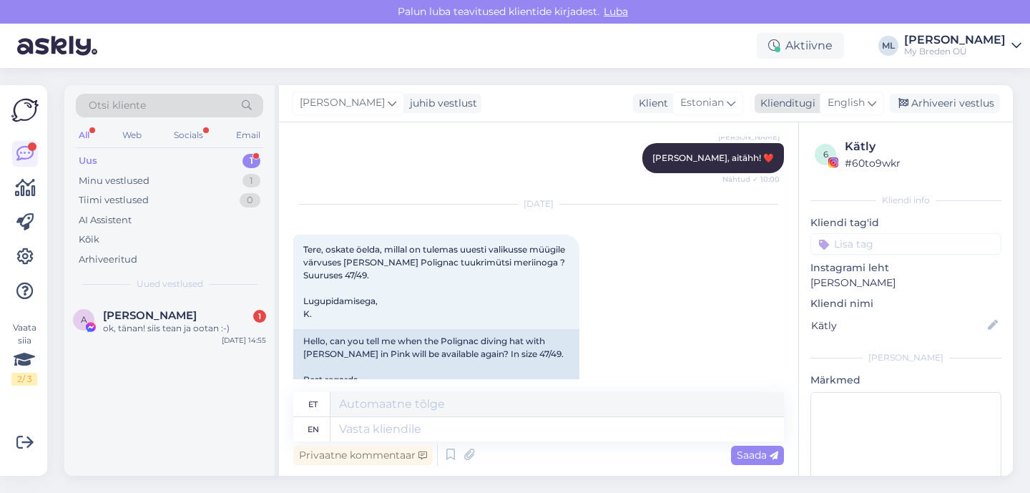
click at [839, 102] on span "English" at bounding box center [845, 103] width 37 height 16
click at [777, 169] on link "Estonian" at bounding box center [819, 166] width 157 height 23
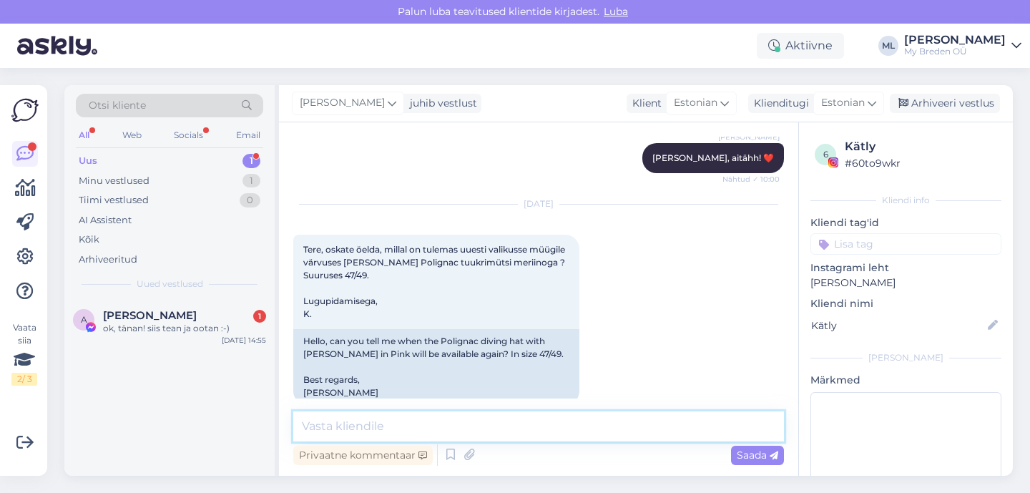
click at [347, 421] on textarea at bounding box center [538, 426] width 491 height 30
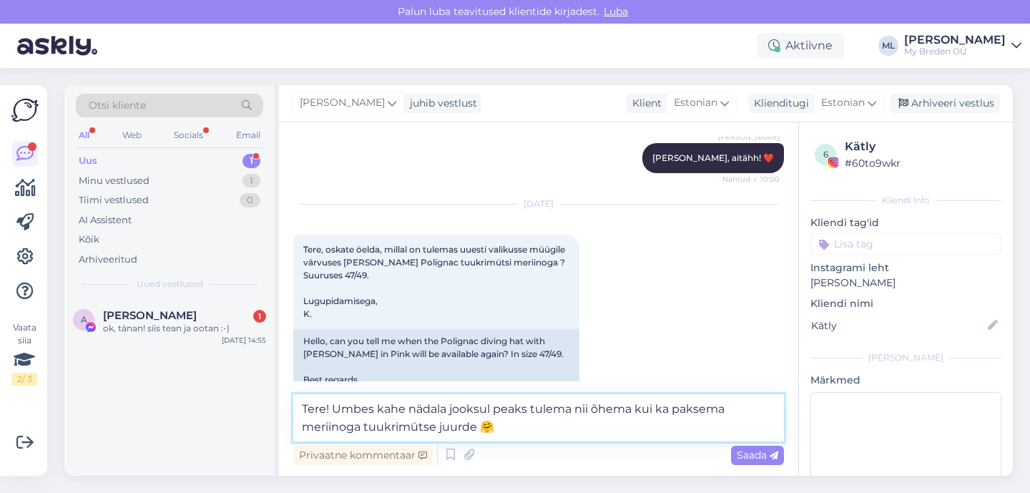
drag, startPoint x: 478, startPoint y: 425, endPoint x: 591, endPoint y: 447, distance: 115.1
click at [478, 425] on textarea "Tere! Umbes kahe nädala jooksul peaks tulema nii õhema kui ka paksema meriinoga…" at bounding box center [538, 417] width 491 height 47
click at [382, 407] on textarea "Tere! Umbes kahe nädala jooksul peaks tulema nii õhema kui ka paksema meriinoga…" at bounding box center [538, 417] width 491 height 47
drag, startPoint x: 618, startPoint y: 426, endPoint x: 611, endPoint y: 440, distance: 15.4
click at [618, 426] on textarea "Tere! Kahe nädala jooksul peaks tulema nii õhema kui ka paksema meriinoga tuukr…" at bounding box center [538, 417] width 491 height 47
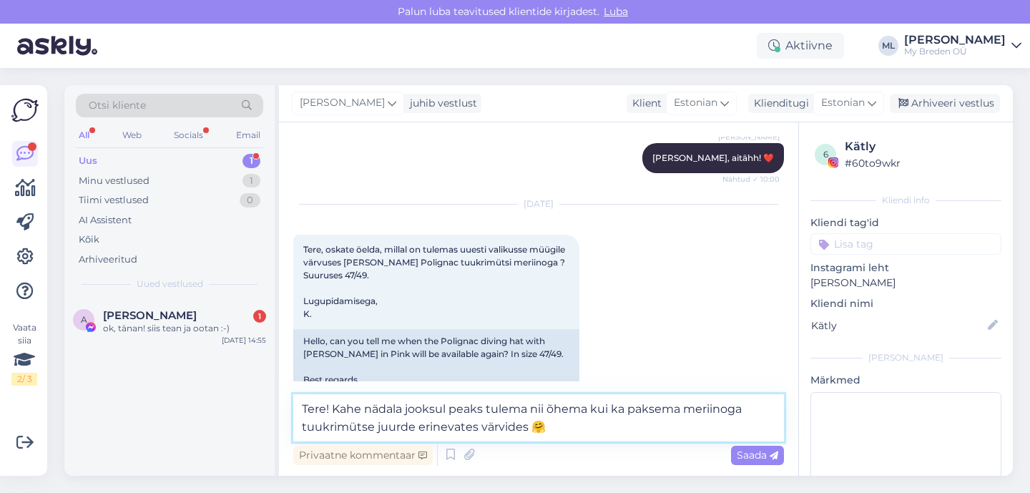
type textarea "Tere! Kahe nädala jooksul peaks tulema nii õhema kui ka paksema meriinoga tuukr…"
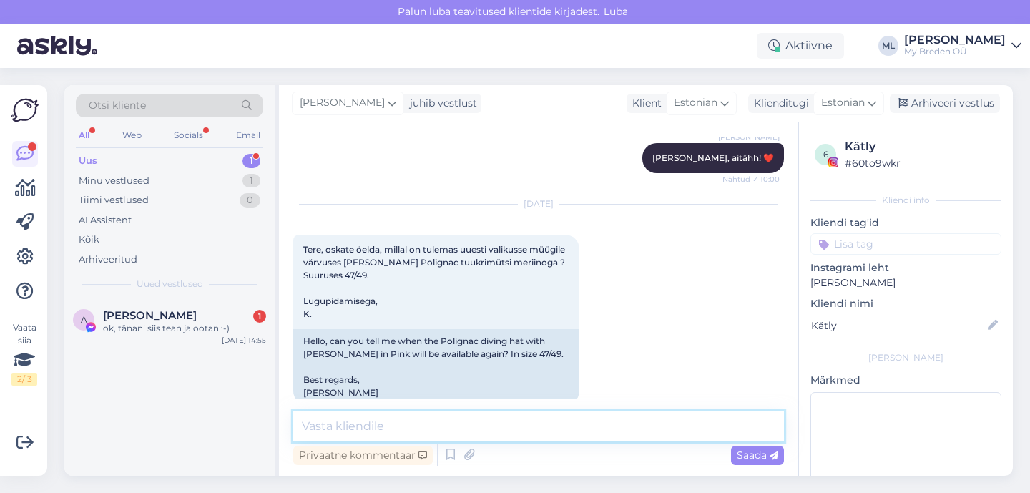
scroll to position [368, 0]
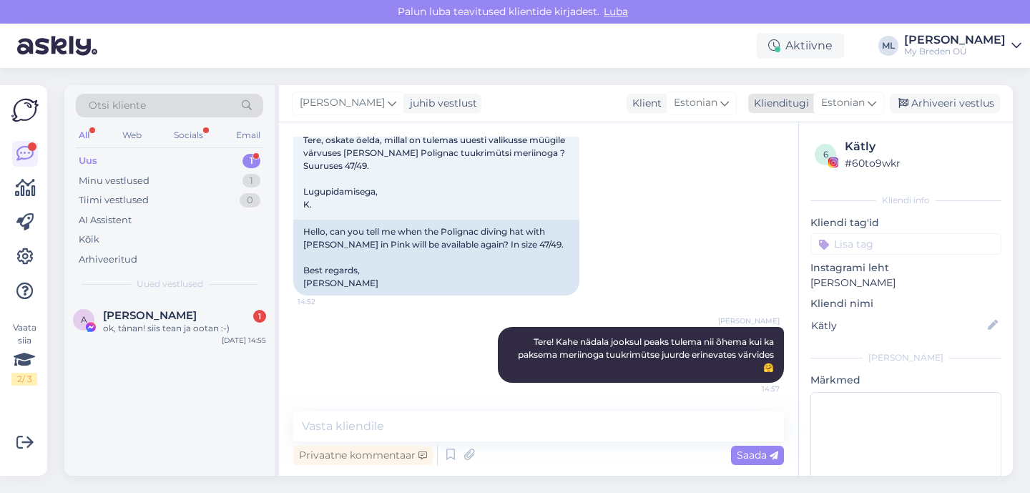
drag, startPoint x: 920, startPoint y: 97, endPoint x: 867, endPoint y: 103, distance: 52.6
click at [917, 95] on div "Arhiveeri vestlus" at bounding box center [945, 103] width 110 height 19
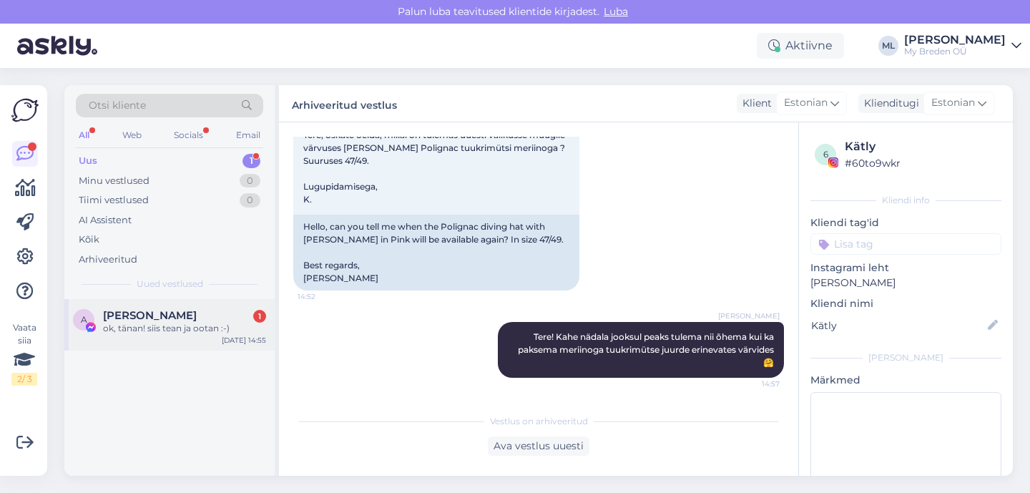
drag, startPoint x: 197, startPoint y: 307, endPoint x: 207, endPoint y: 311, distance: 11.6
click at [197, 307] on div "A Anu Vagenstein 1 ok, tänan! siis tean ja ootan :-) [DATE] 14:55" at bounding box center [169, 324] width 210 height 51
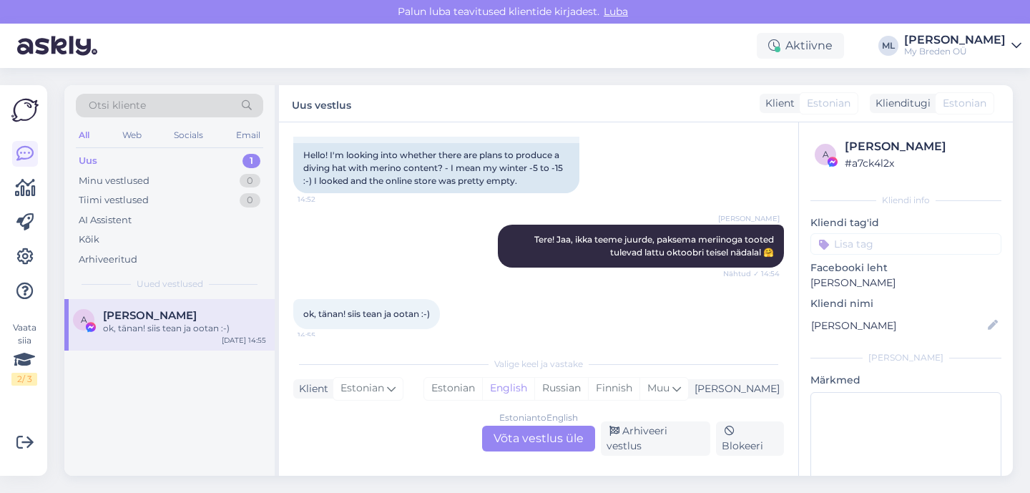
click at [570, 443] on div "Estonian to English Võta vestlus üle" at bounding box center [538, 438] width 113 height 26
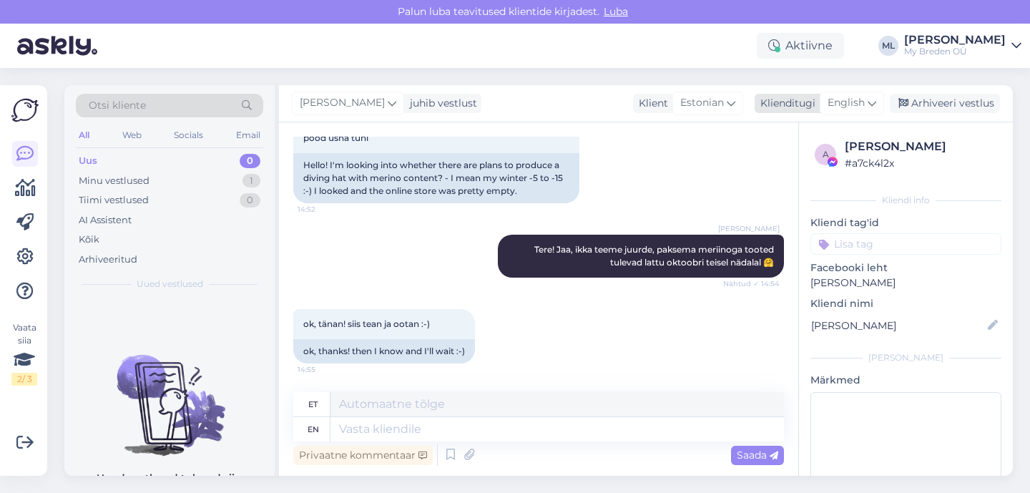
click at [853, 97] on span "English" at bounding box center [845, 103] width 37 height 16
click at [794, 158] on link "Estonian" at bounding box center [819, 166] width 157 height 23
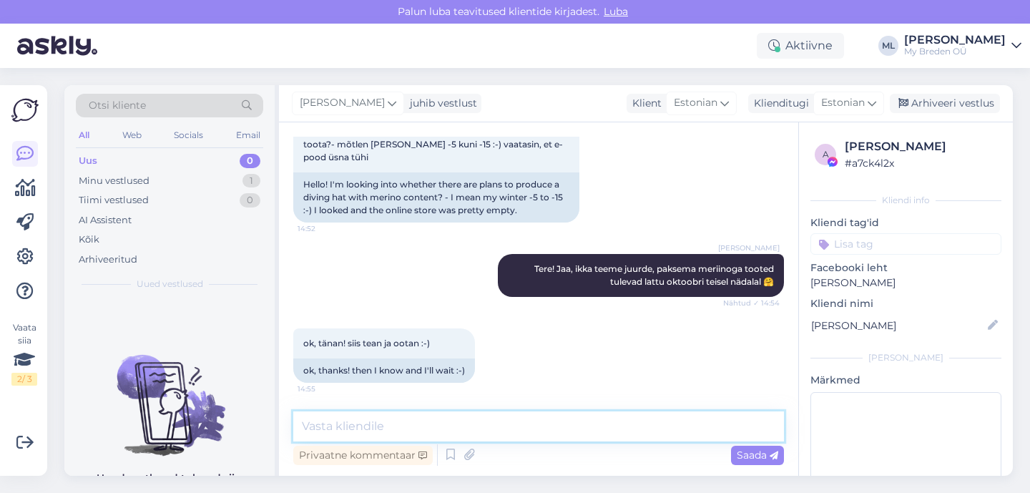
click at [531, 426] on textarea at bounding box center [538, 426] width 491 height 30
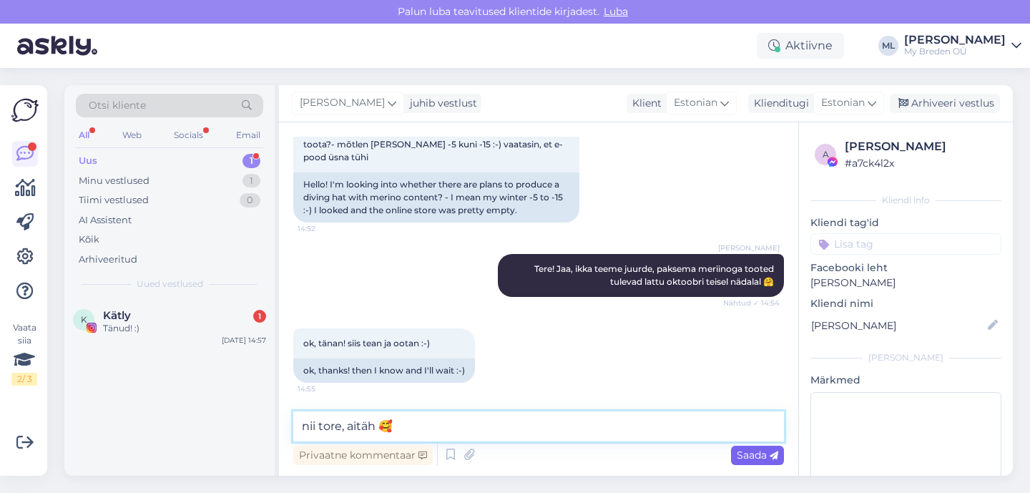
type textarea "nii tore, aitäh 🥰"
click at [739, 456] on span "Saada" at bounding box center [757, 454] width 41 height 13
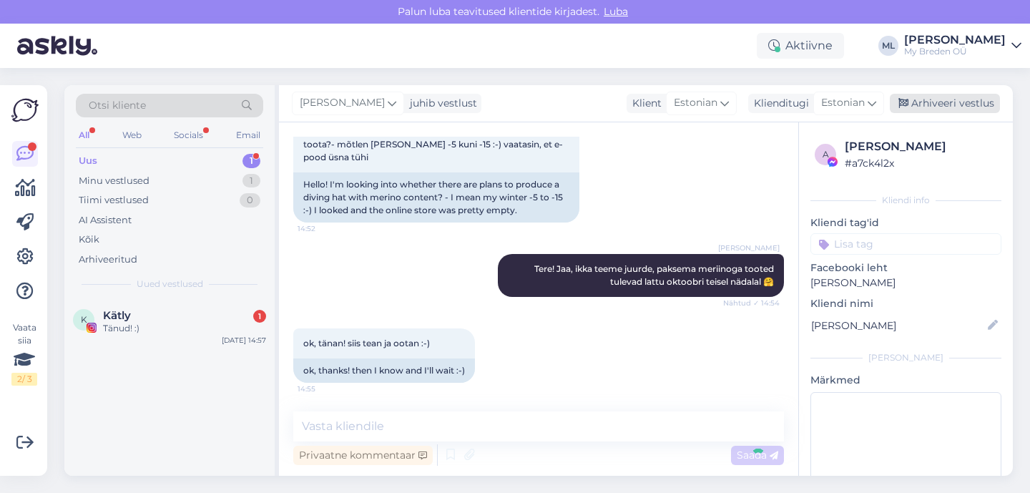
scroll to position [157, 0]
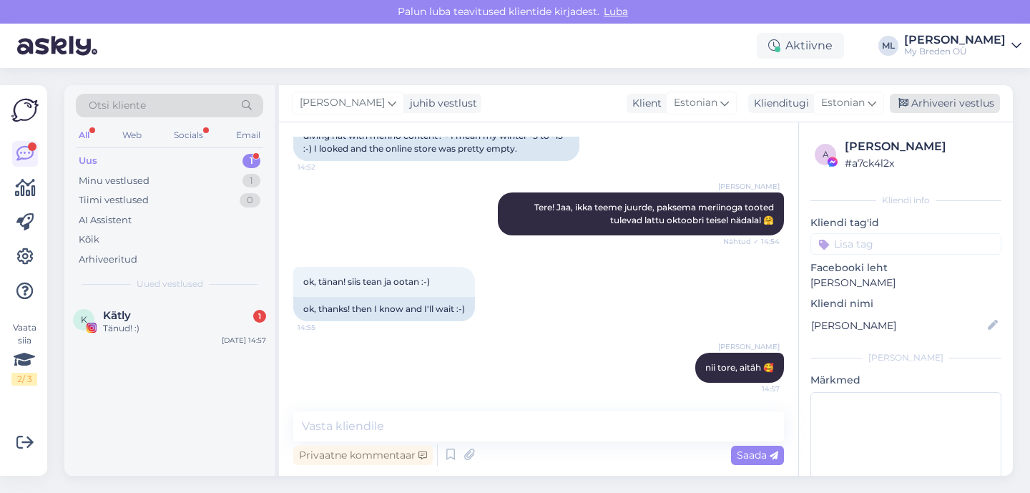
click at [960, 104] on div "Arhiveeri vestlus" at bounding box center [945, 103] width 110 height 19
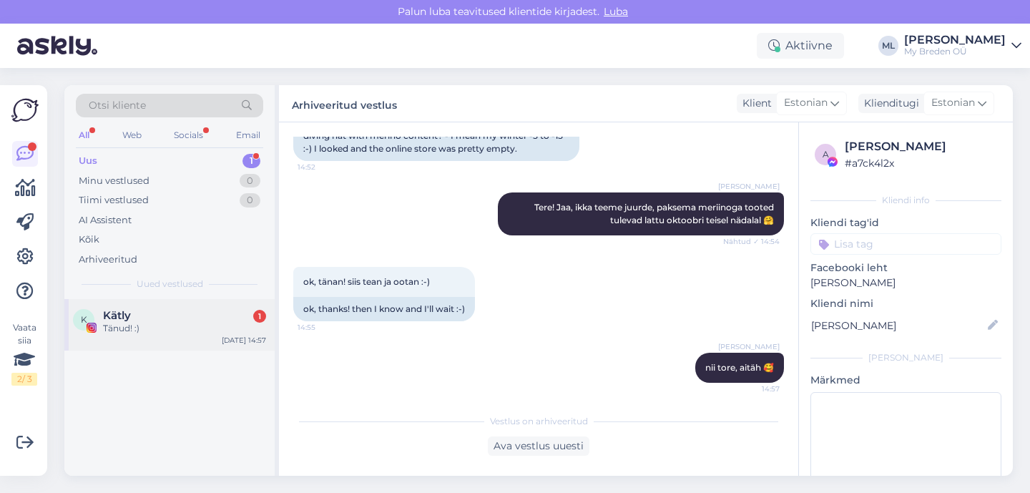
drag, startPoint x: 122, startPoint y: 328, endPoint x: 178, endPoint y: 332, distance: 55.9
click at [122, 328] on div "Tänud! :)" at bounding box center [184, 328] width 163 height 13
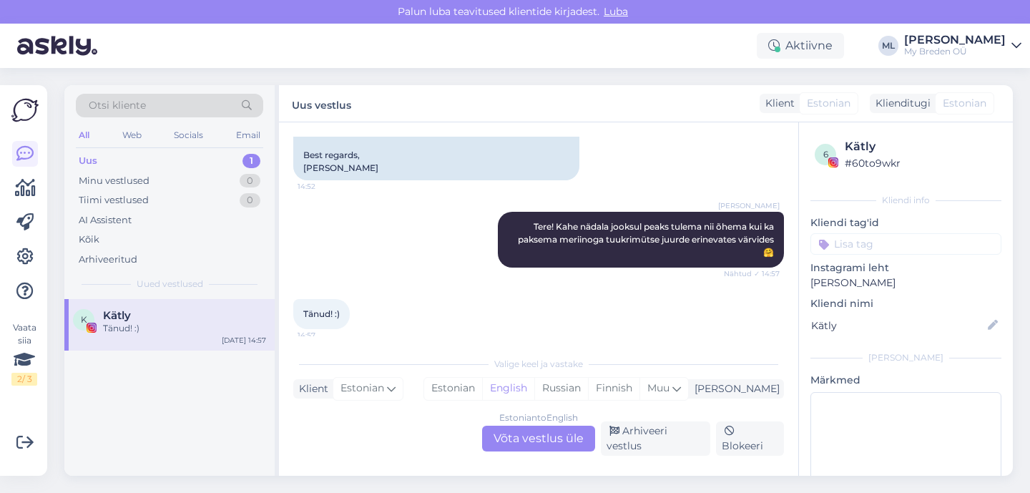
click at [519, 438] on div "Estonian to English Võta vestlus üle" at bounding box center [538, 438] width 113 height 26
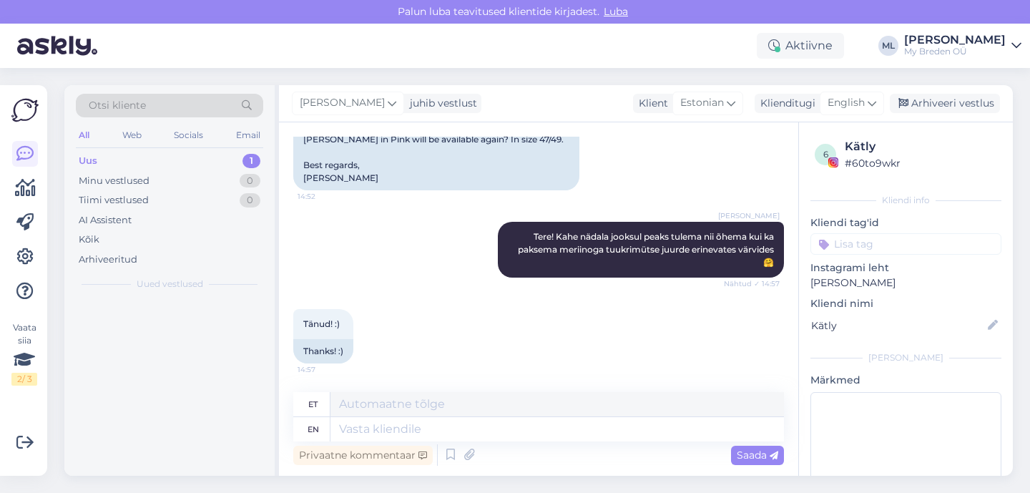
scroll to position [473, 0]
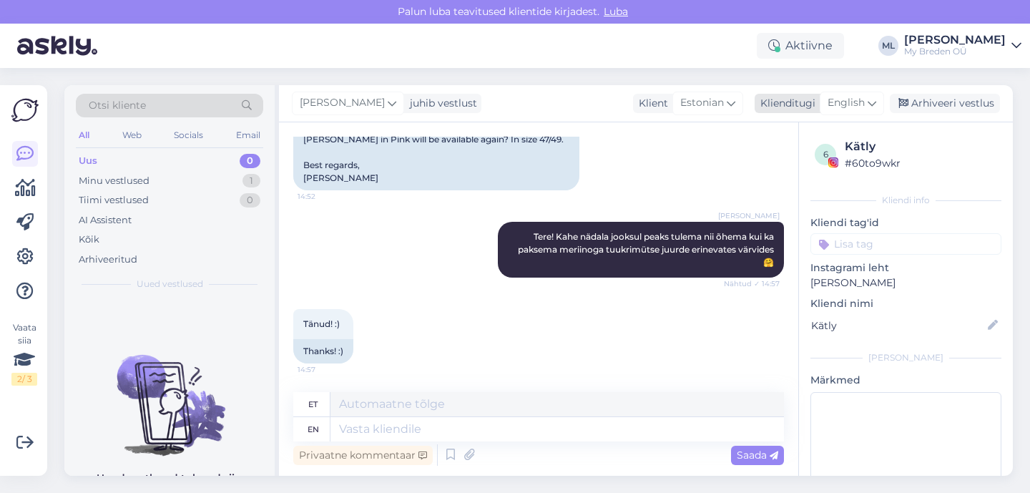
click at [842, 104] on span "English" at bounding box center [845, 103] width 37 height 16
click at [774, 156] on link "Estonian" at bounding box center [819, 166] width 157 height 23
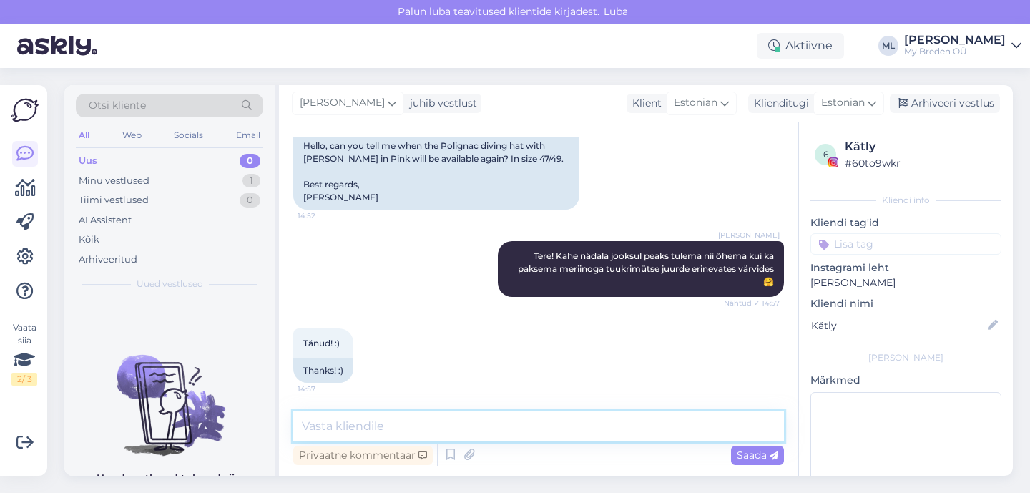
click at [327, 430] on textarea at bounding box center [538, 426] width 491 height 30
type textarea "🥰"
drag, startPoint x: 762, startPoint y: 448, endPoint x: 788, endPoint y: 413, distance: 44.5
click at [762, 448] on span "Saada" at bounding box center [757, 454] width 41 height 13
click at [764, 456] on span "Saada" at bounding box center [757, 454] width 41 height 13
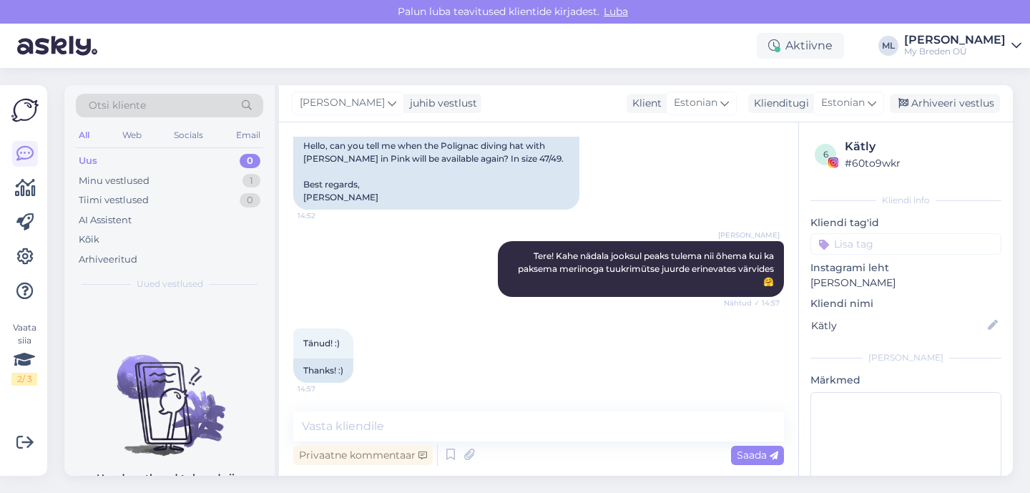
scroll to position [515, 0]
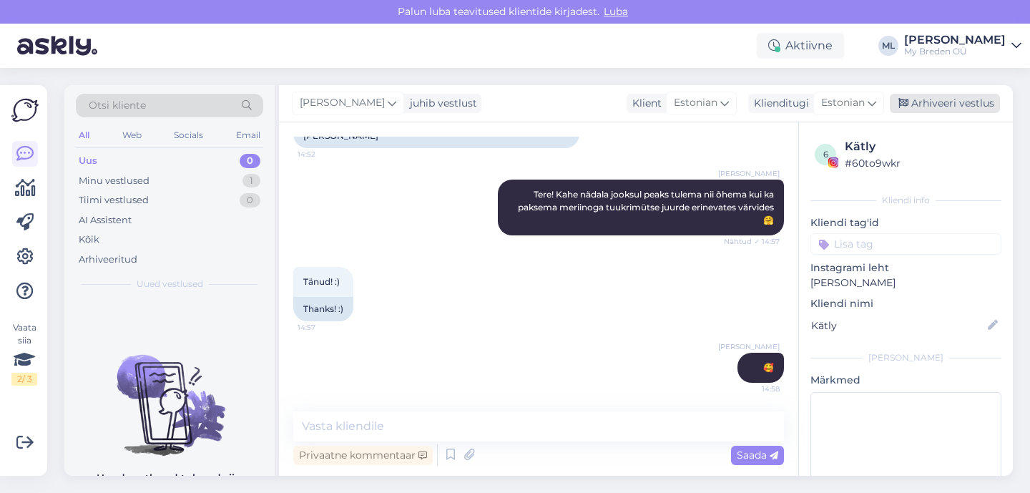
click at [932, 101] on div "Arhiveeri vestlus" at bounding box center [945, 103] width 110 height 19
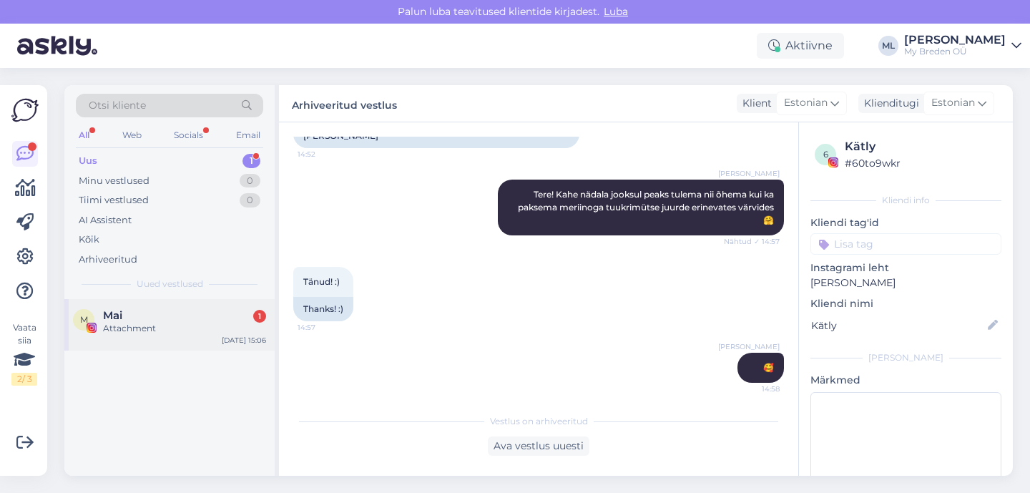
click at [129, 330] on div "Attachment" at bounding box center [184, 328] width 163 height 13
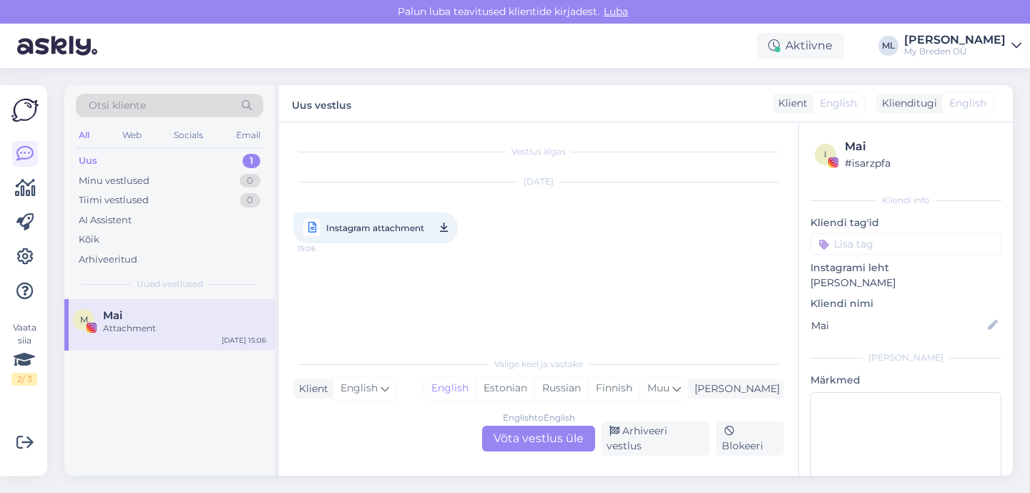
click at [363, 235] on span "Instagram attachment" at bounding box center [375, 228] width 98 height 18
click at [351, 229] on span "Instagram attachment" at bounding box center [375, 228] width 98 height 18
click at [313, 225] on icon at bounding box center [311, 227] width 17 height 17
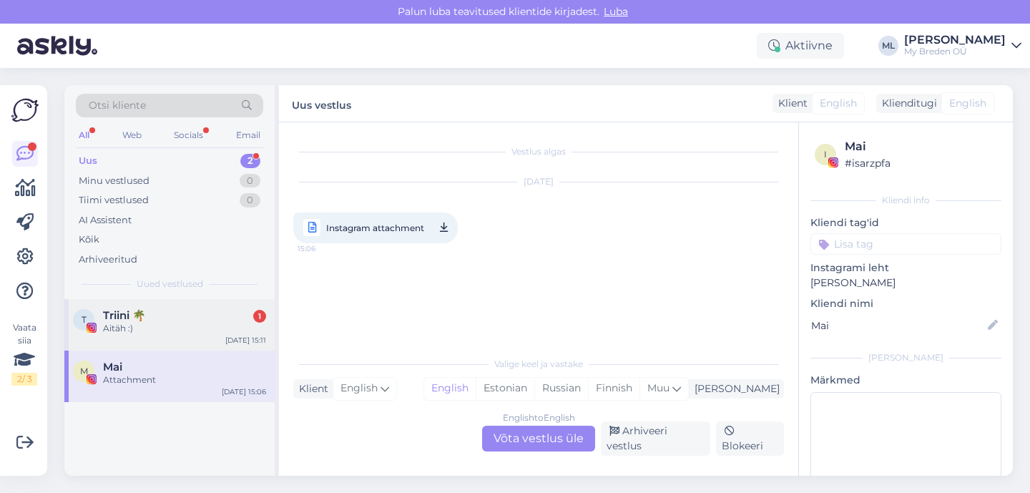
click at [127, 332] on div "Aitäh :)" at bounding box center [184, 328] width 163 height 13
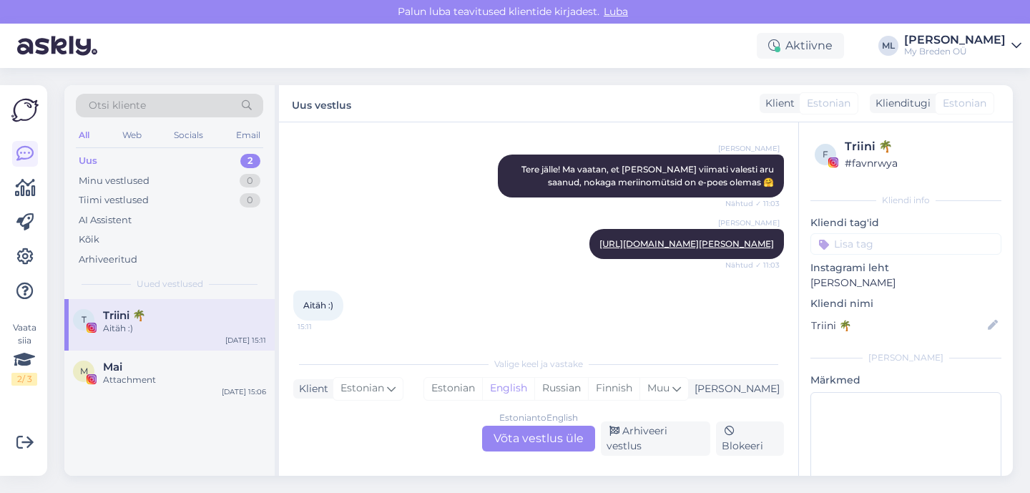
click at [172, 150] on div "Otsi kliente All Web Socials Email Uus 2 Minu vestlused 0 Tiimi vestlused 0 AI …" at bounding box center [169, 192] width 210 height 214
click at [157, 165] on div "Uus 2" at bounding box center [169, 161] width 187 height 20
click at [552, 443] on div "Estonian to English Võta vestlus üle" at bounding box center [538, 438] width 113 height 26
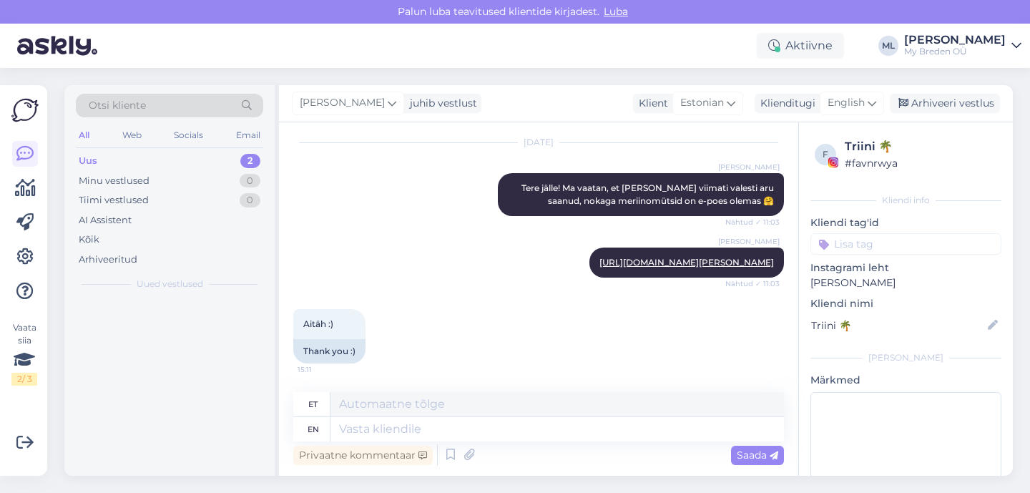
scroll to position [611, 0]
click at [875, 112] on div "English" at bounding box center [852, 103] width 64 height 23
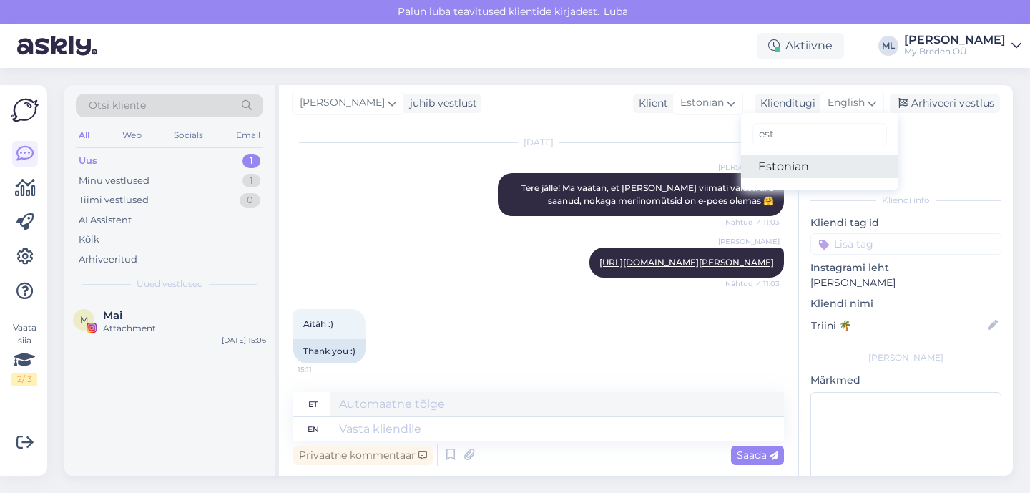
click at [802, 164] on link "Estonian" at bounding box center [819, 166] width 157 height 23
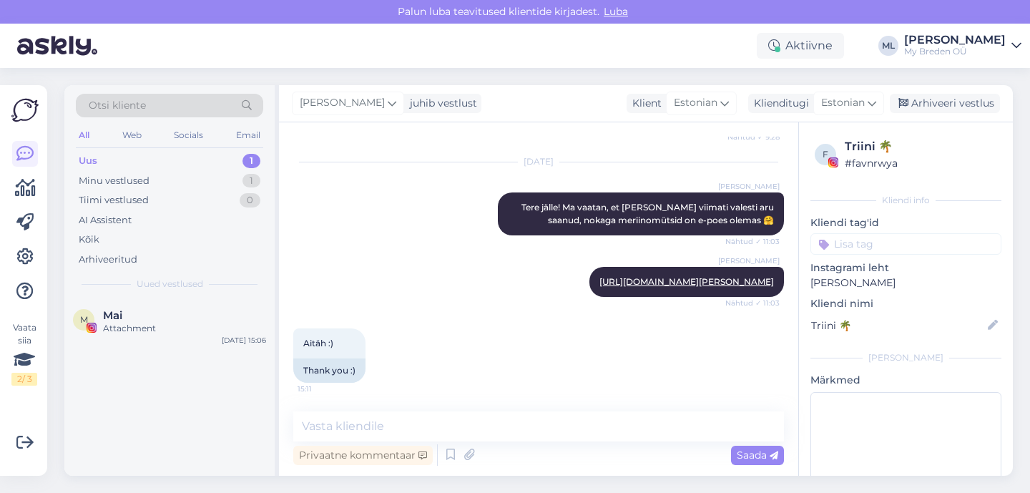
scroll to position [592, 0]
click at [373, 425] on textarea at bounding box center [538, 426] width 491 height 30
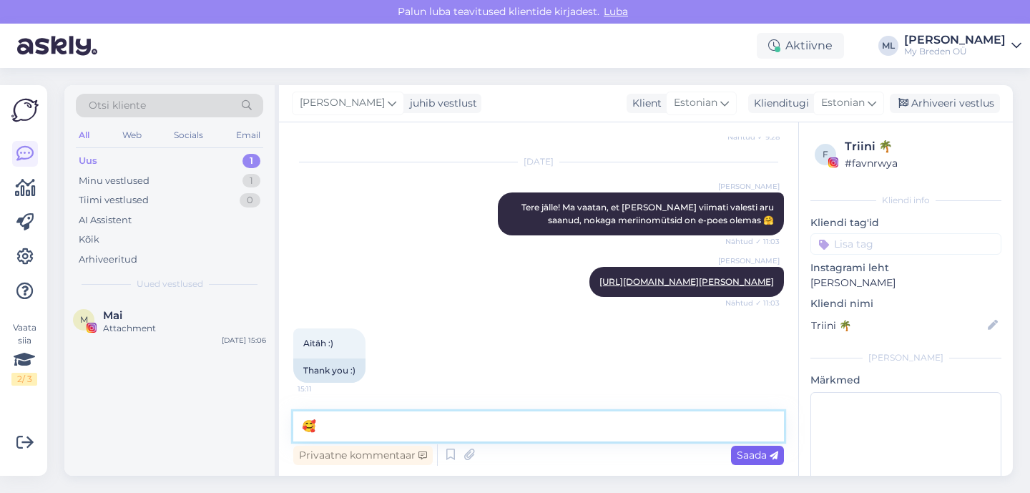
type textarea "🥰"
click at [767, 456] on span "Saada" at bounding box center [757, 454] width 41 height 13
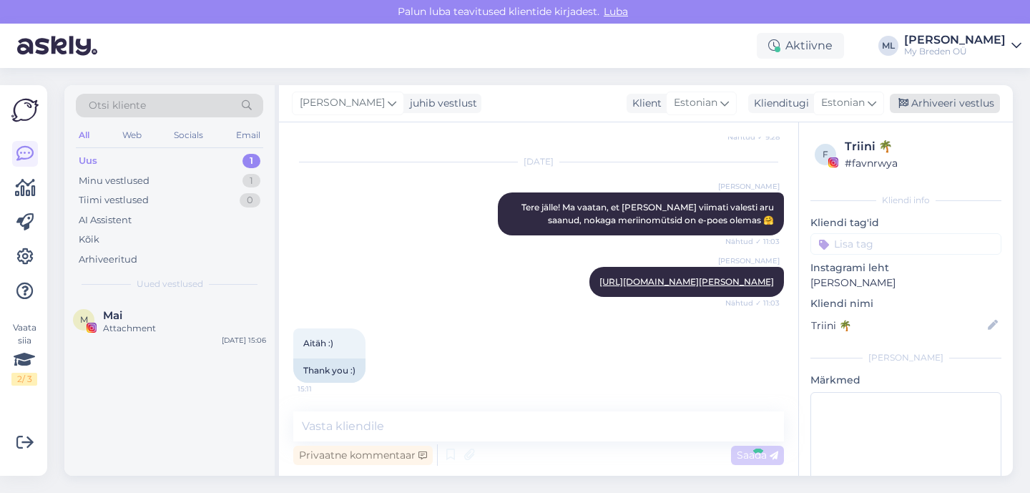
scroll to position [654, 0]
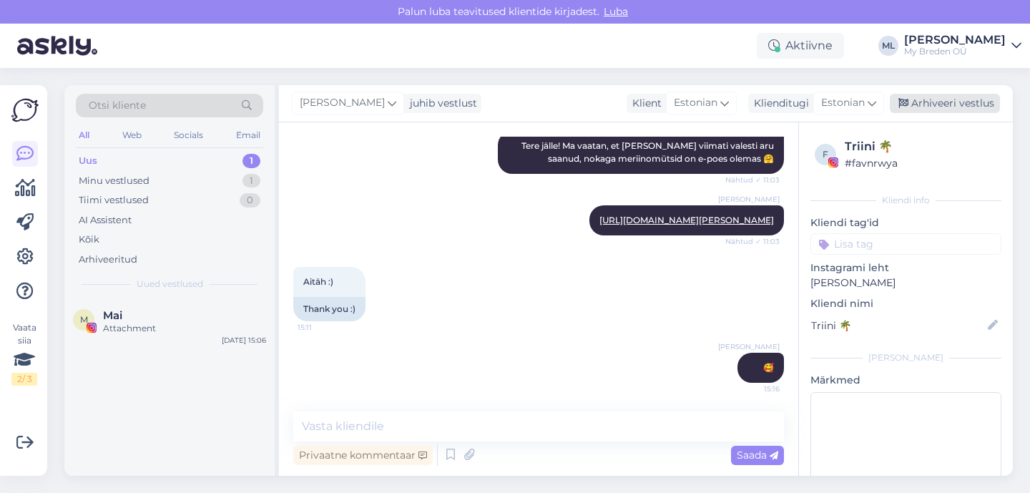
click at [934, 107] on div "Arhiveeri vestlus" at bounding box center [945, 103] width 110 height 19
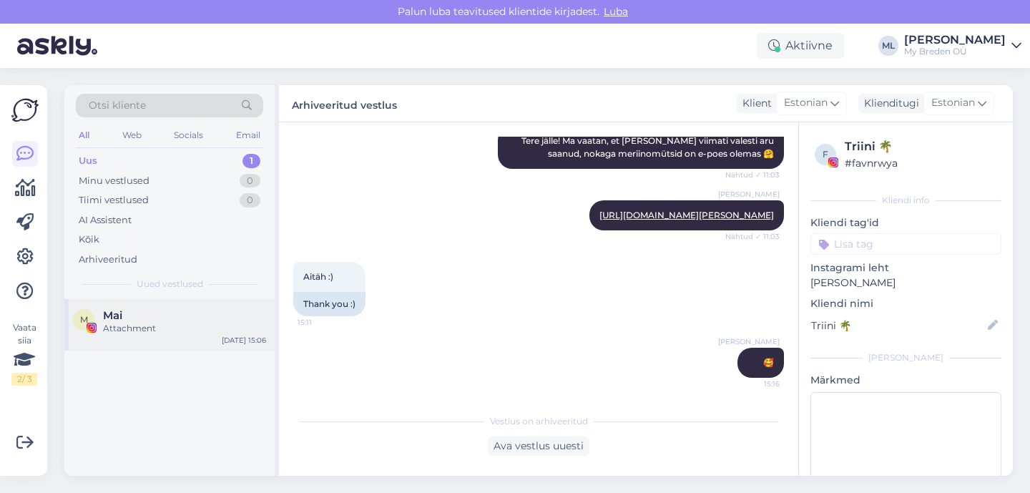
click at [124, 320] on div "Mai" at bounding box center [184, 315] width 163 height 13
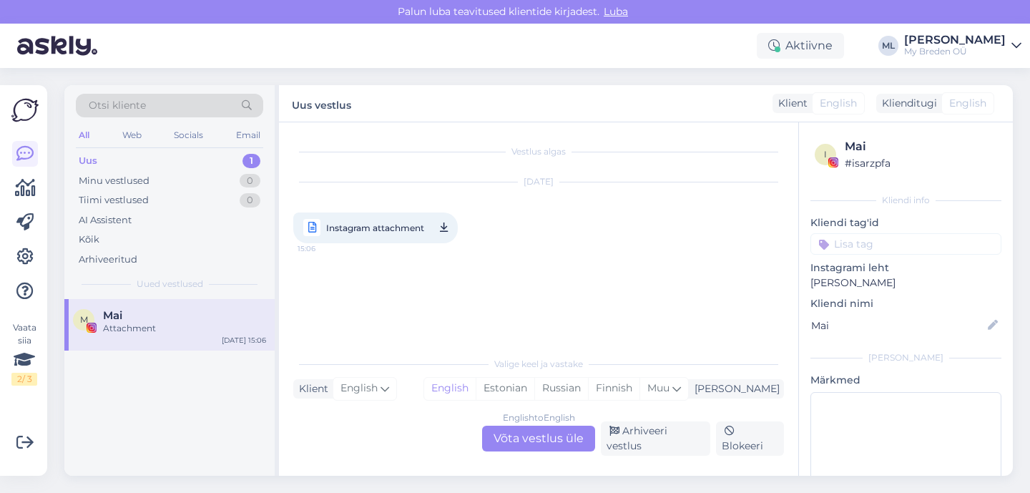
click at [384, 232] on span "Instagram attachment" at bounding box center [375, 228] width 98 height 18
click at [538, 61] on div "Aktiivne [PERSON_NAME] My [PERSON_NAME] OÜ" at bounding box center [515, 46] width 1030 height 44
click at [206, 190] on div "Minu vestlused 0" at bounding box center [169, 181] width 187 height 20
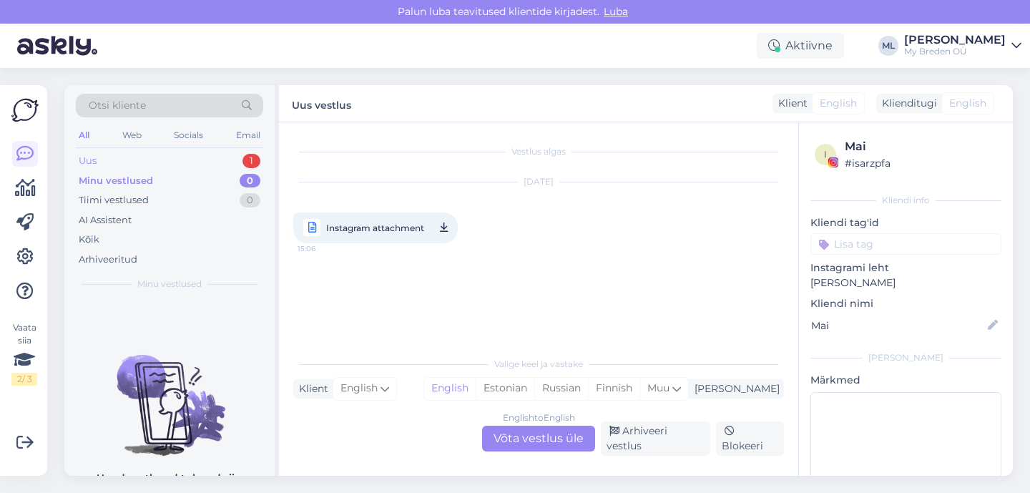
click at [190, 157] on div "Uus 1" at bounding box center [169, 161] width 187 height 20
